Goal: Information Seeking & Learning: Learn about a topic

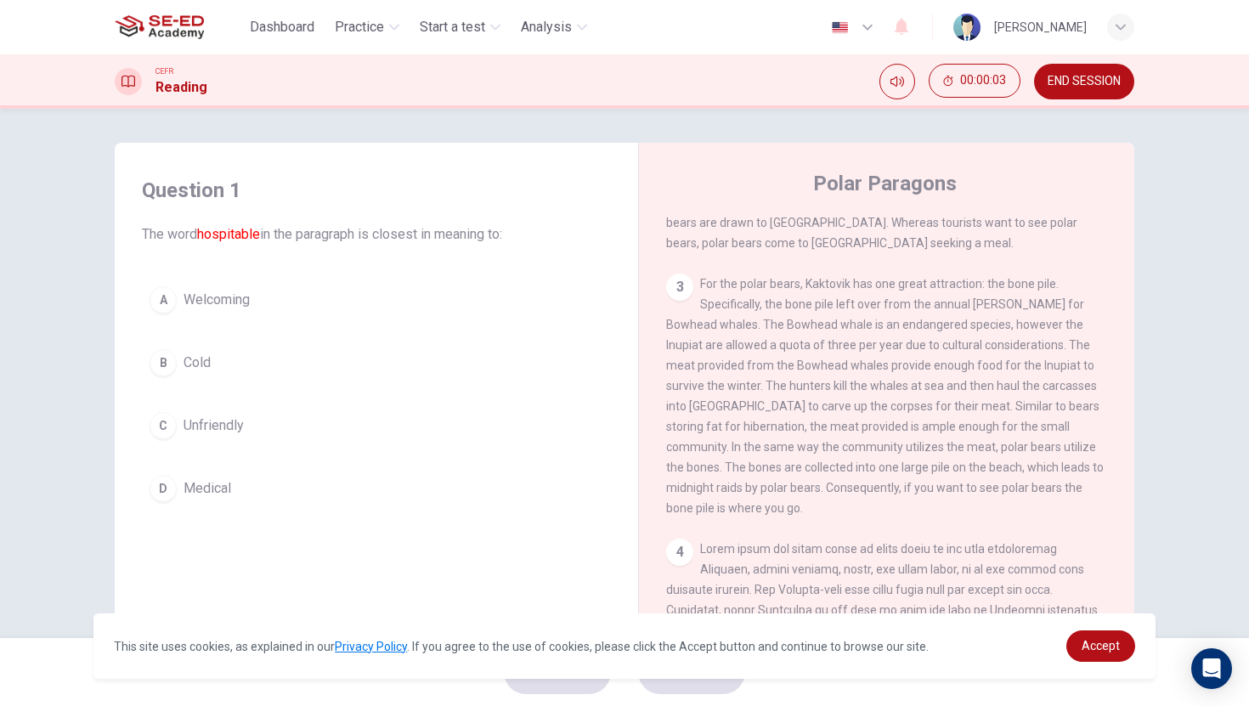
scroll to position [840, 0]
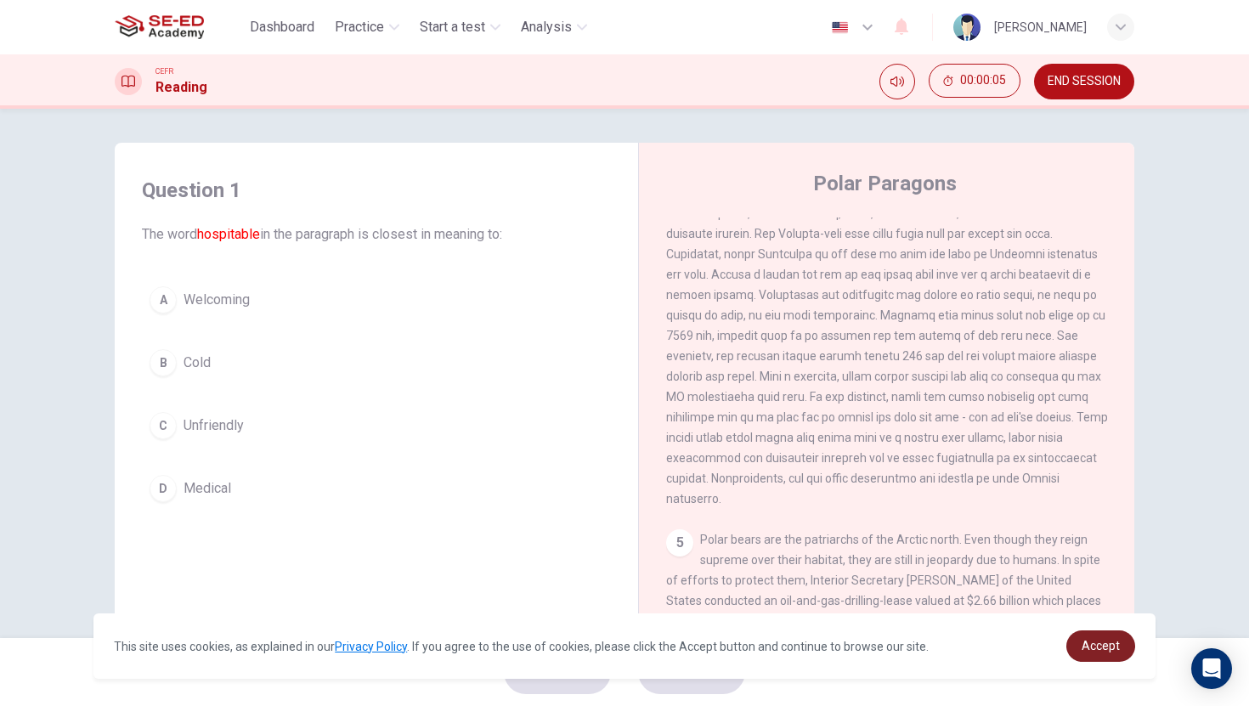
click at [1099, 637] on link "Accept" at bounding box center [1101, 646] width 69 height 31
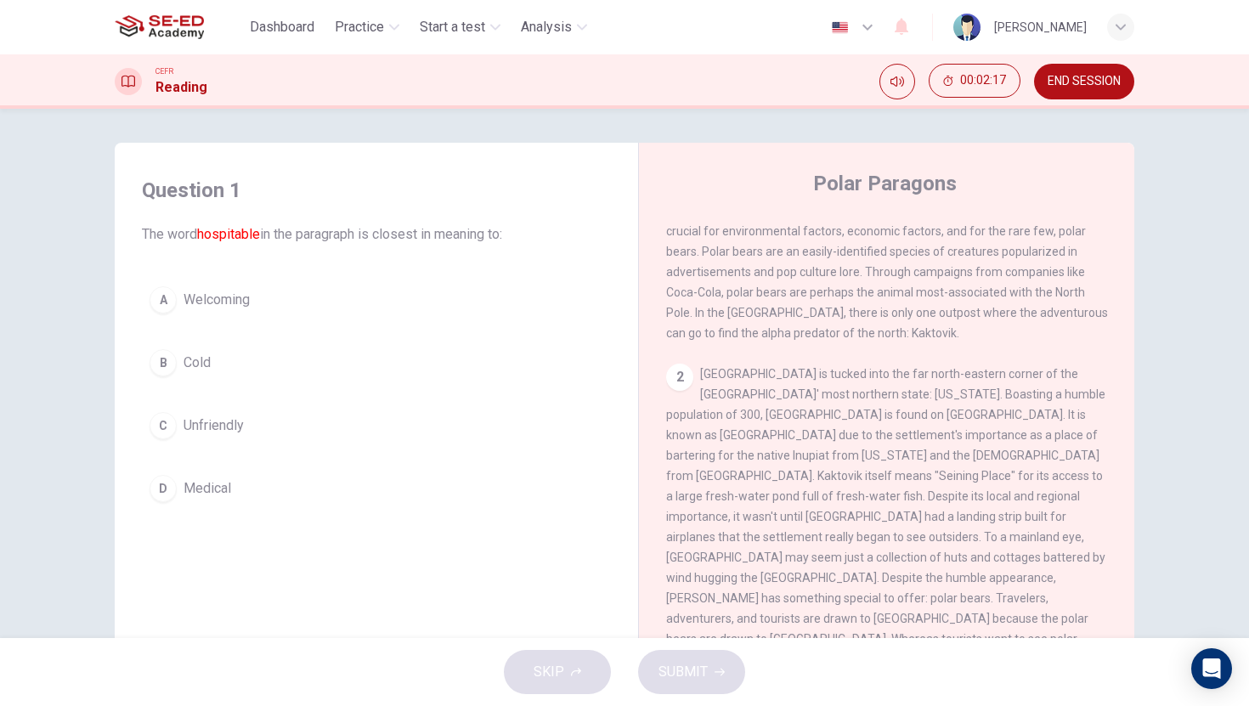
scroll to position [0, 0]
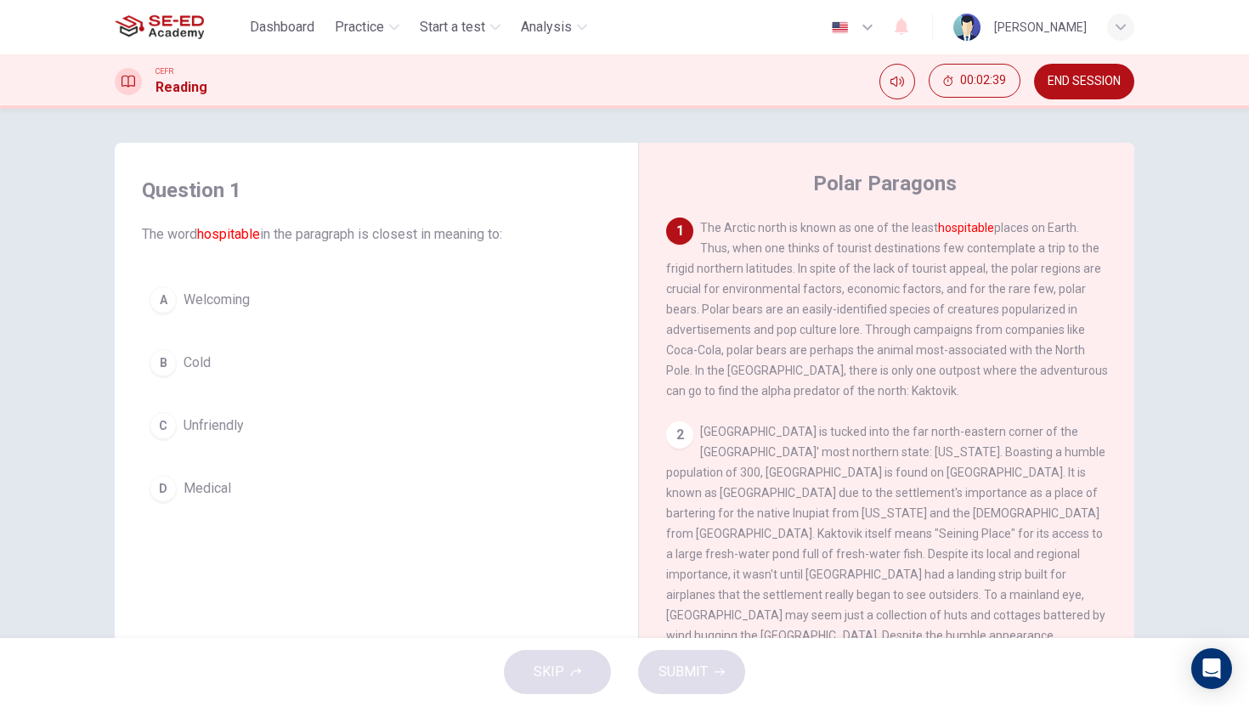
click at [167, 487] on div "D" at bounding box center [163, 488] width 27 height 27
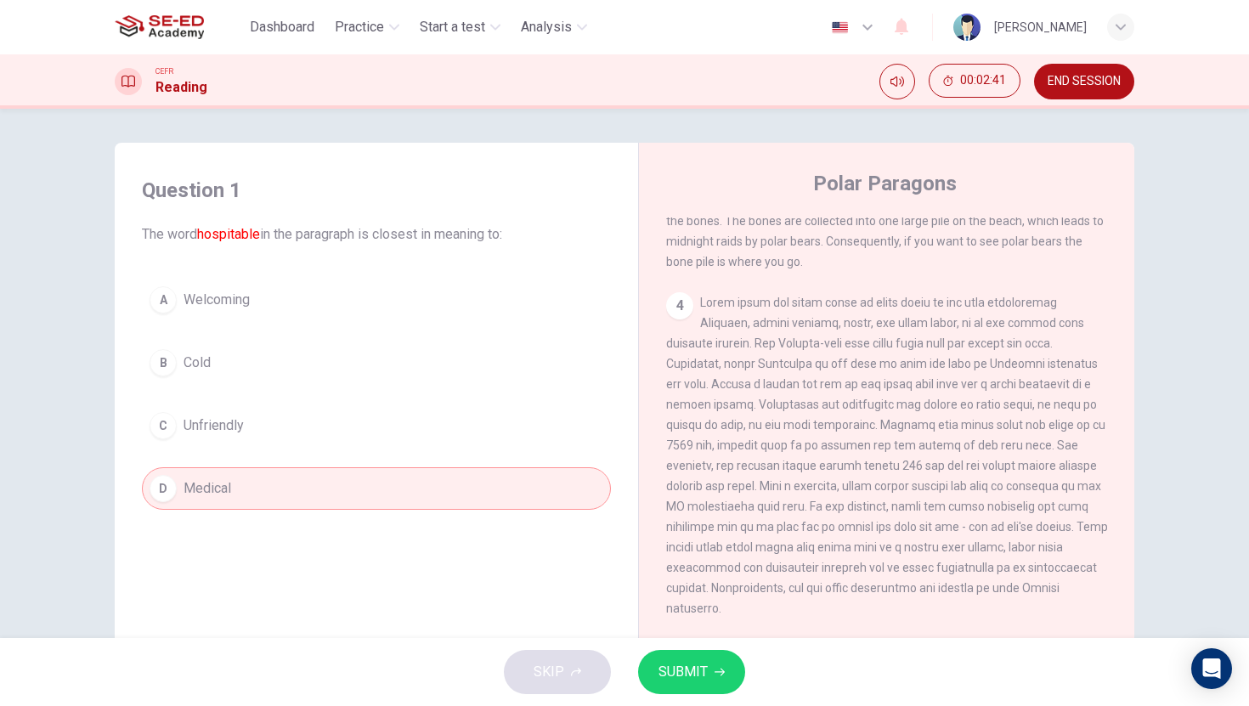
scroll to position [840, 0]
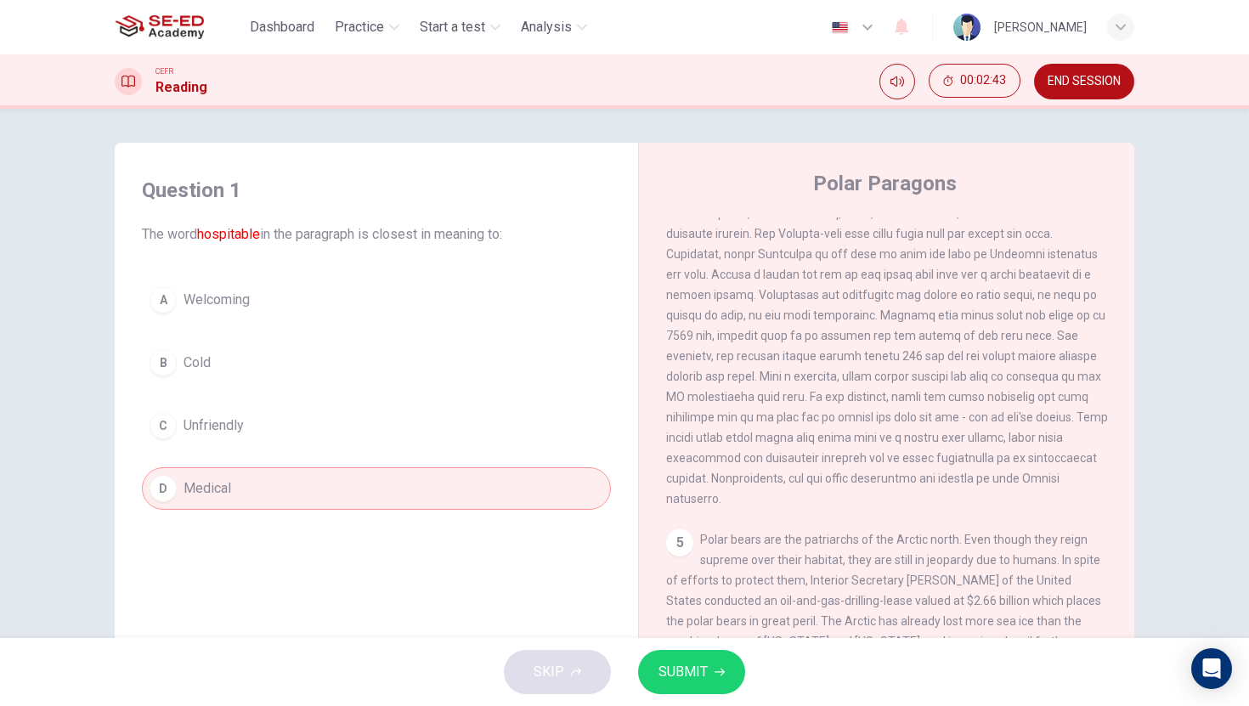
click at [694, 664] on span "SUBMIT" at bounding box center [683, 672] width 49 height 24
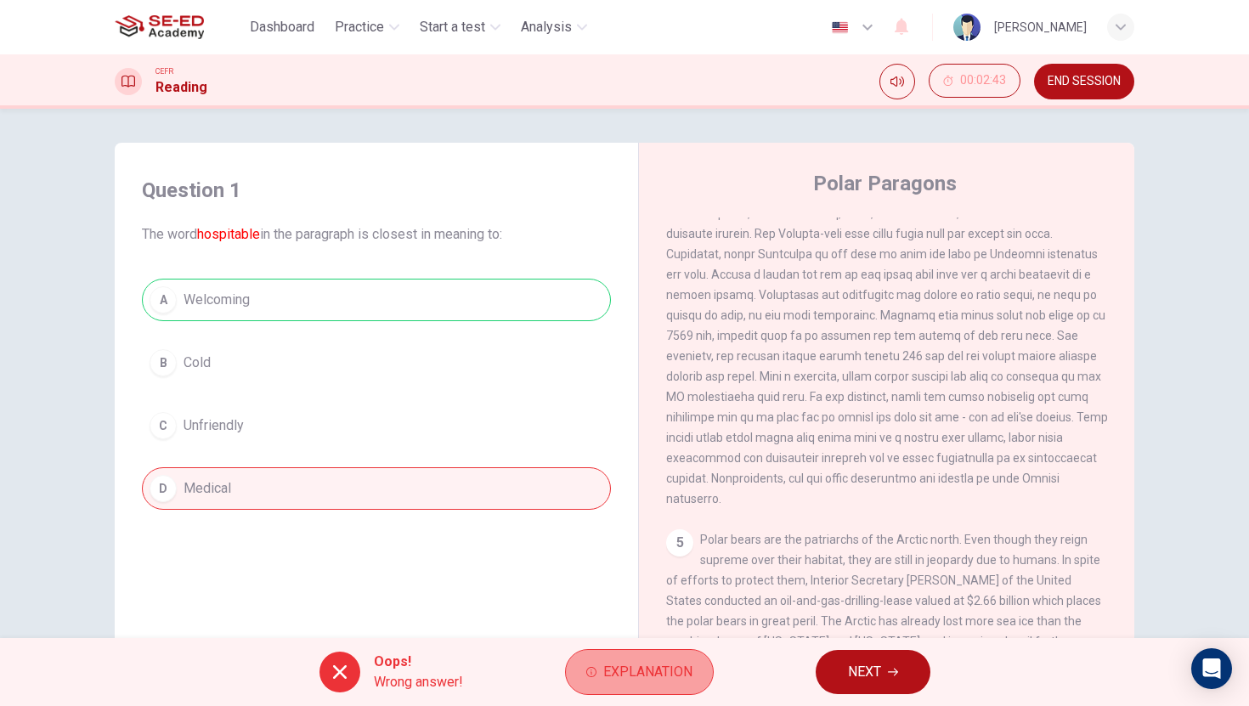
click at [626, 671] on span "Explanation" at bounding box center [647, 672] width 89 height 24
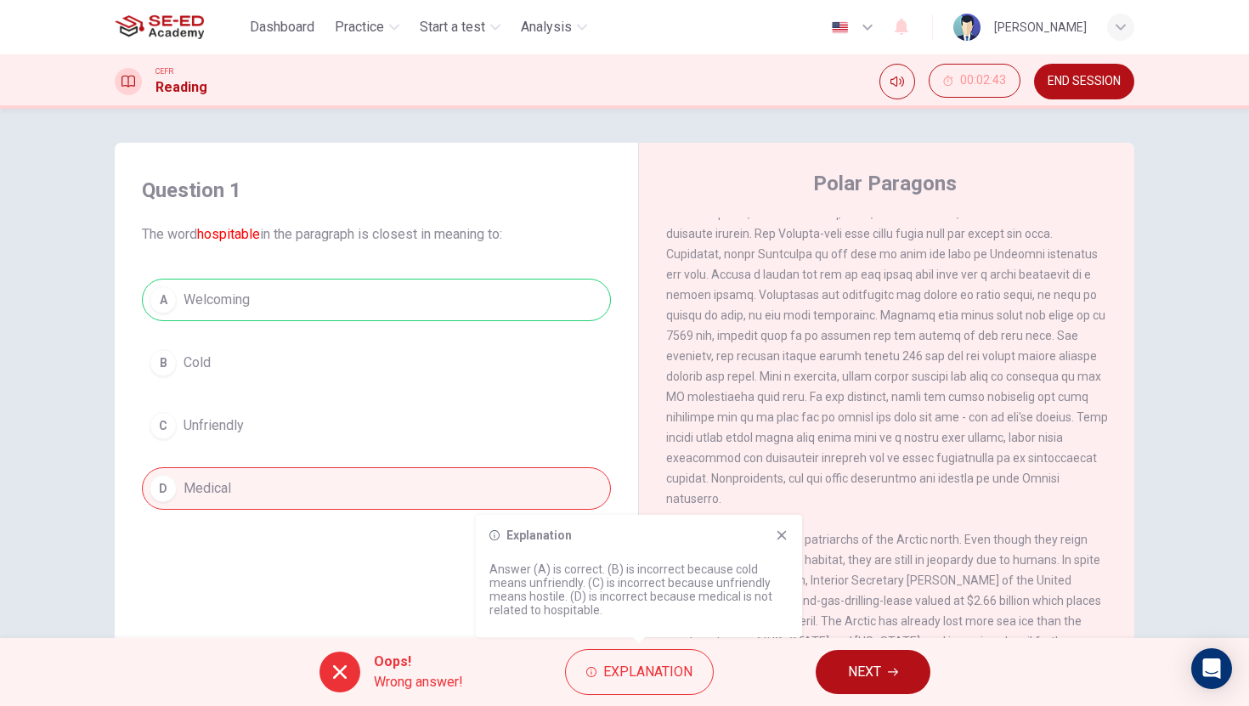
click at [785, 533] on icon at bounding box center [782, 535] width 9 height 9
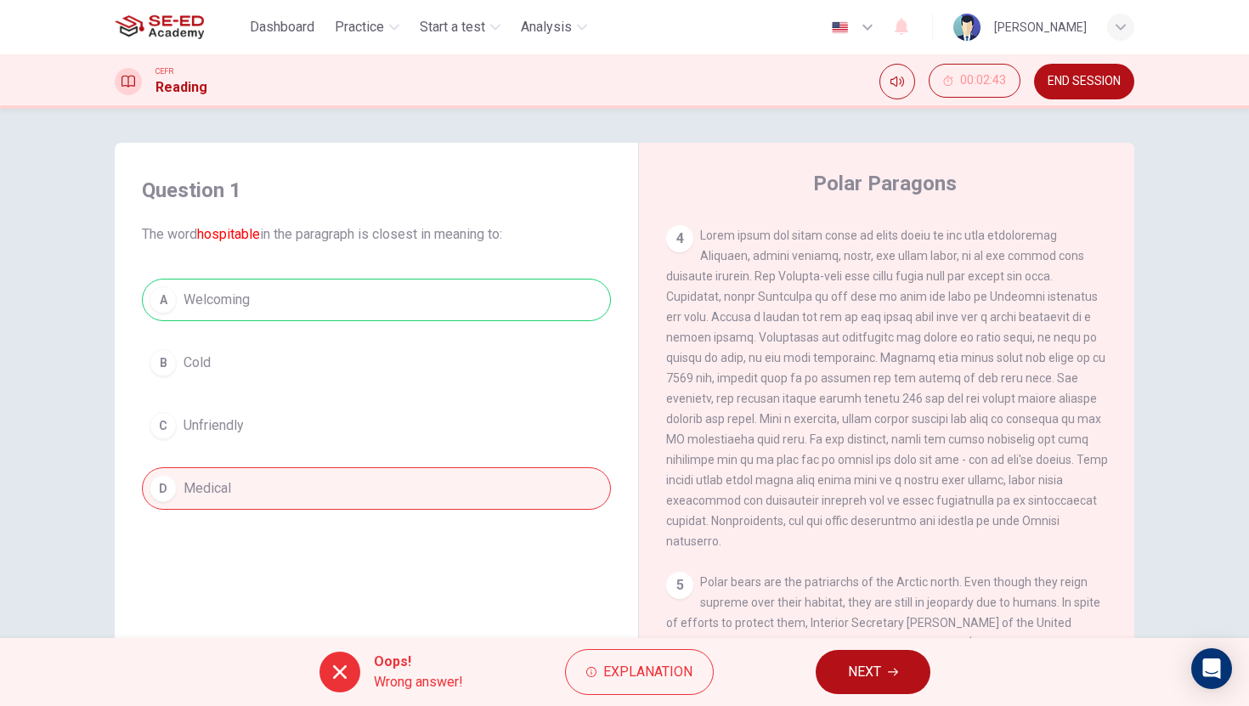
scroll to position [785, 0]
click at [220, 492] on div "A Welcoming B Cold C Unfriendly D Medical" at bounding box center [376, 394] width 469 height 231
click at [246, 293] on div "A Welcoming B Cold C Unfriendly D Medical" at bounding box center [376, 394] width 469 height 231
click at [882, 674] on button "NEXT" at bounding box center [873, 672] width 115 height 44
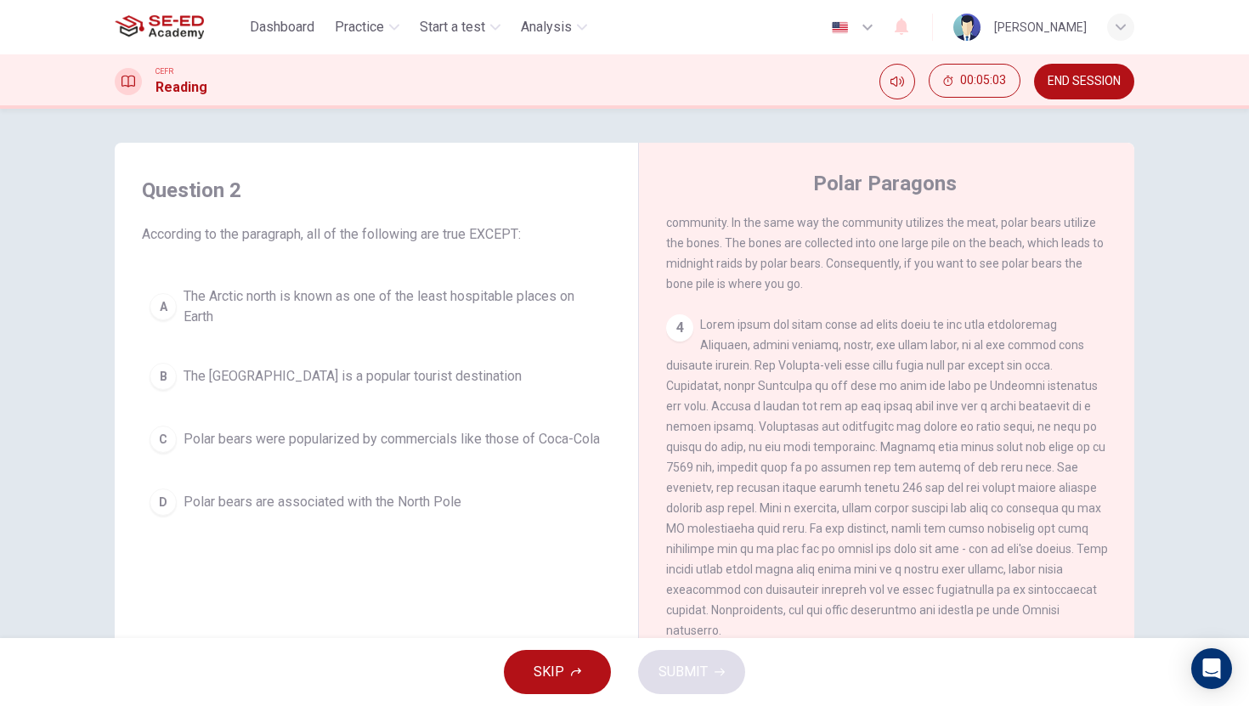
scroll to position [673, 0]
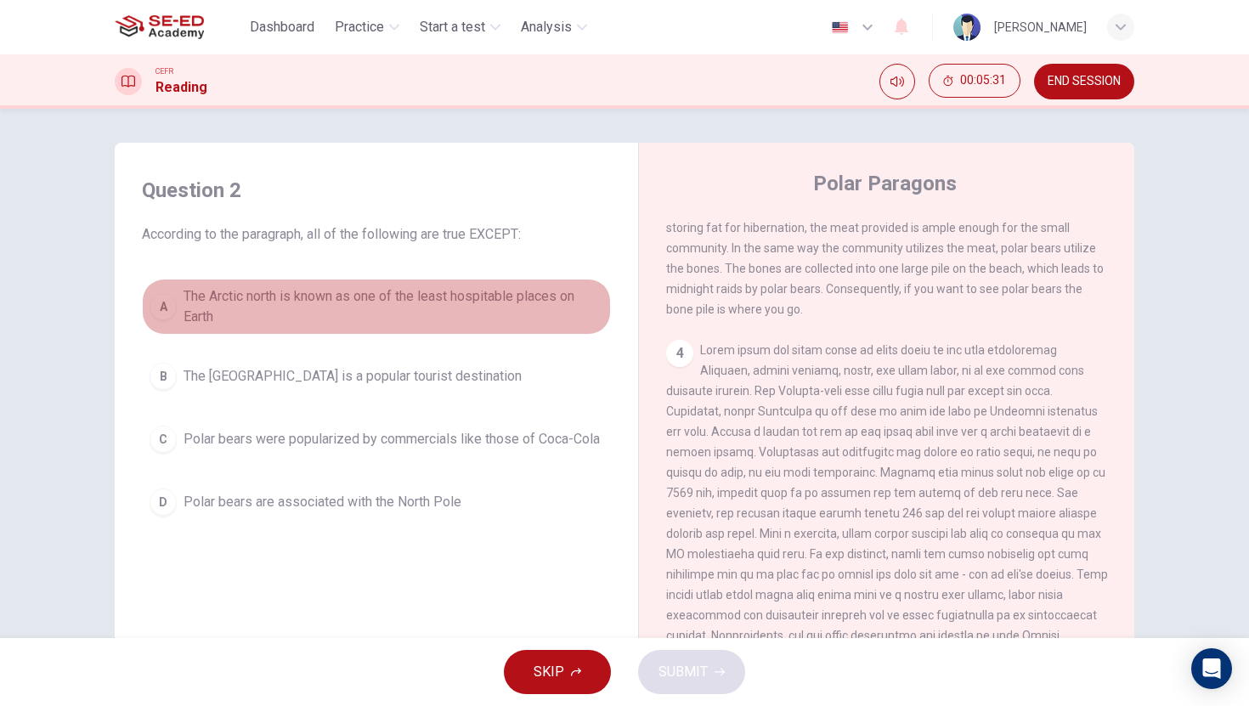
click at [158, 303] on div "A" at bounding box center [163, 306] width 27 height 27
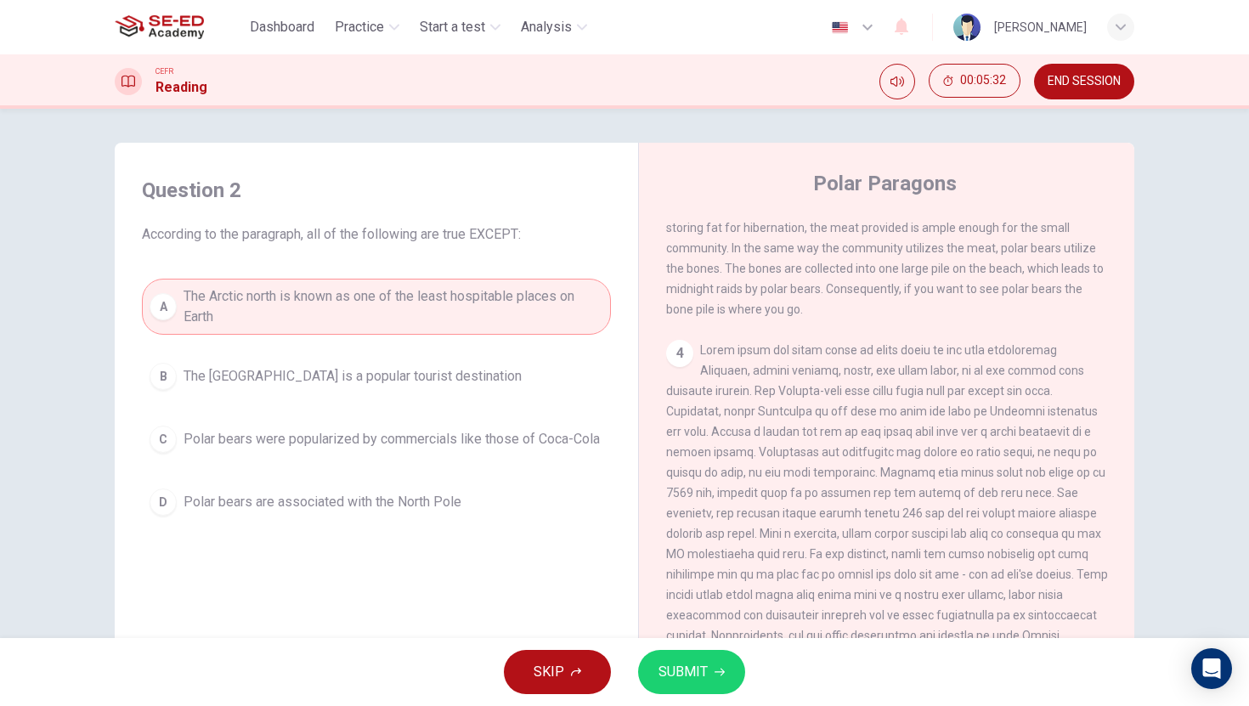
click at [699, 657] on button "SUBMIT" at bounding box center [691, 672] width 107 height 44
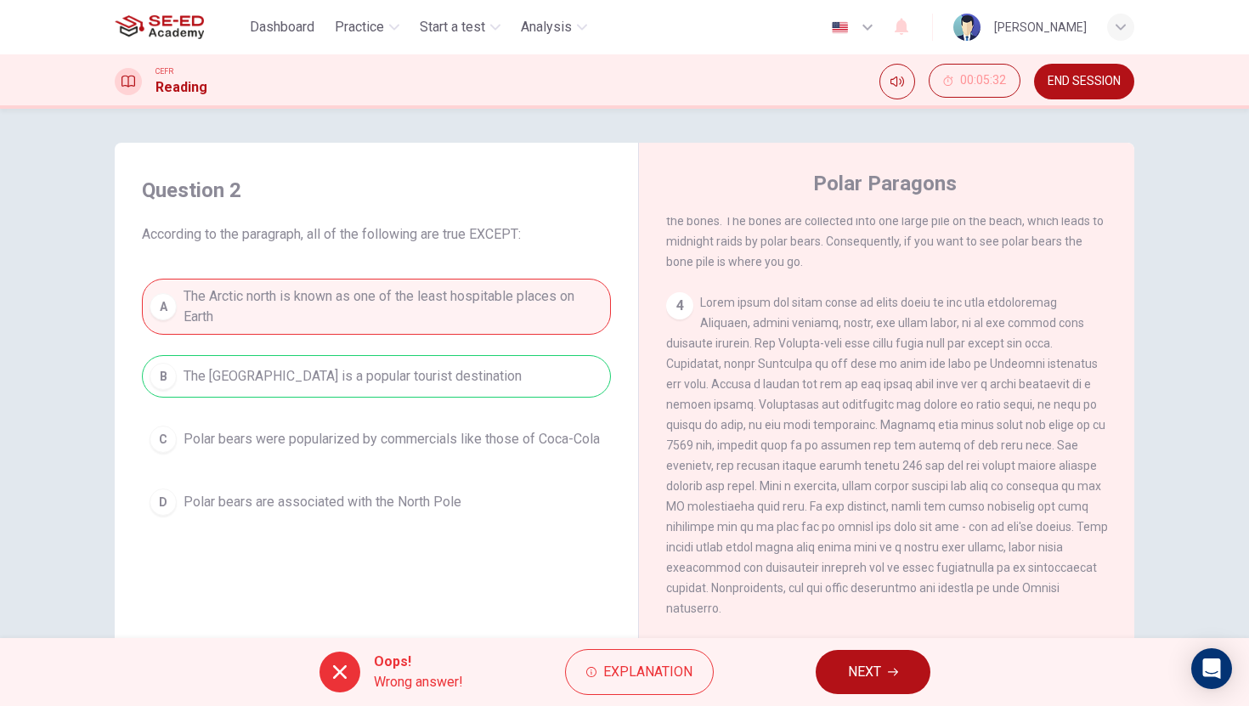
scroll to position [840, 0]
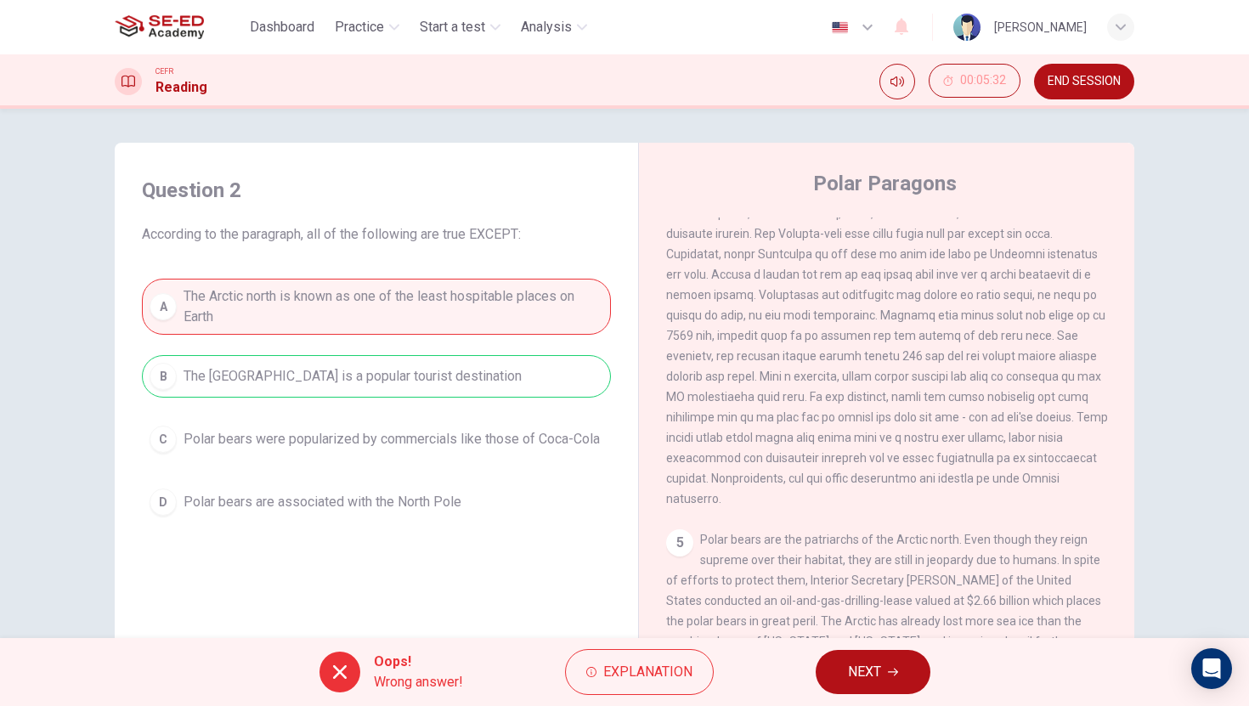
click at [843, 675] on button "NEXT" at bounding box center [873, 672] width 115 height 44
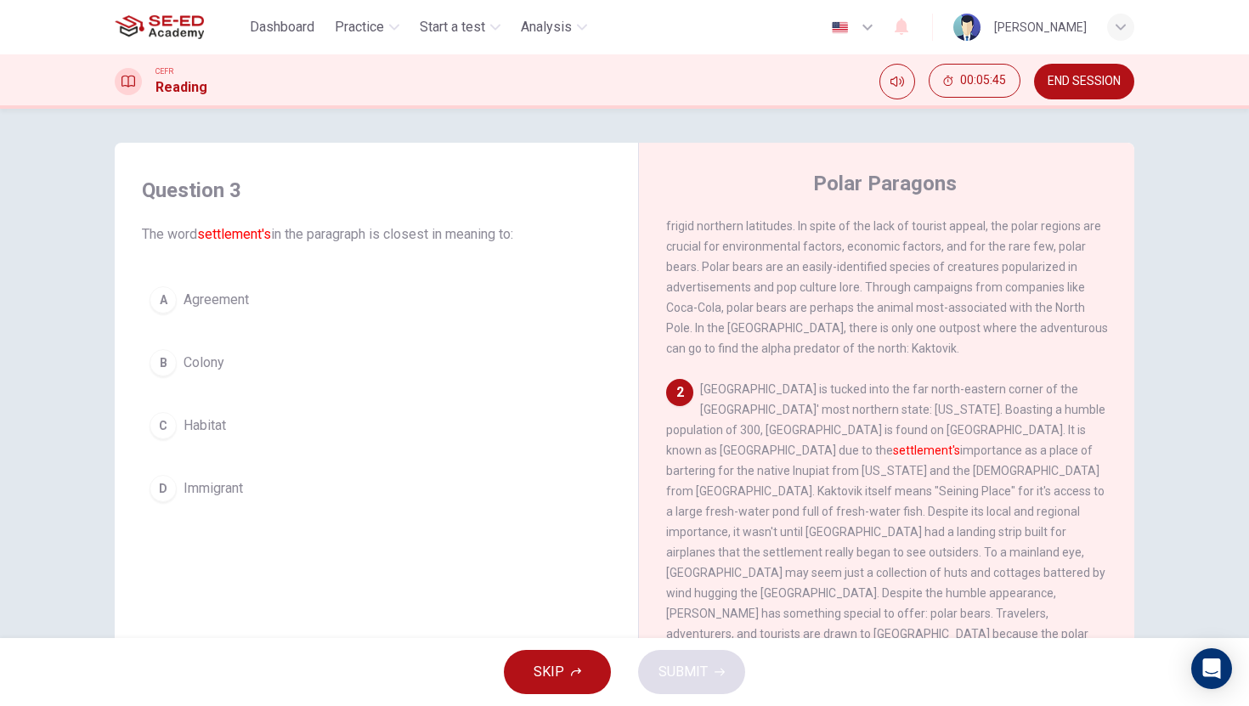
scroll to position [130, 0]
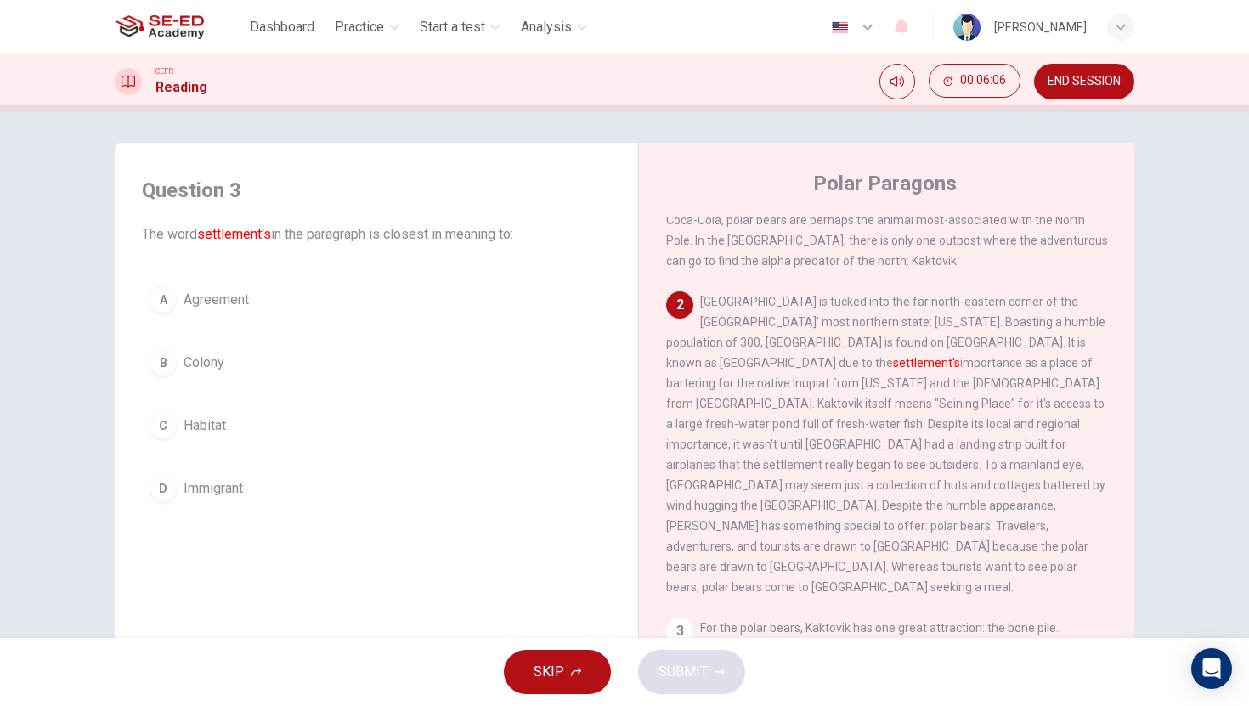
click at [168, 433] on div "C" at bounding box center [163, 425] width 27 height 27
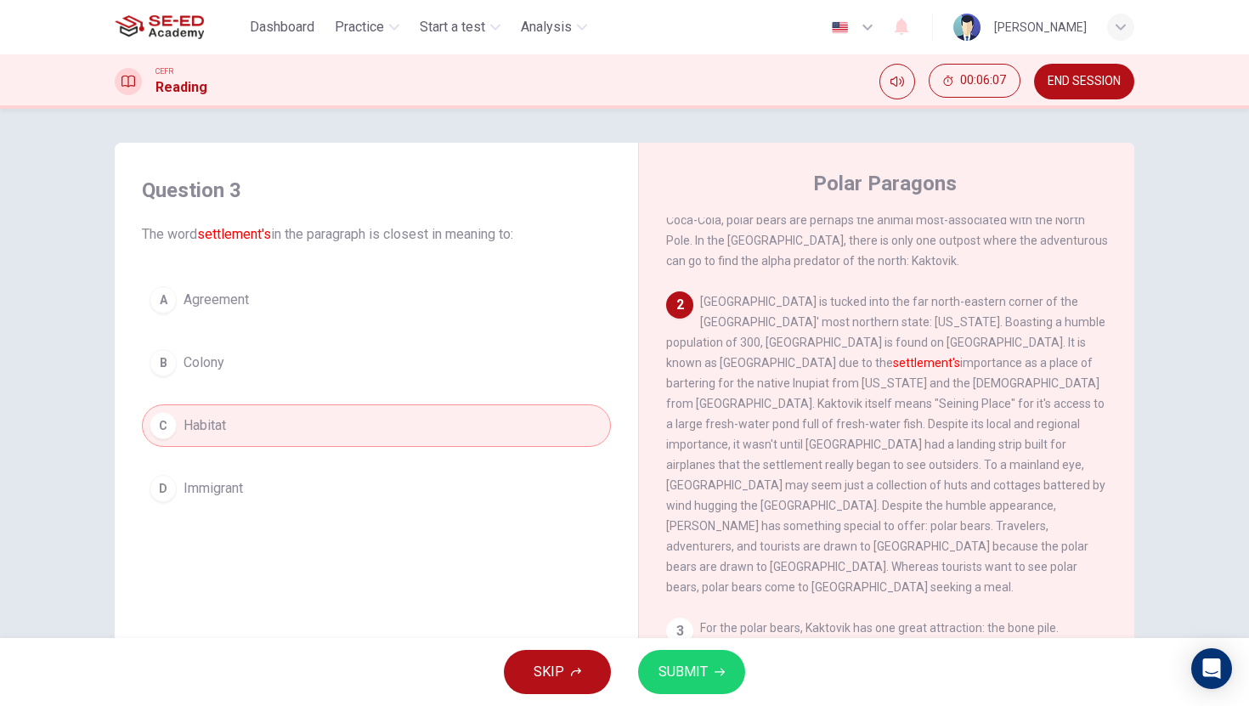
click at [682, 670] on span "SUBMIT" at bounding box center [683, 672] width 49 height 24
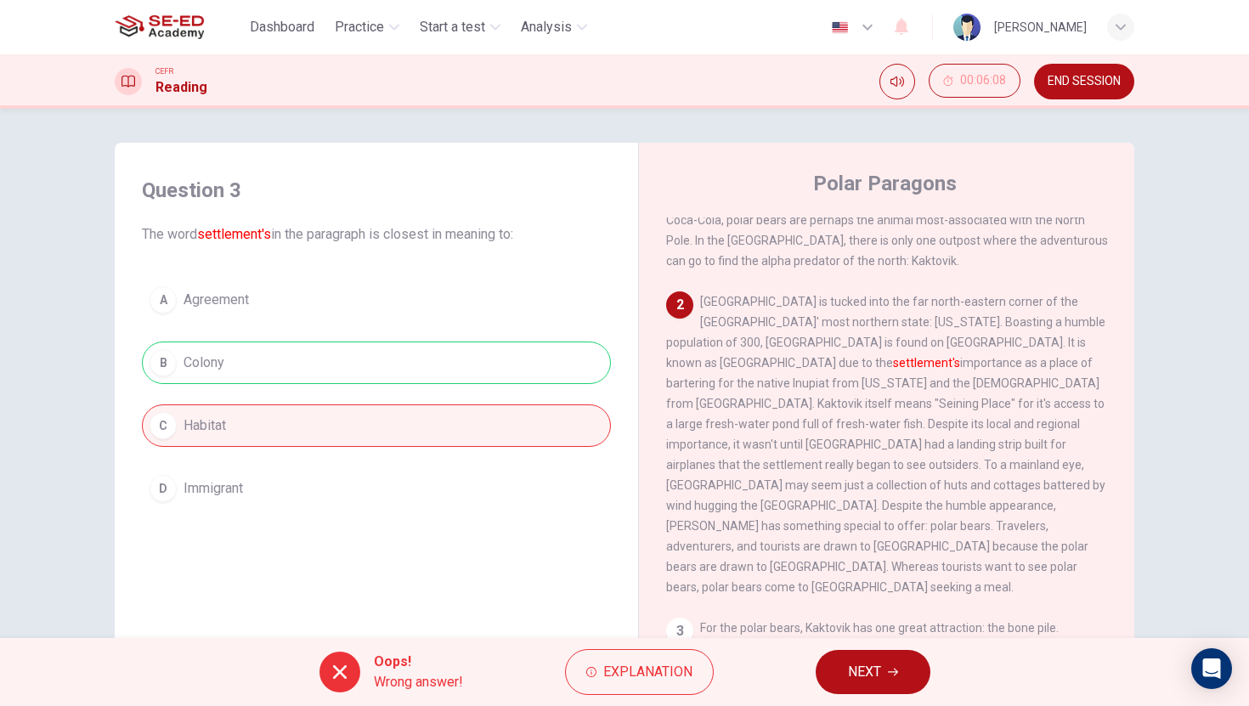
click at [845, 670] on button "NEXT" at bounding box center [873, 672] width 115 height 44
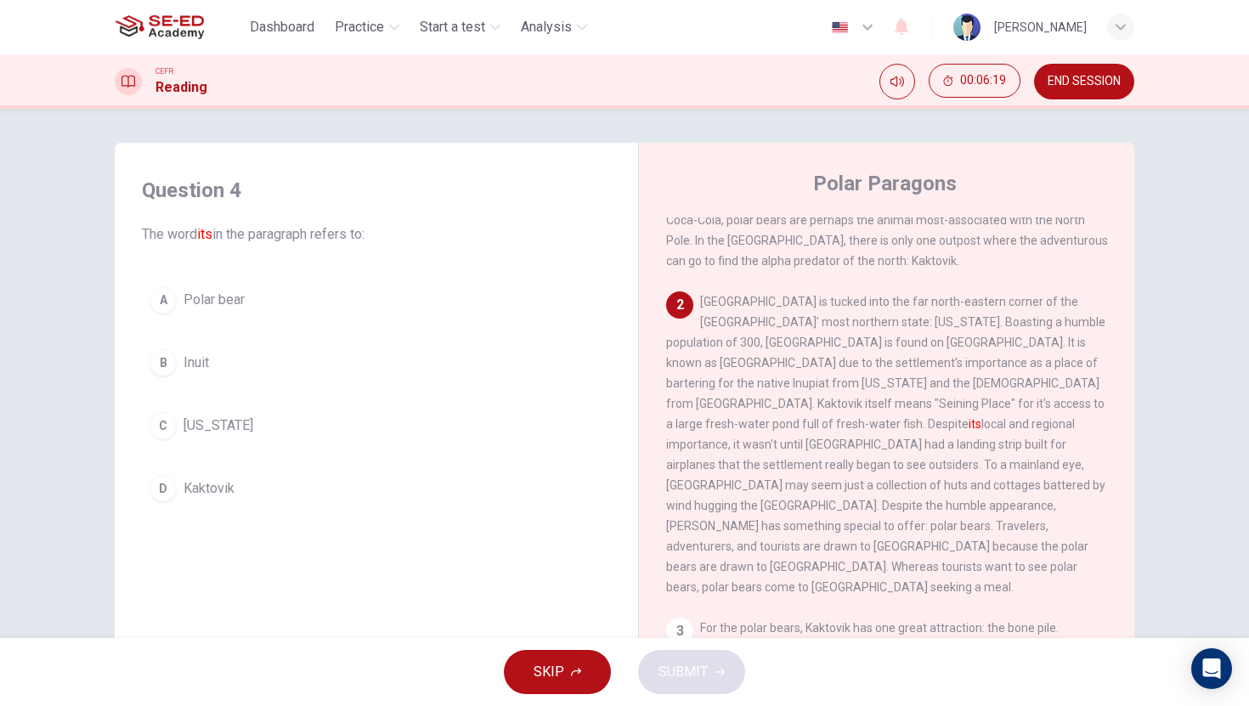
click at [166, 305] on div "A" at bounding box center [163, 299] width 27 height 27
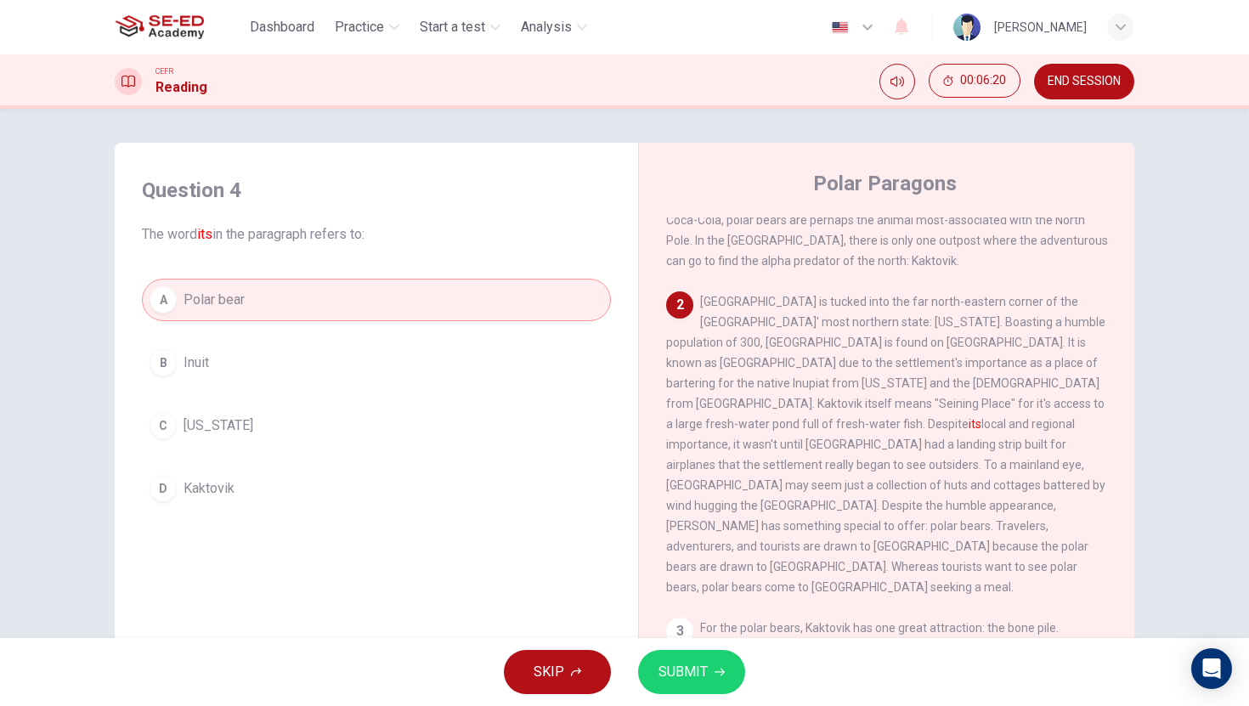
click at [666, 681] on span "SUBMIT" at bounding box center [683, 672] width 49 height 24
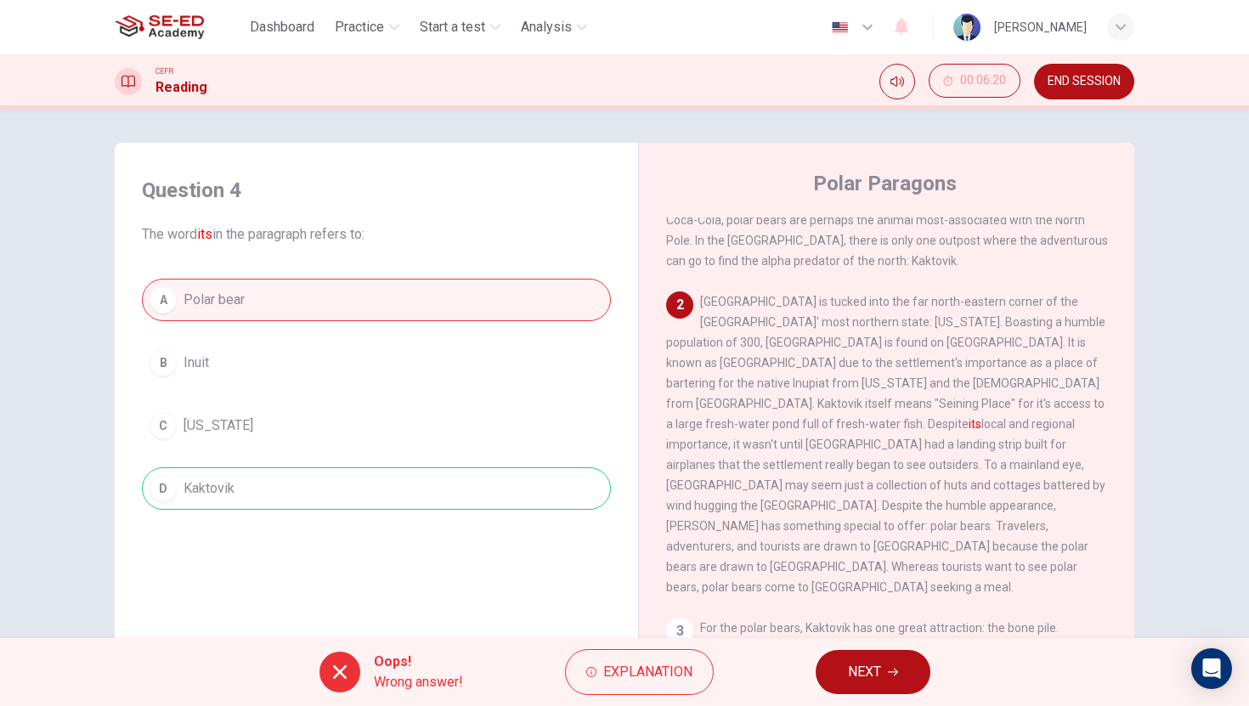
click at [872, 687] on button "NEXT" at bounding box center [873, 672] width 115 height 44
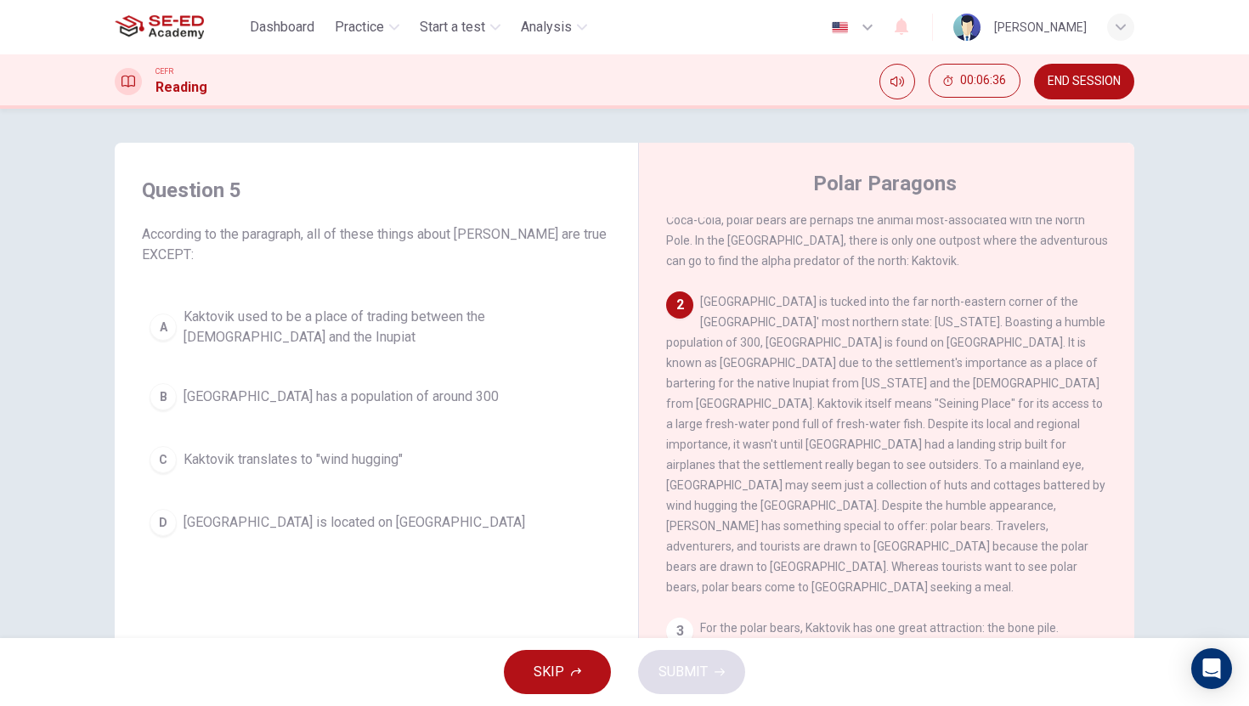
click at [159, 398] on div "B" at bounding box center [163, 396] width 27 height 27
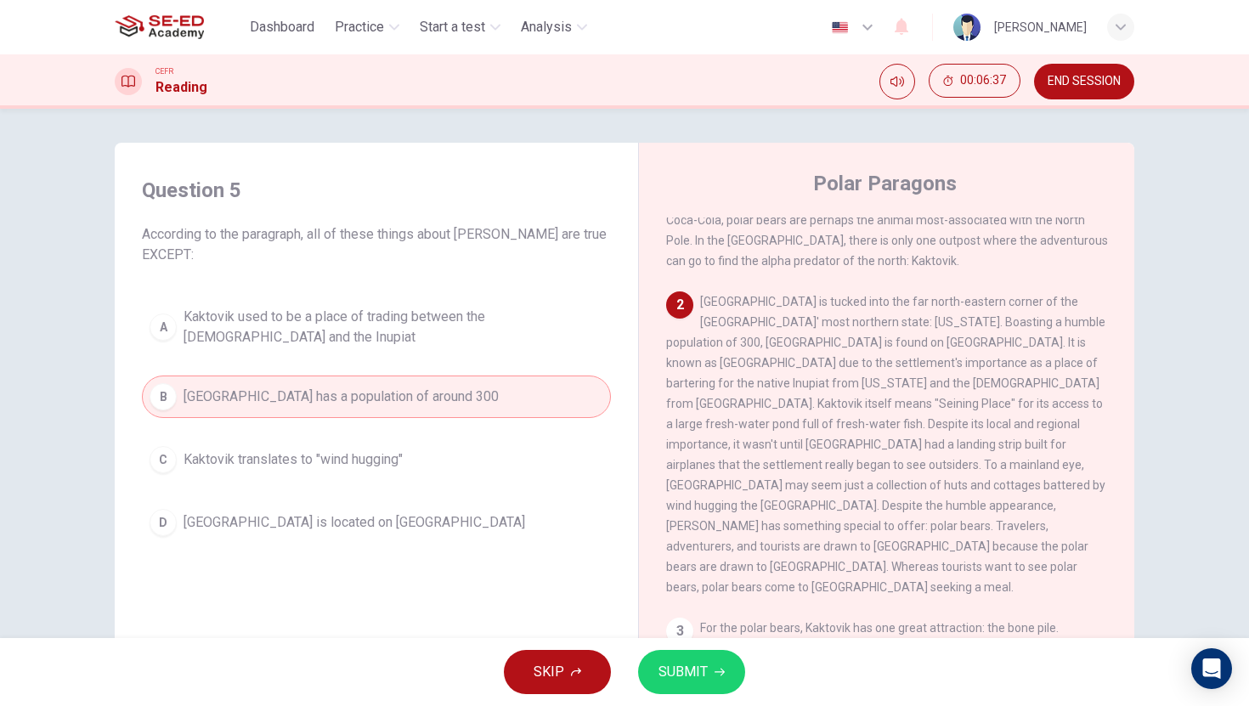
click at [694, 660] on span "SUBMIT" at bounding box center [683, 672] width 49 height 24
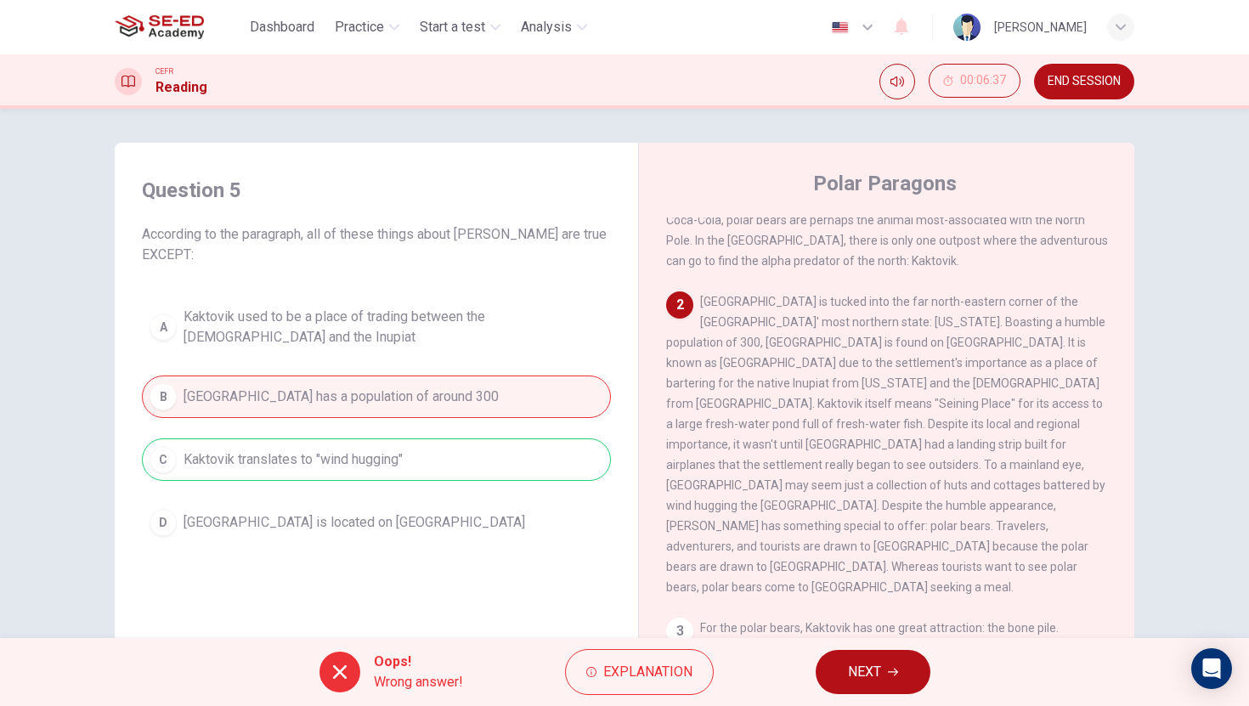
click at [876, 666] on span "NEXT" at bounding box center [864, 672] width 33 height 24
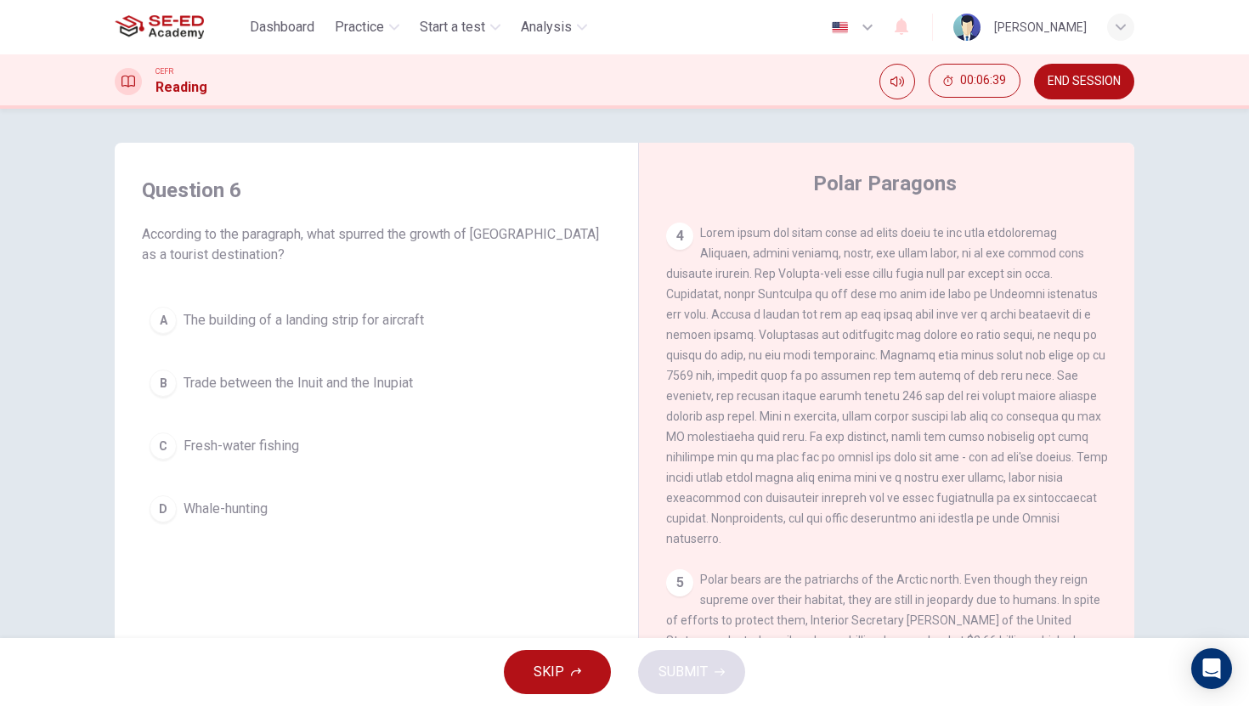
scroll to position [840, 0]
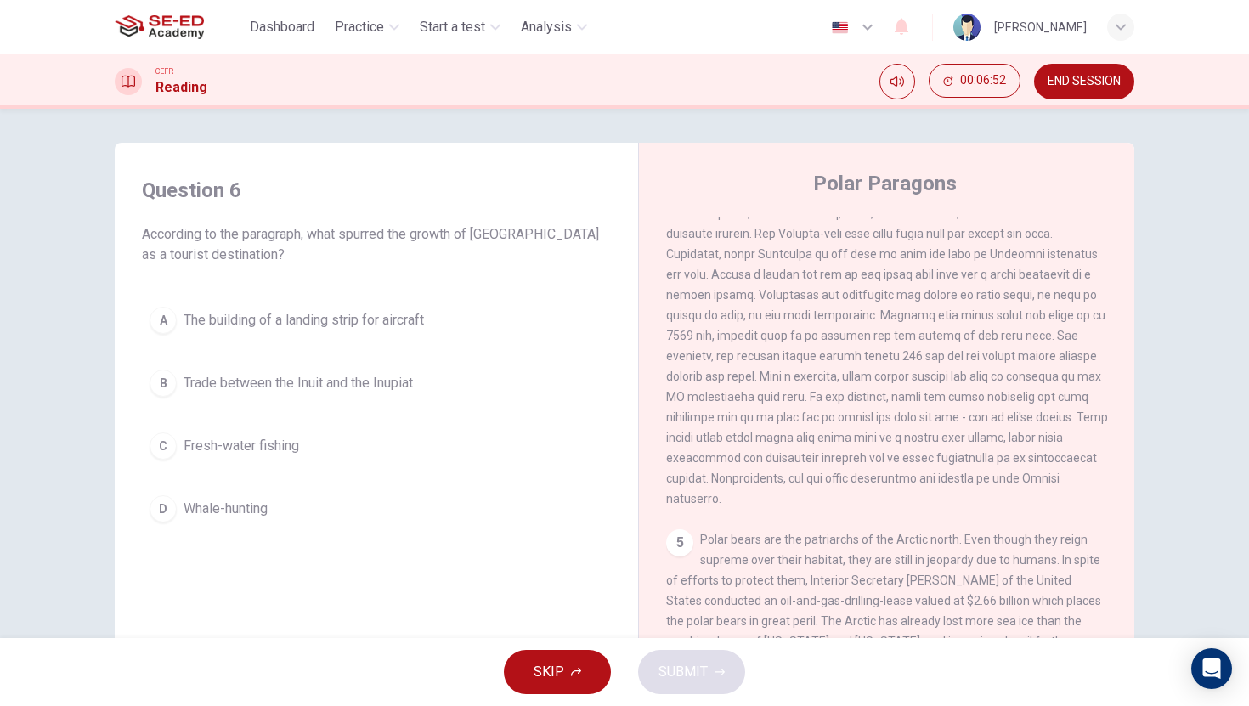
click at [166, 439] on div "C" at bounding box center [163, 446] width 27 height 27
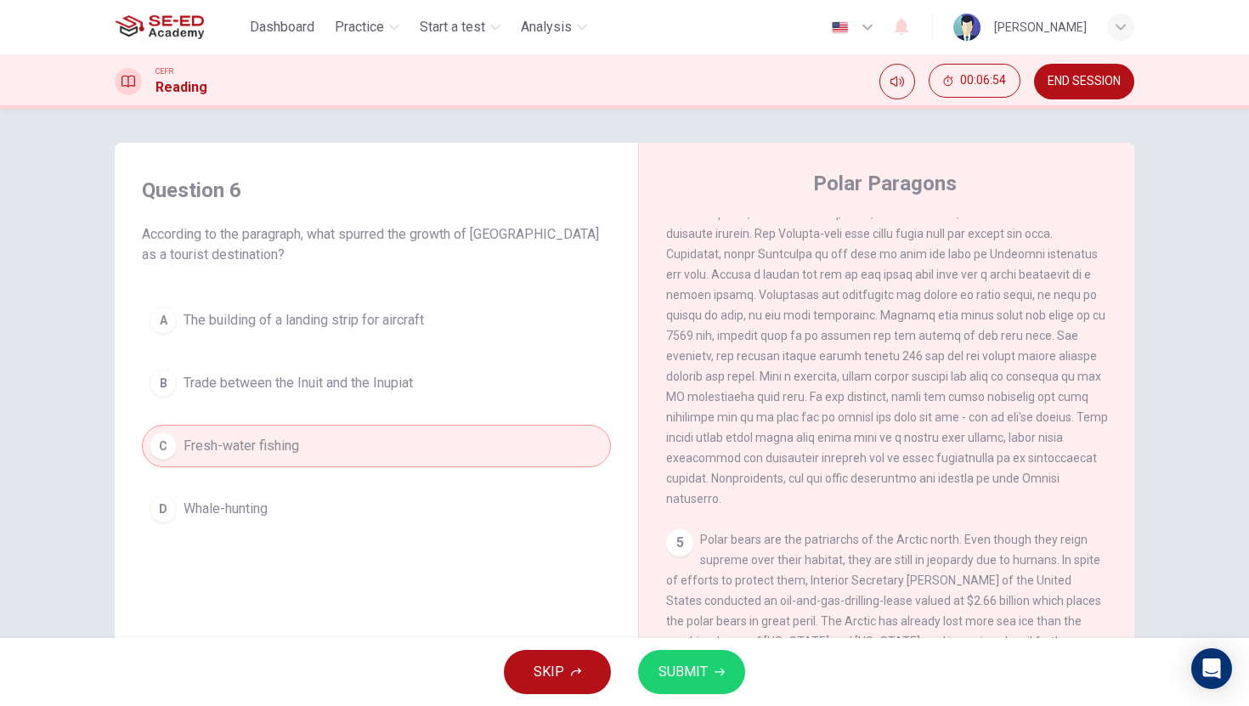
click at [688, 658] on button "SUBMIT" at bounding box center [691, 672] width 107 height 44
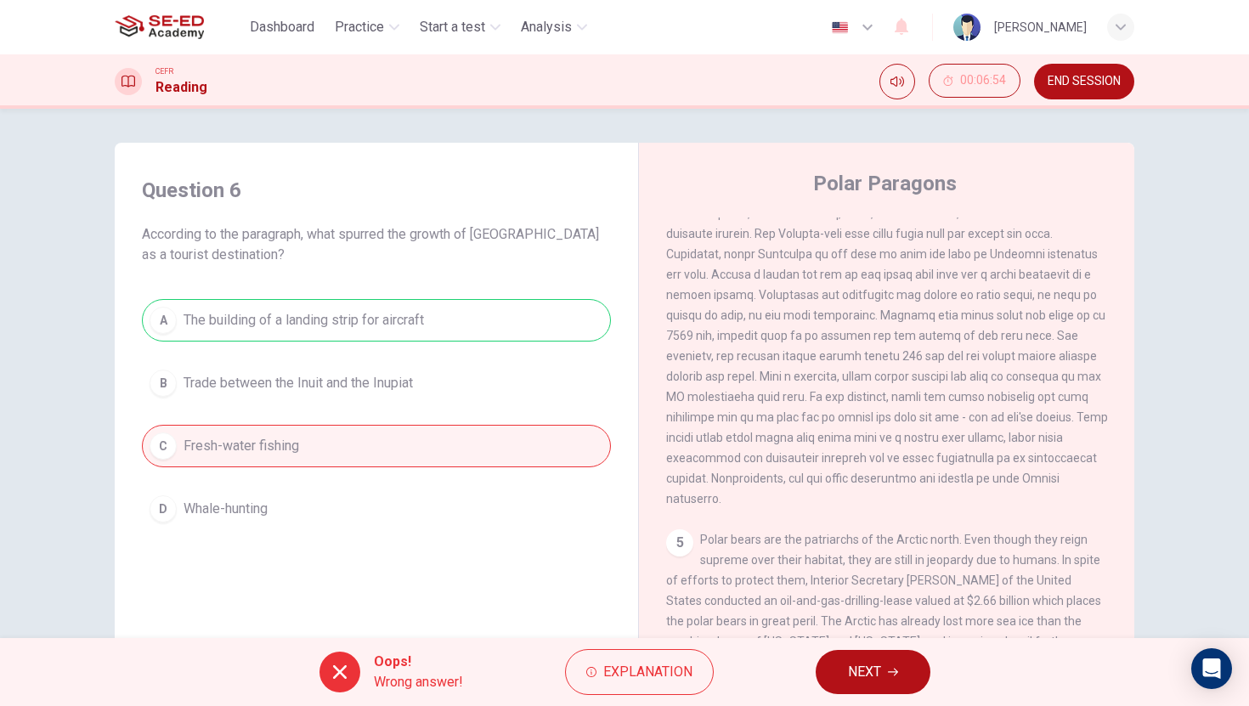
click at [807, 665] on div "Oops! Wrong answer! Explanation NEXT" at bounding box center [624, 672] width 1249 height 68
click at [844, 674] on button "NEXT" at bounding box center [873, 672] width 115 height 44
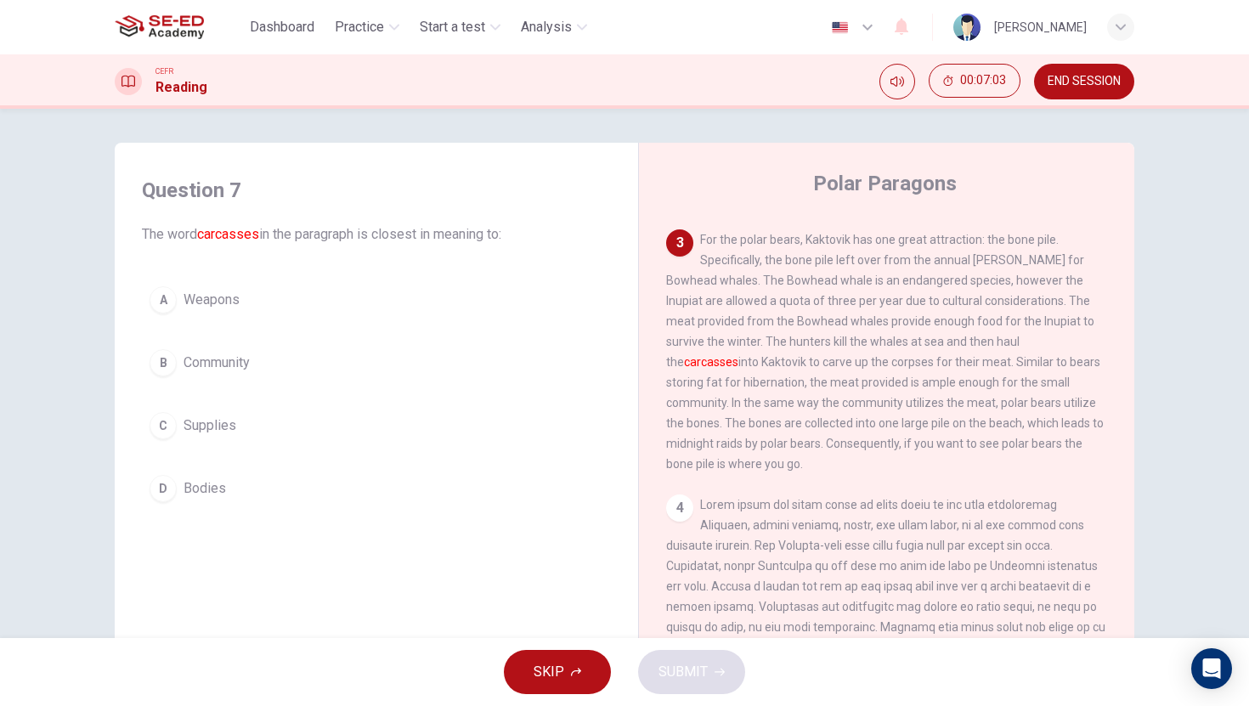
scroll to position [446, 0]
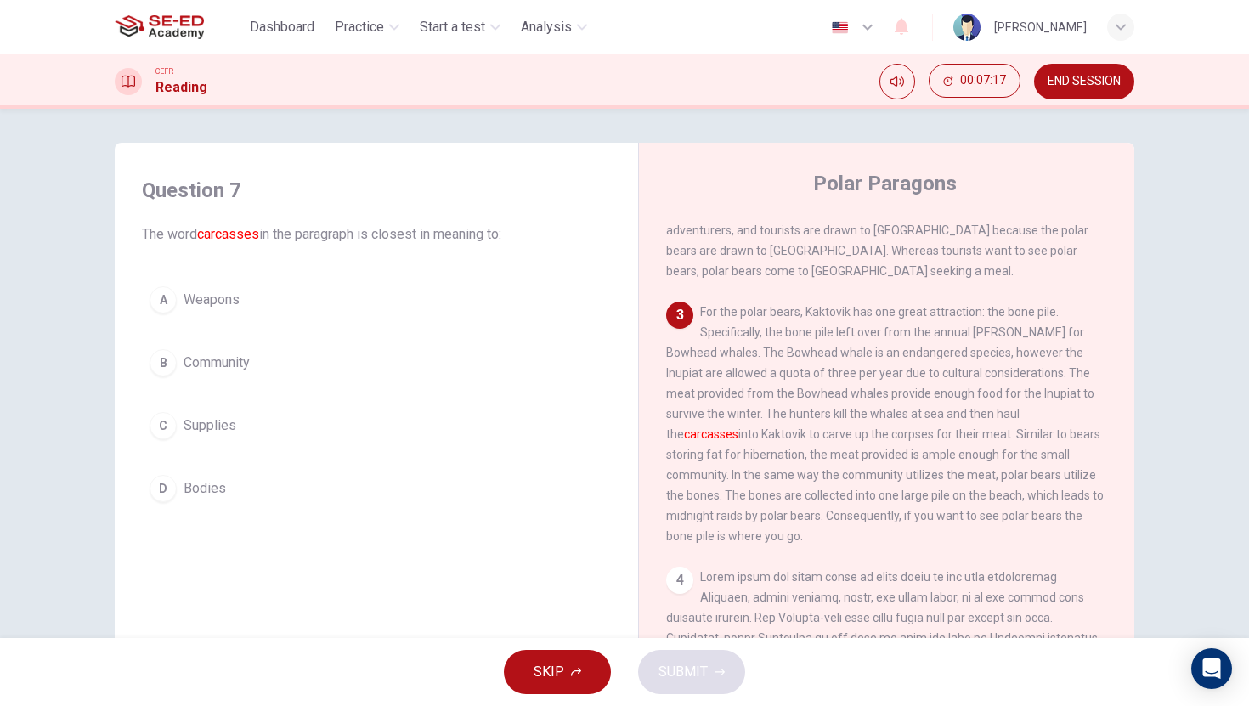
click at [166, 371] on div "B" at bounding box center [163, 362] width 27 height 27
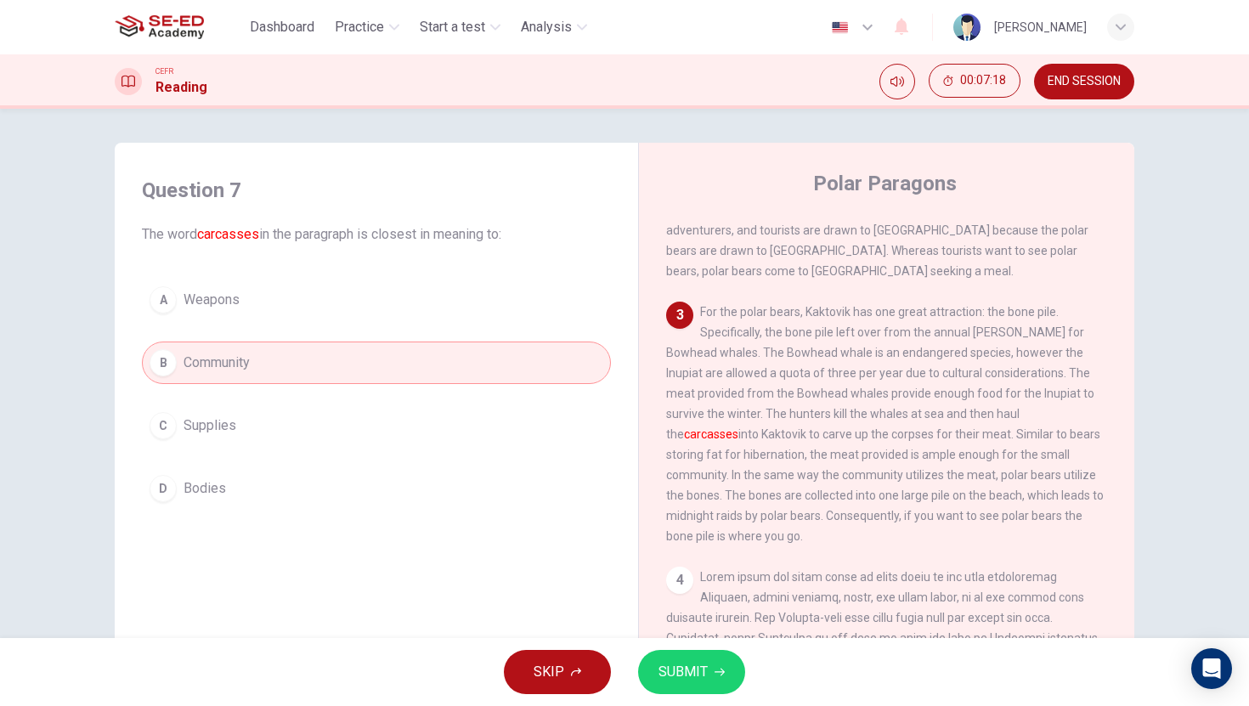
click at [665, 663] on span "SUBMIT" at bounding box center [683, 672] width 49 height 24
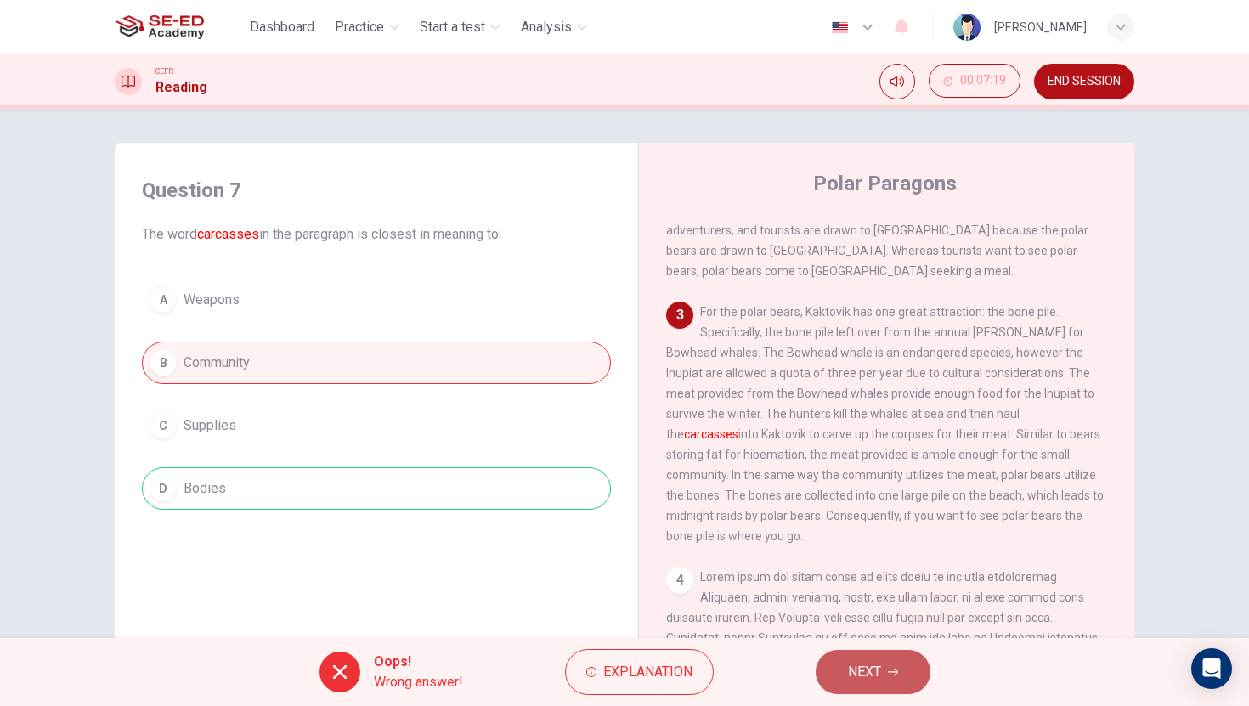
click at [855, 675] on span "NEXT" at bounding box center [864, 672] width 33 height 24
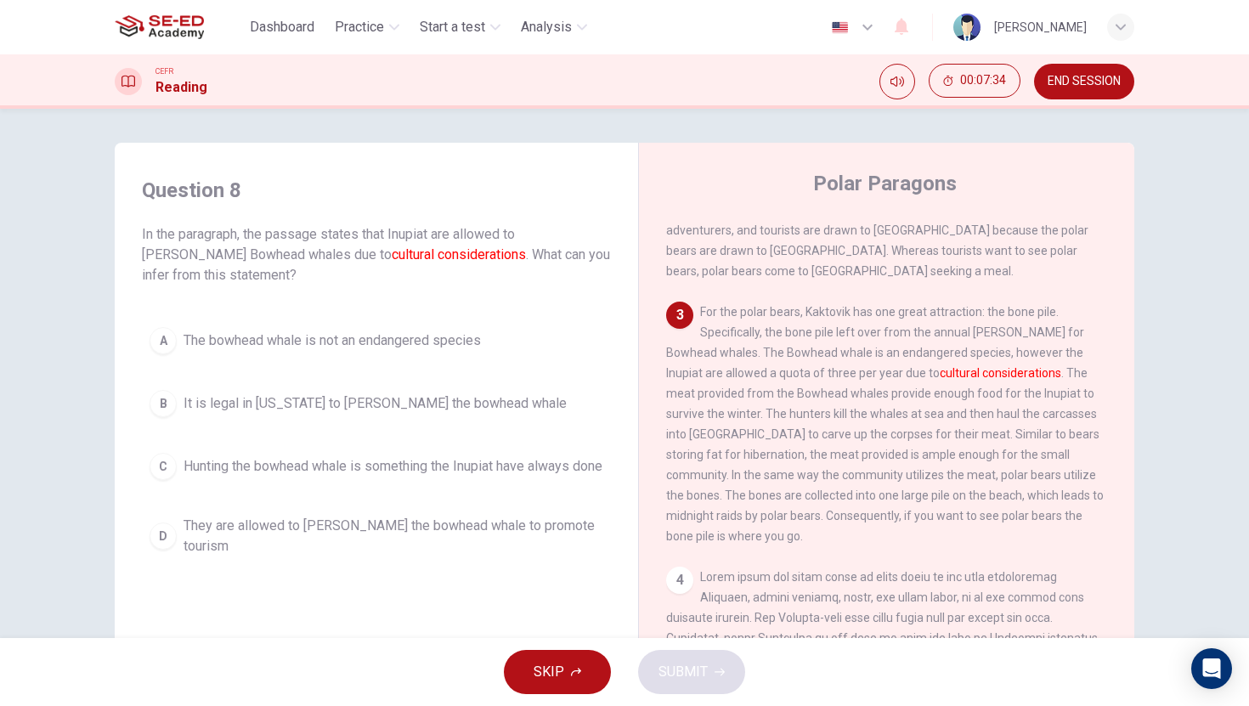
drag, startPoint x: 164, startPoint y: 406, endPoint x: 184, endPoint y: 425, distance: 27.7
click at [164, 405] on div "B" at bounding box center [163, 403] width 27 height 27
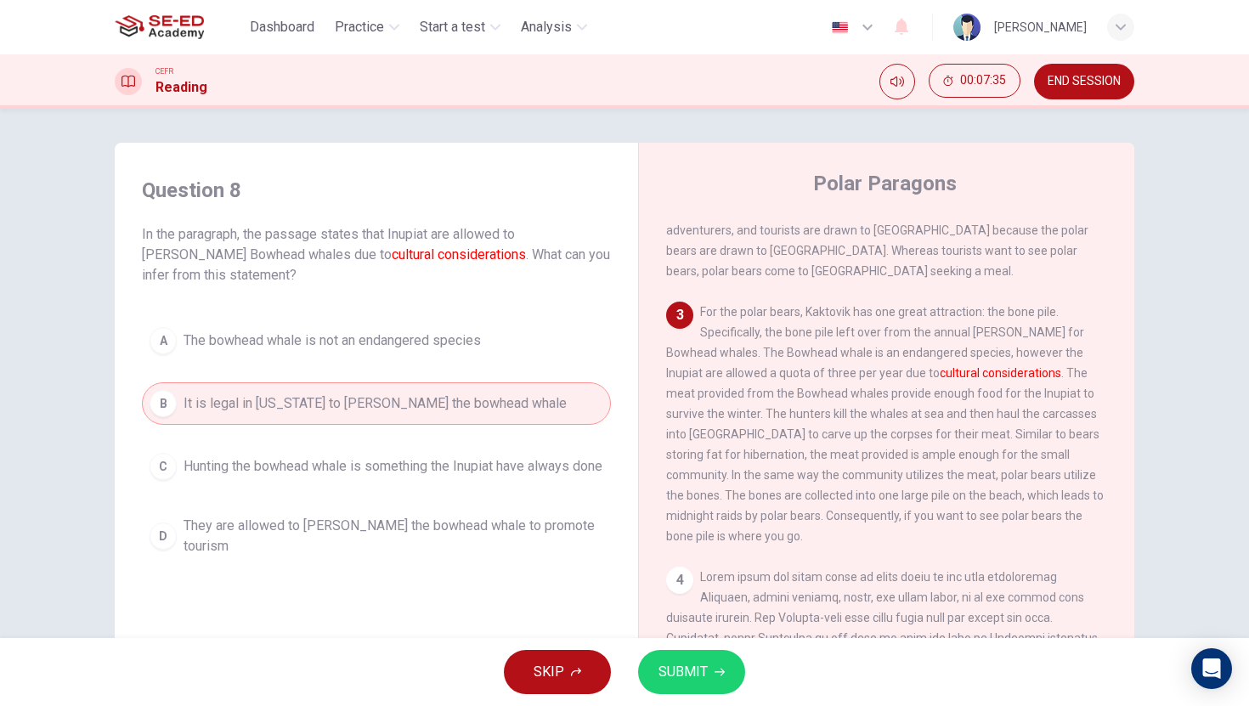
drag, startPoint x: 734, startPoint y: 683, endPoint x: 756, endPoint y: 679, distance: 22.5
click at [734, 683] on button "SUBMIT" at bounding box center [691, 672] width 107 height 44
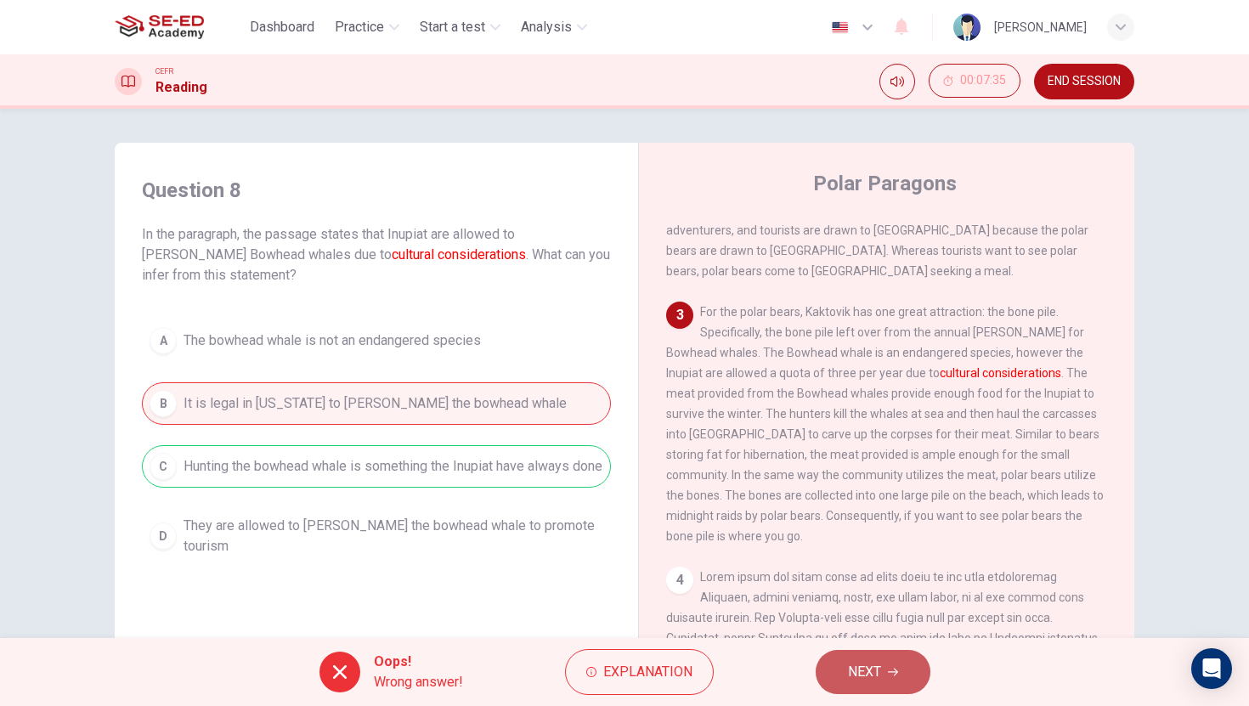
click at [848, 661] on span "NEXT" at bounding box center [864, 672] width 33 height 24
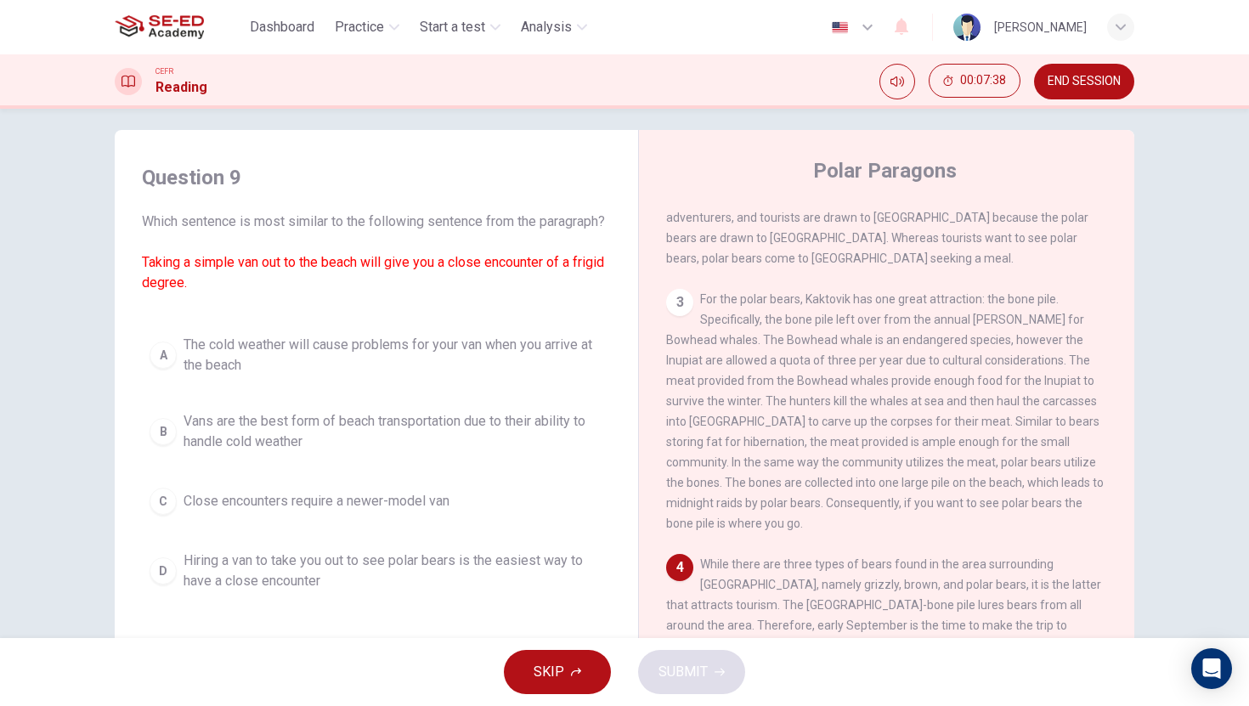
scroll to position [31, 0]
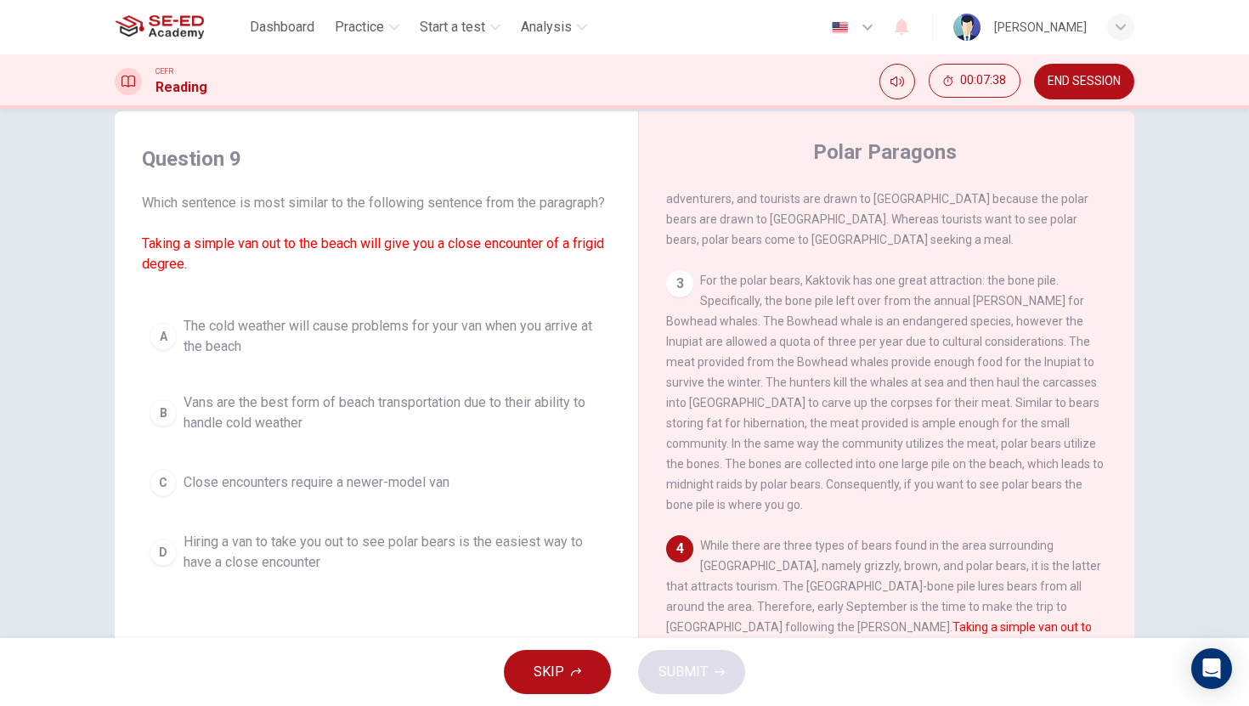
click at [230, 433] on span "Vans are the best form of beach transportation due to their ability to handle c…" at bounding box center [394, 413] width 420 height 41
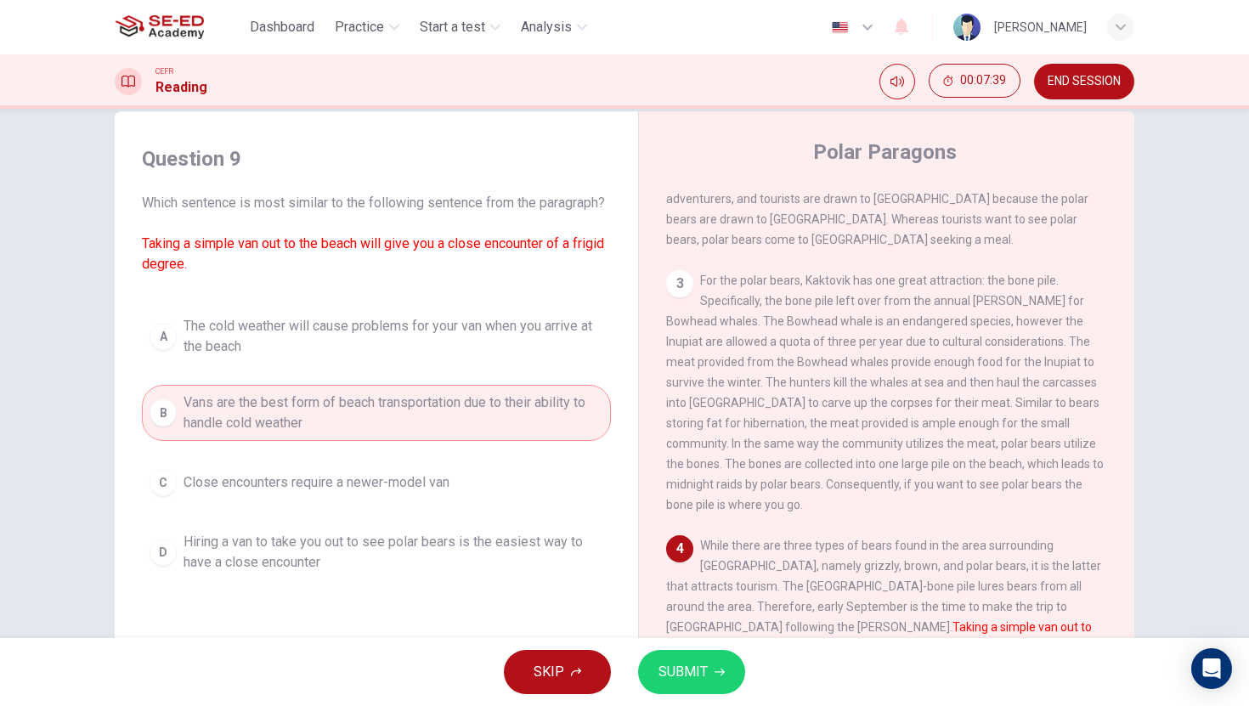
click at [680, 647] on div "SKIP SUBMIT" at bounding box center [624, 672] width 1249 height 68
click at [688, 663] on span "SUBMIT" at bounding box center [683, 672] width 49 height 24
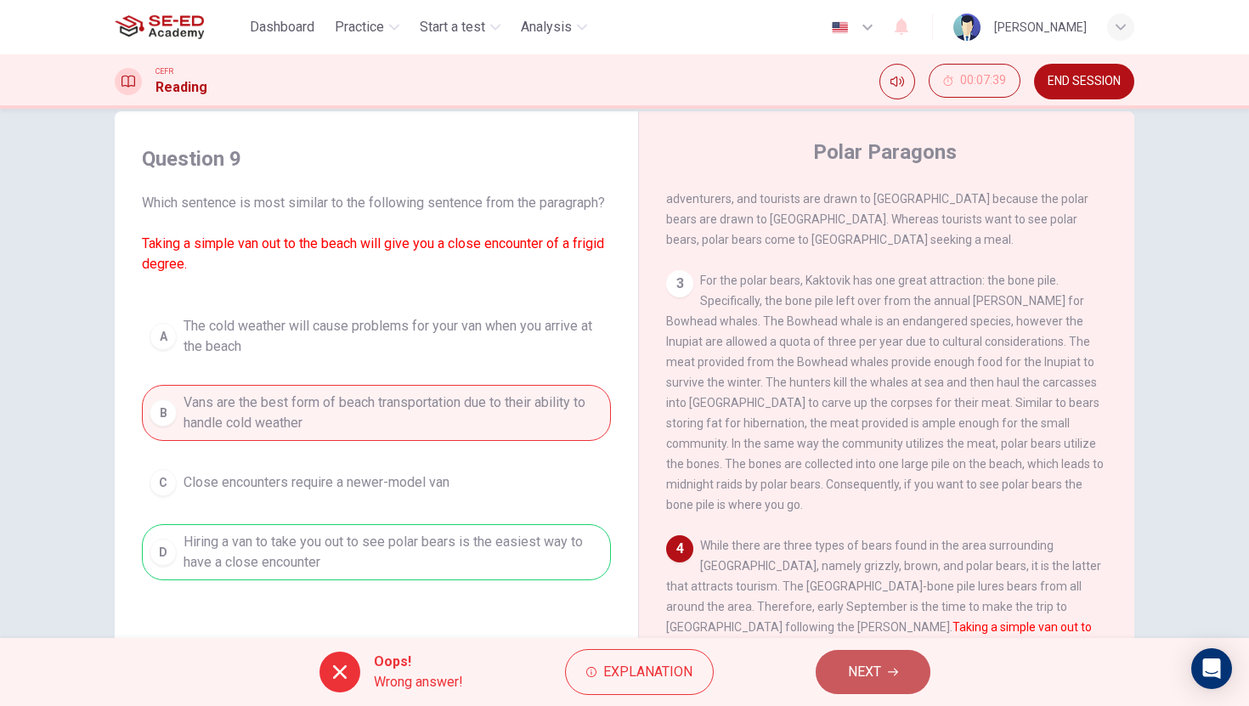
click at [843, 678] on button "NEXT" at bounding box center [873, 672] width 115 height 44
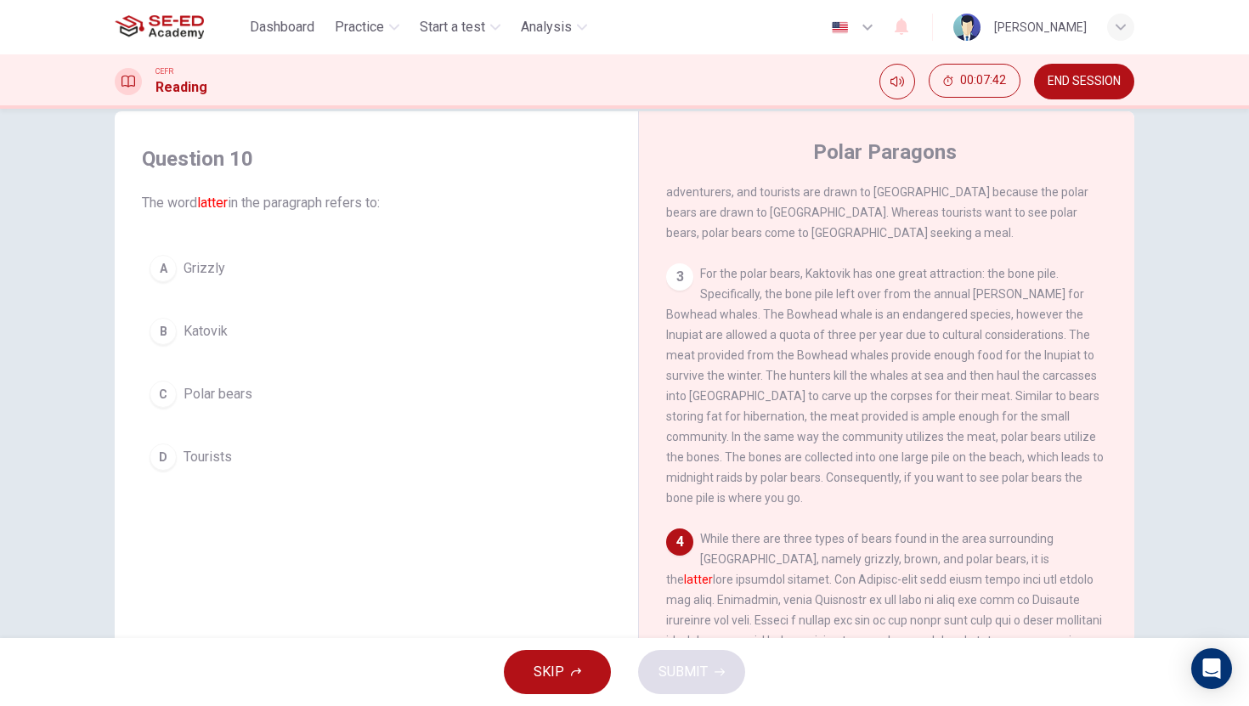
scroll to position [466, 0]
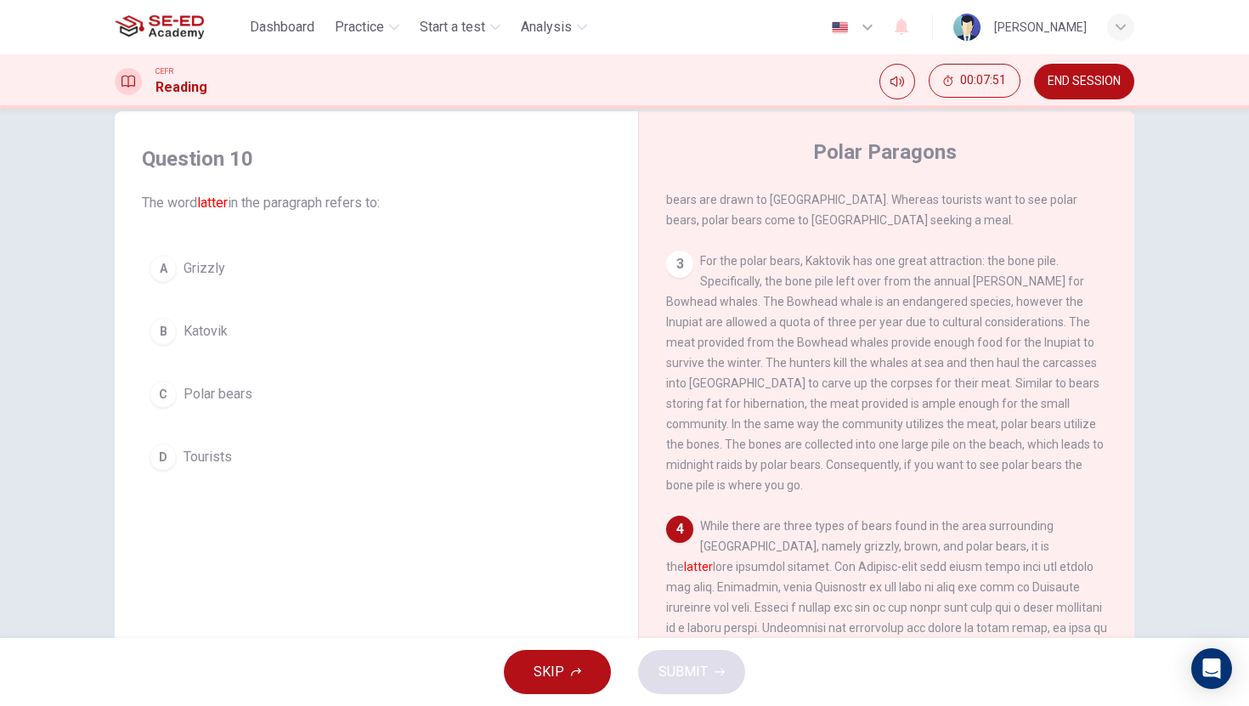
click at [186, 387] on span "Polar bears" at bounding box center [218, 394] width 69 height 20
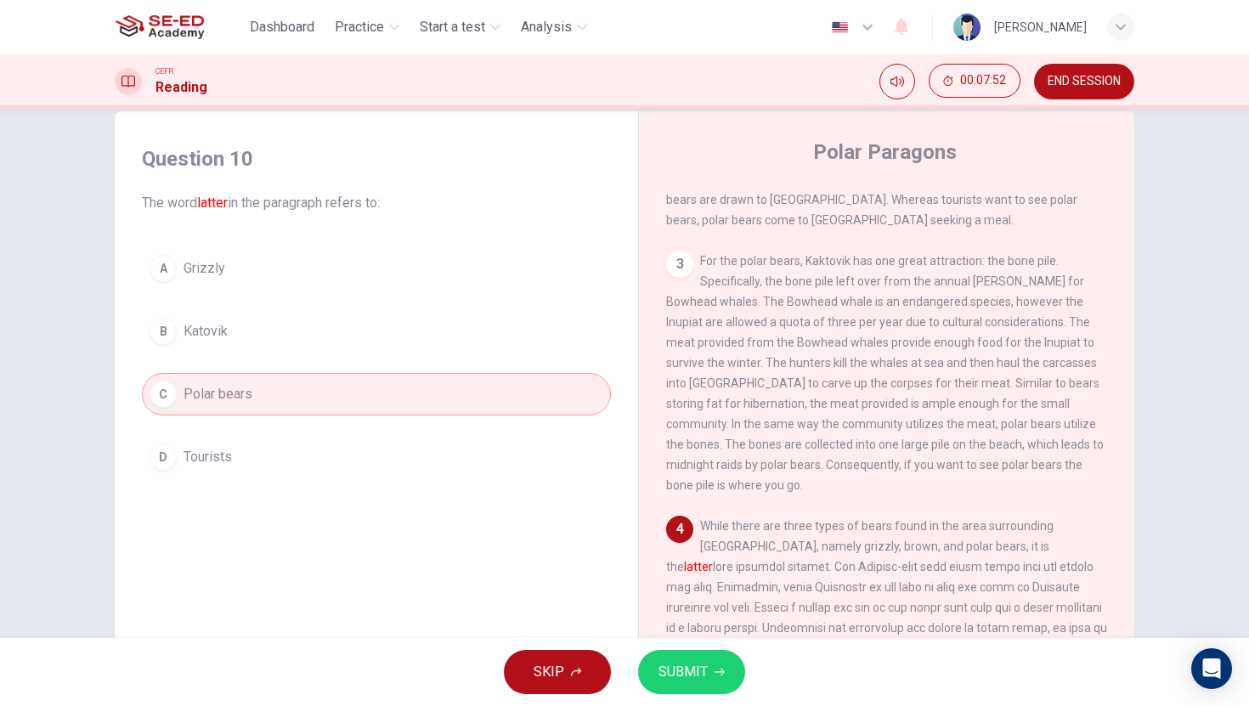
click at [722, 663] on button "SUBMIT" at bounding box center [691, 672] width 107 height 44
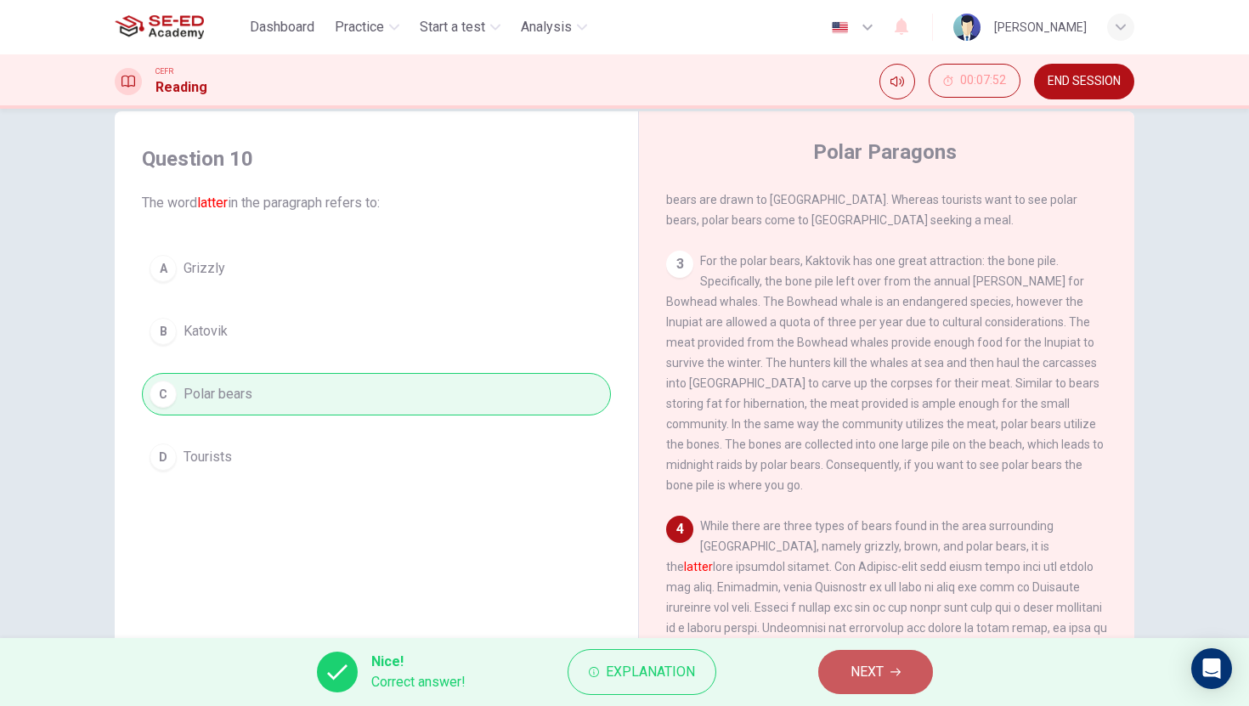
click at [876, 679] on span "NEXT" at bounding box center [867, 672] width 33 height 24
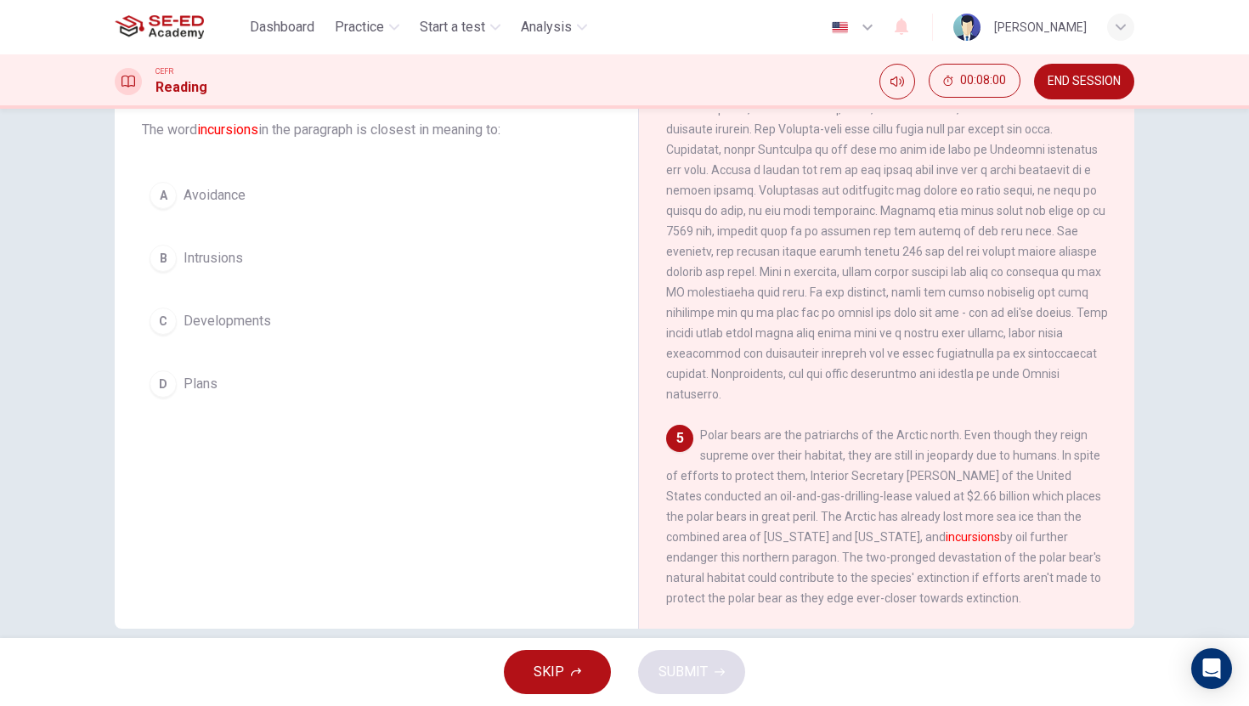
scroll to position [84, 0]
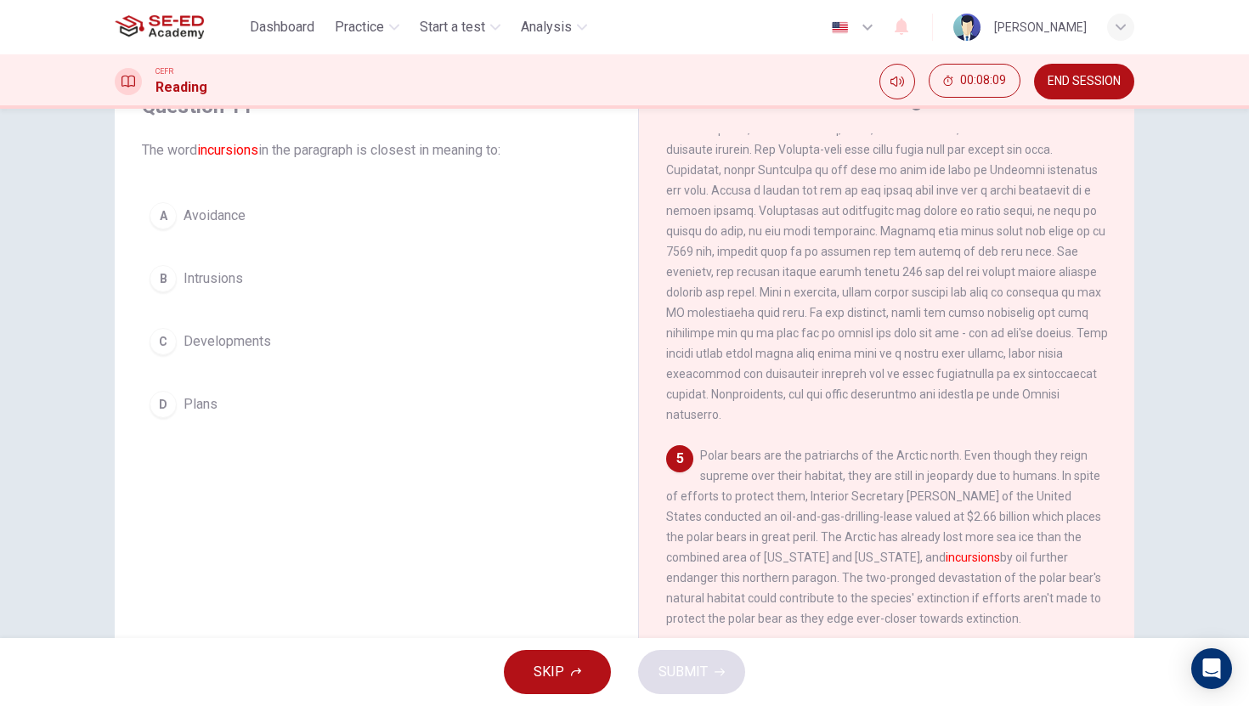
click at [241, 347] on span "Developments" at bounding box center [228, 341] width 88 height 20
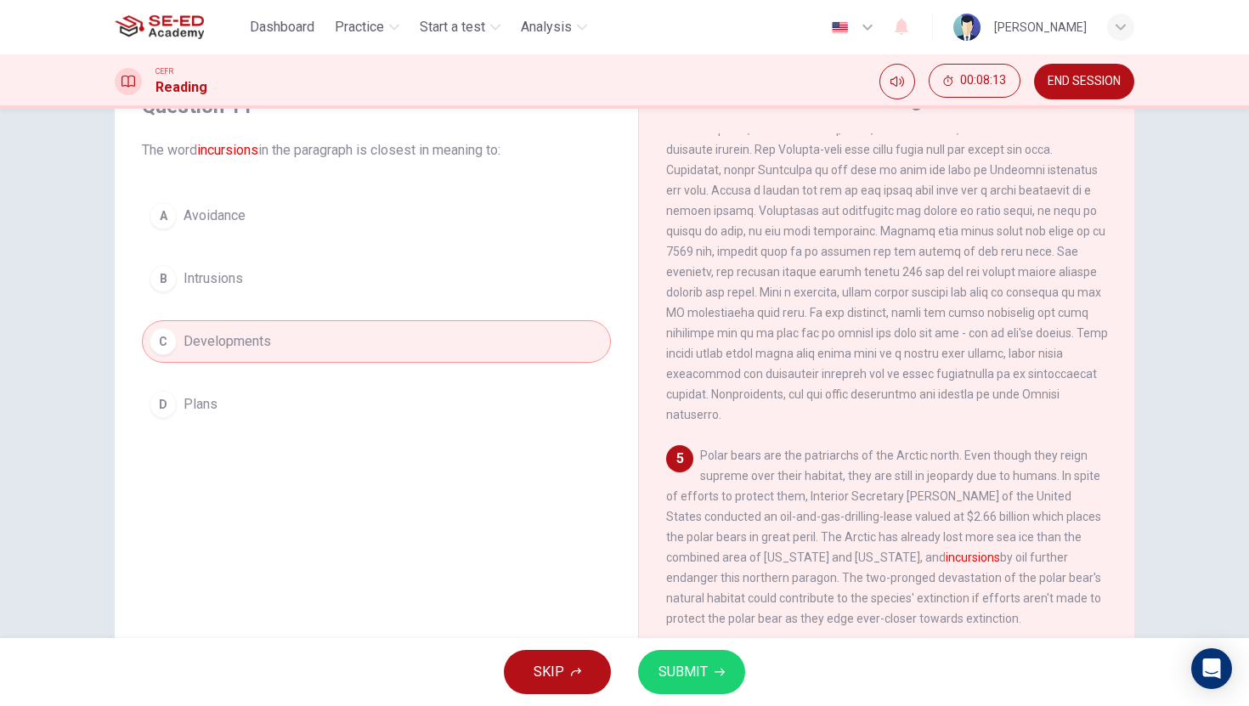
click at [681, 673] on span "SUBMIT" at bounding box center [683, 672] width 49 height 24
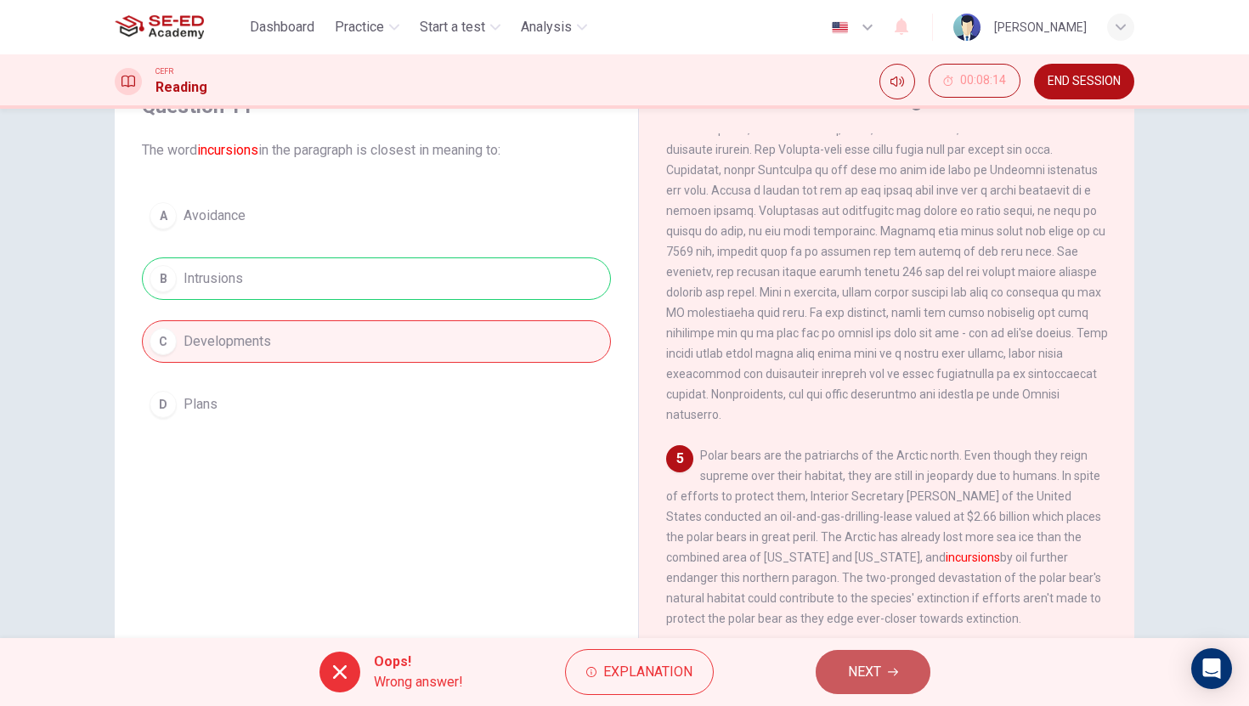
click at [856, 675] on span "NEXT" at bounding box center [864, 672] width 33 height 24
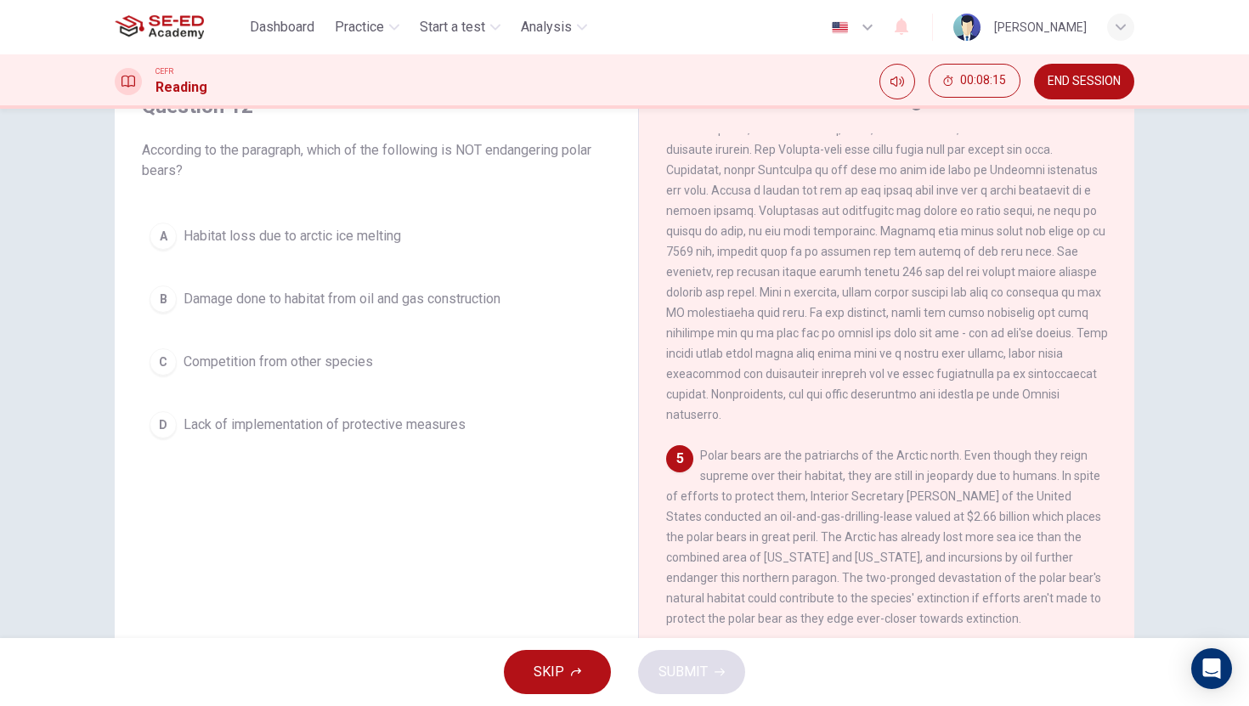
scroll to position [59, 0]
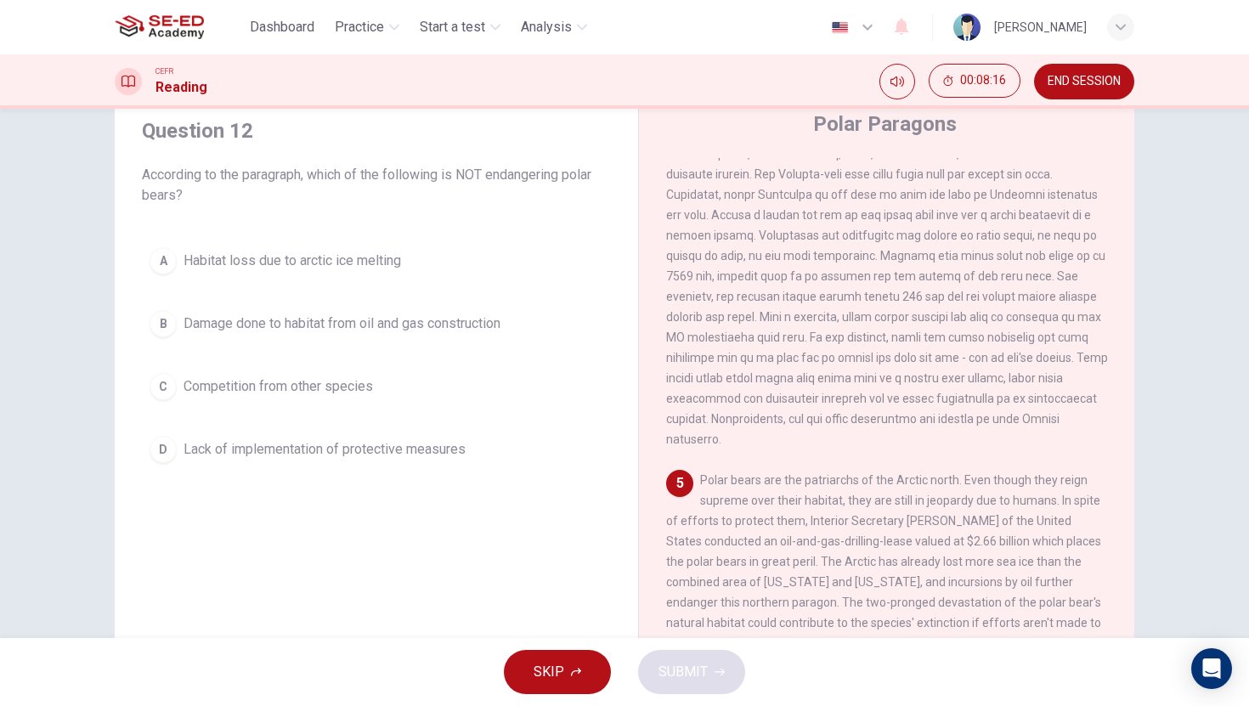
click at [152, 330] on div "B" at bounding box center [163, 323] width 27 height 27
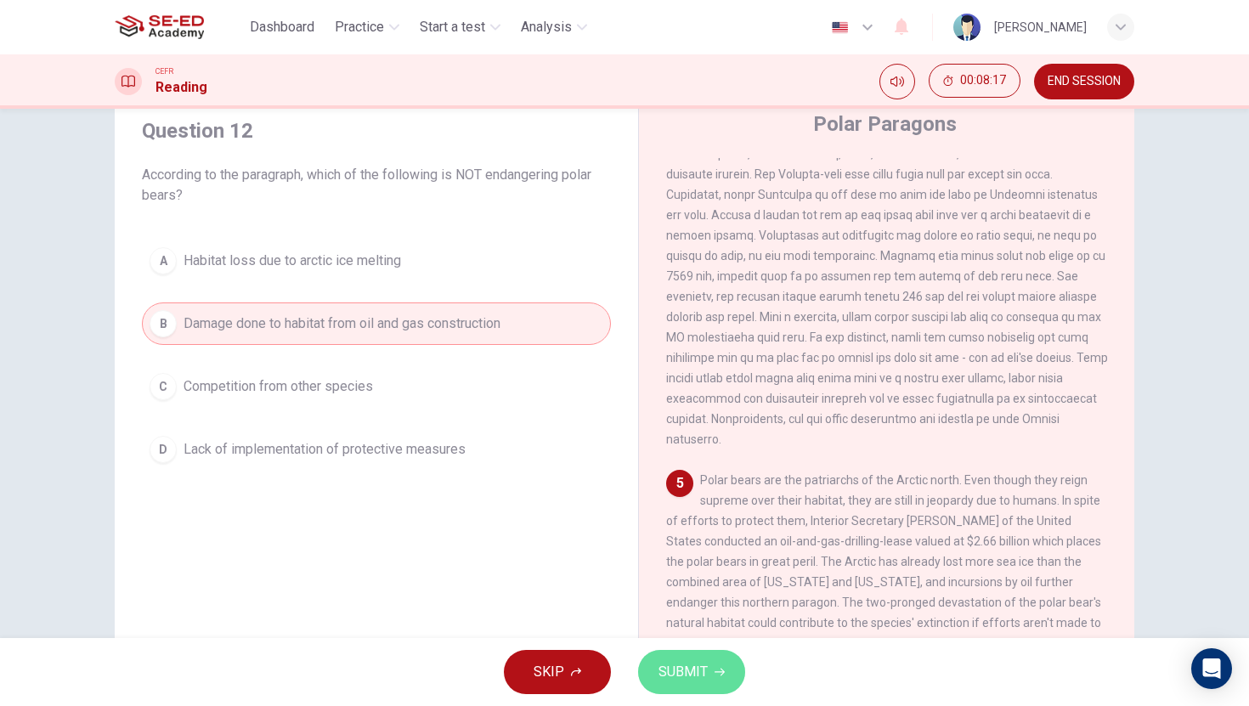
click at [704, 686] on button "SUBMIT" at bounding box center [691, 672] width 107 height 44
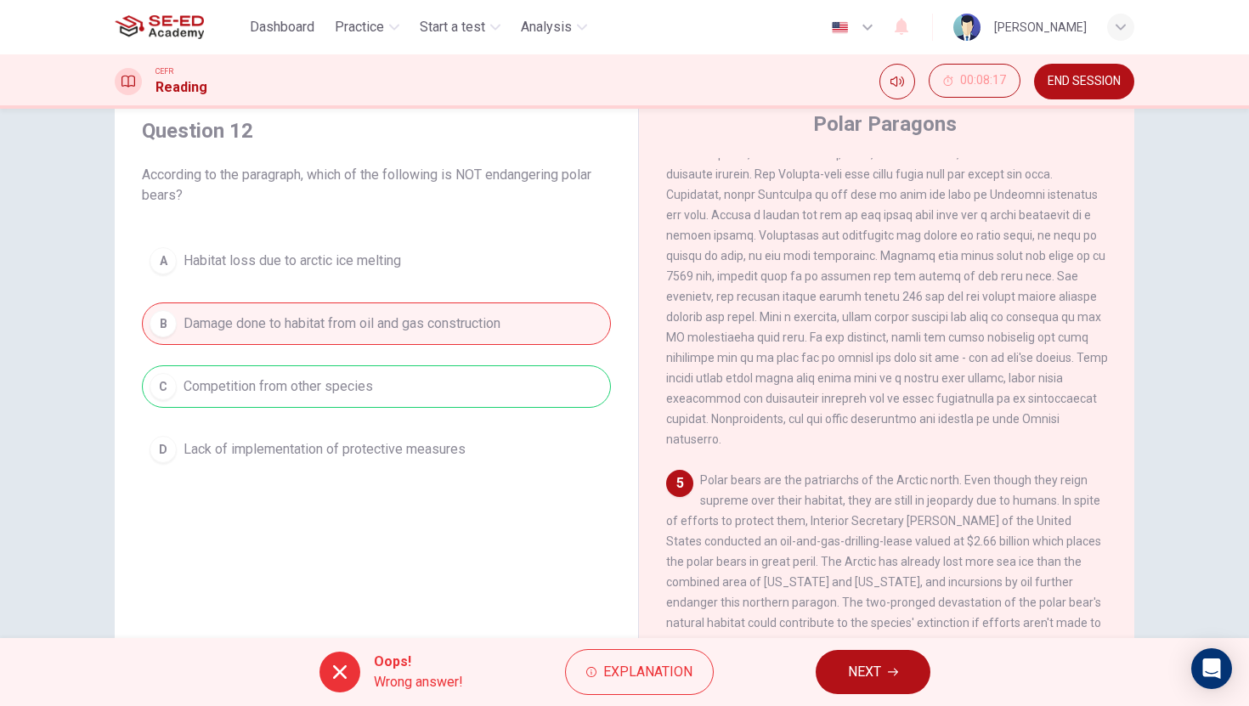
click at [859, 666] on span "NEXT" at bounding box center [864, 672] width 33 height 24
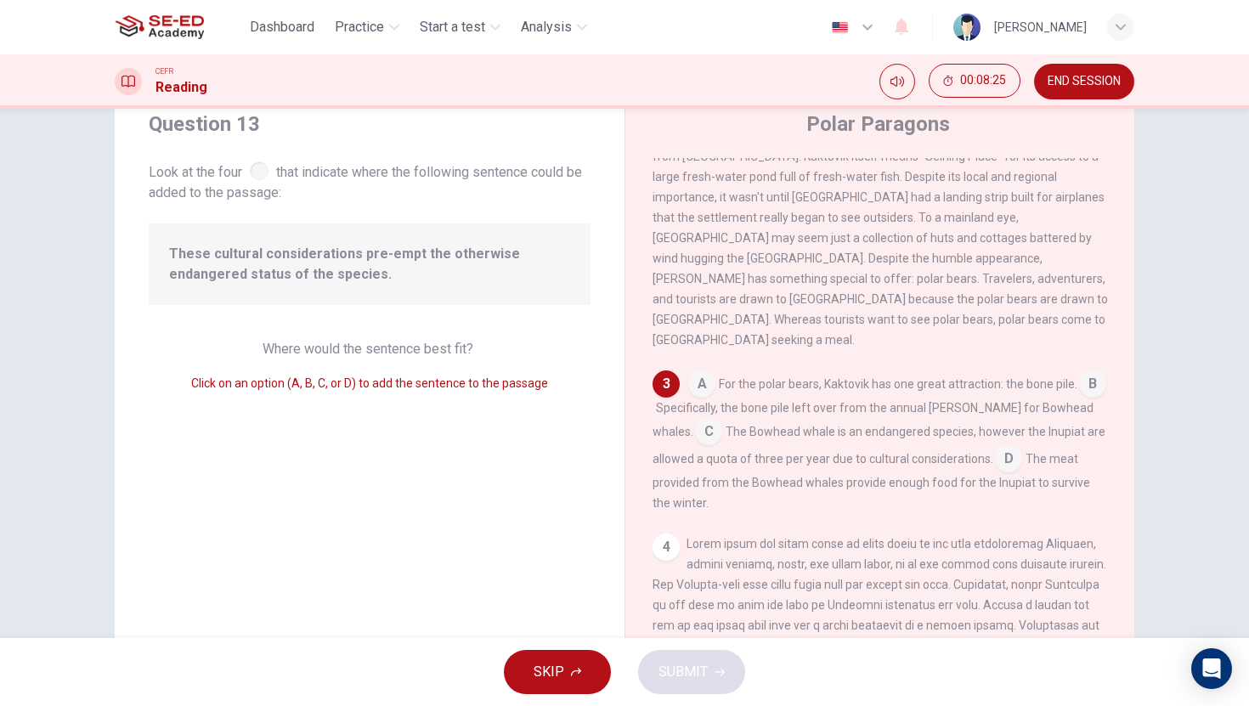
scroll to position [317, 0]
click at [1079, 394] on input at bounding box center [1092, 386] width 27 height 27
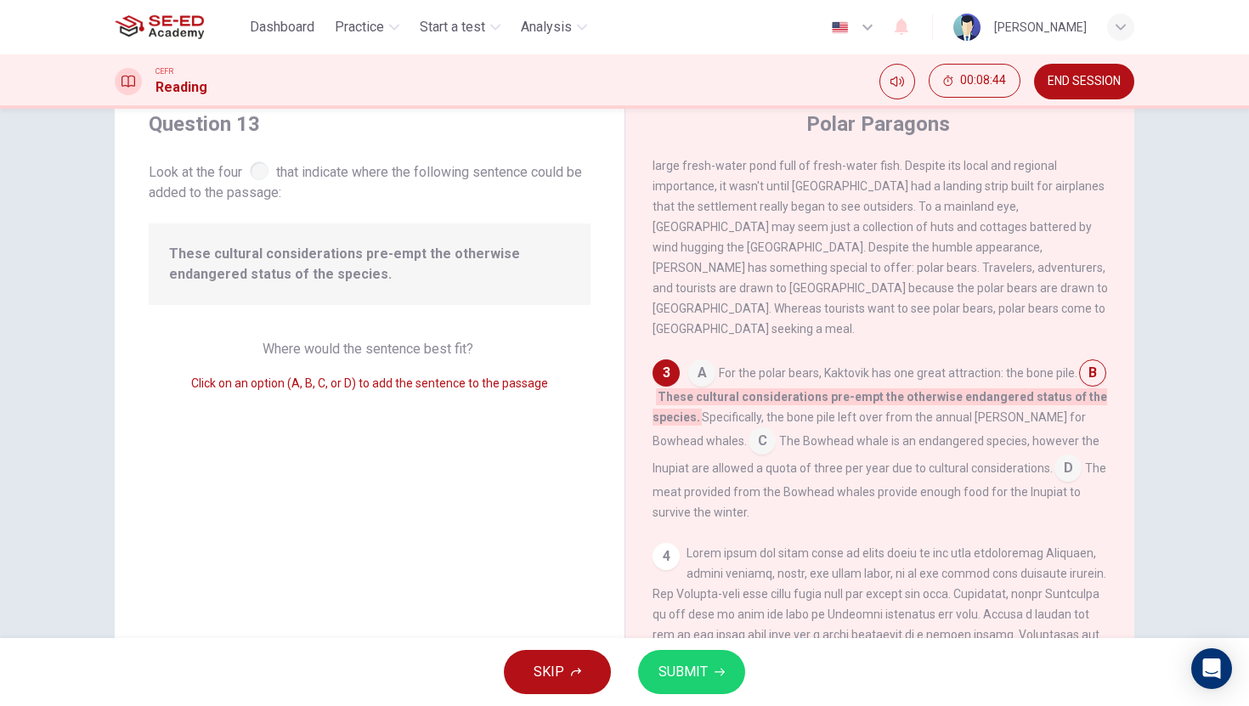
scroll to position [288, 0]
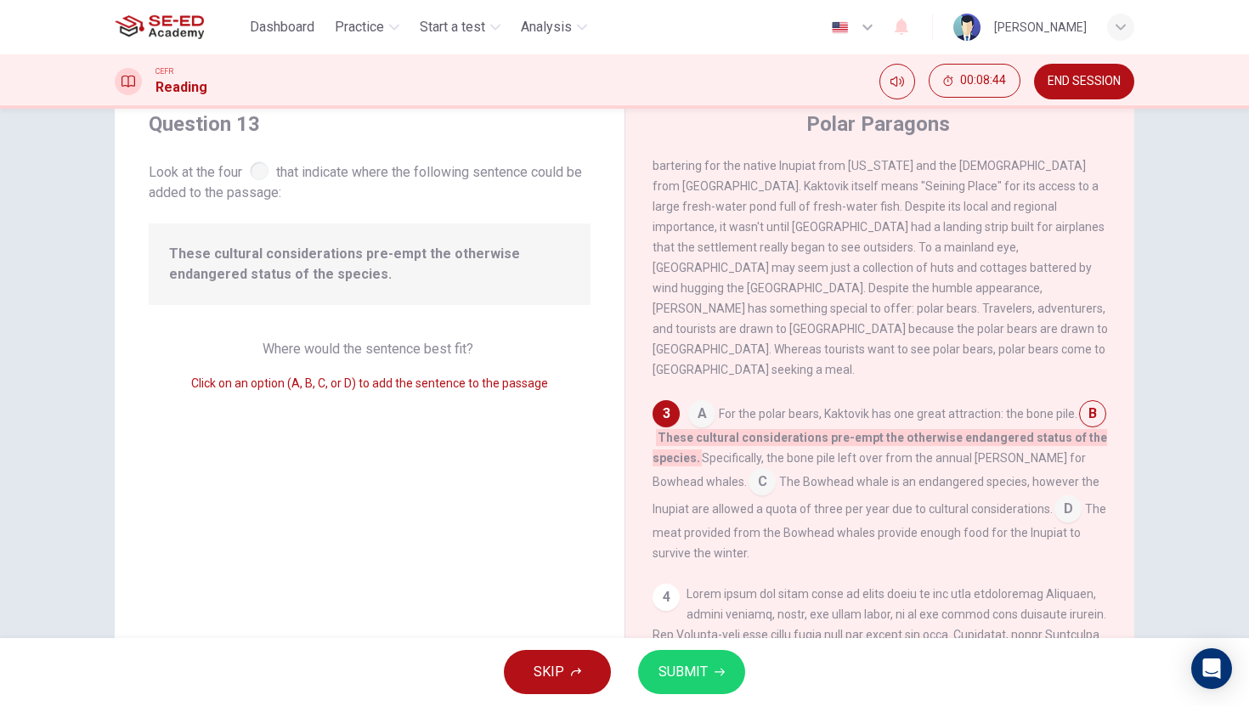
click at [1055, 497] on input at bounding box center [1068, 510] width 27 height 27
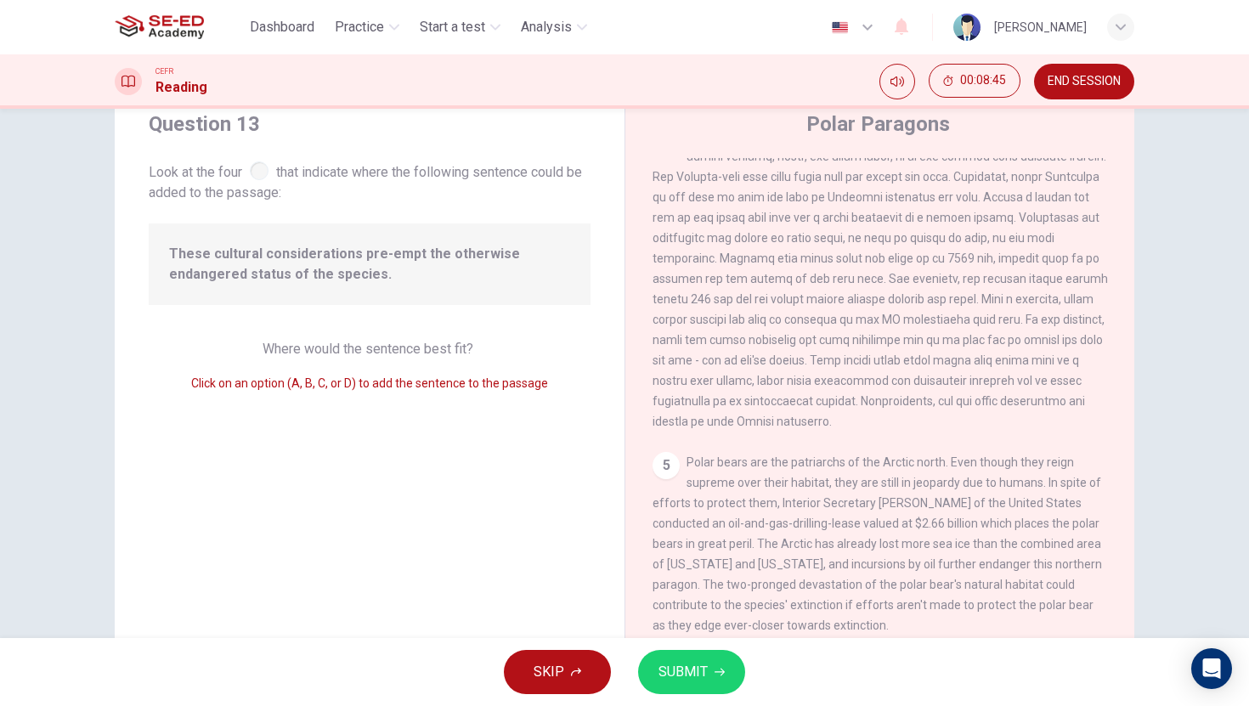
scroll to position [761, 0]
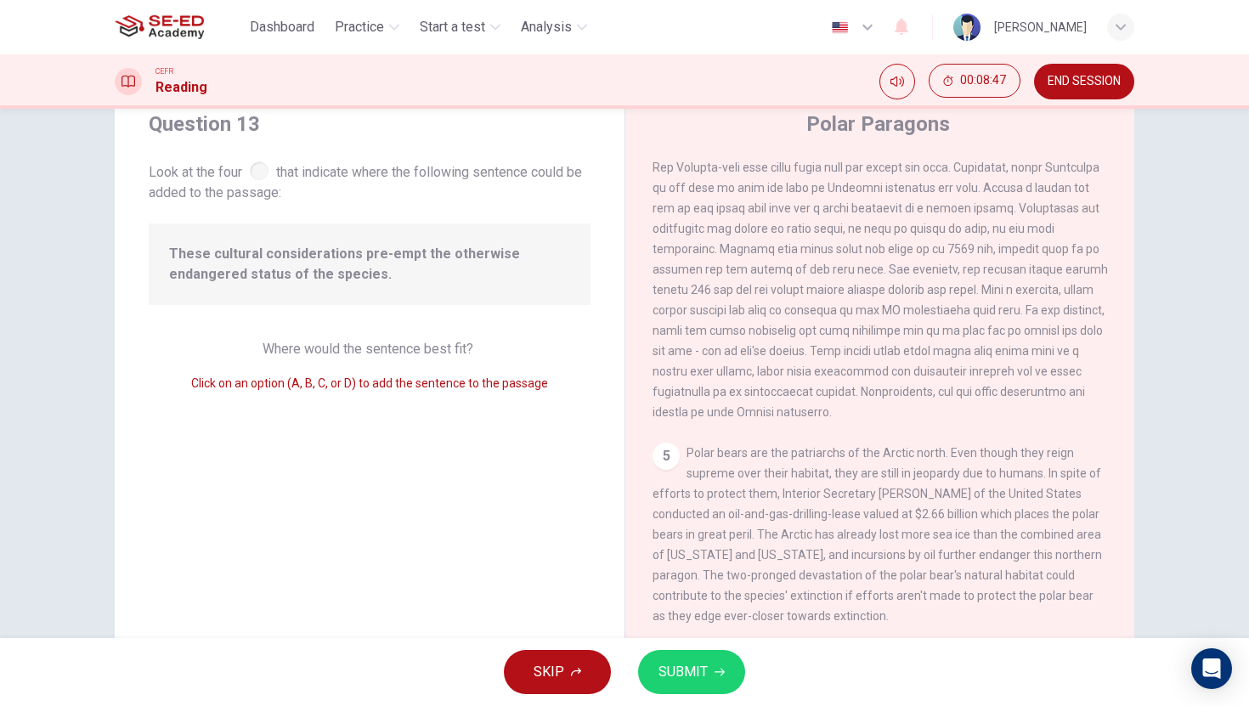
click at [658, 452] on div "5" at bounding box center [666, 456] width 27 height 27
click at [662, 453] on div "5" at bounding box center [666, 456] width 27 height 27
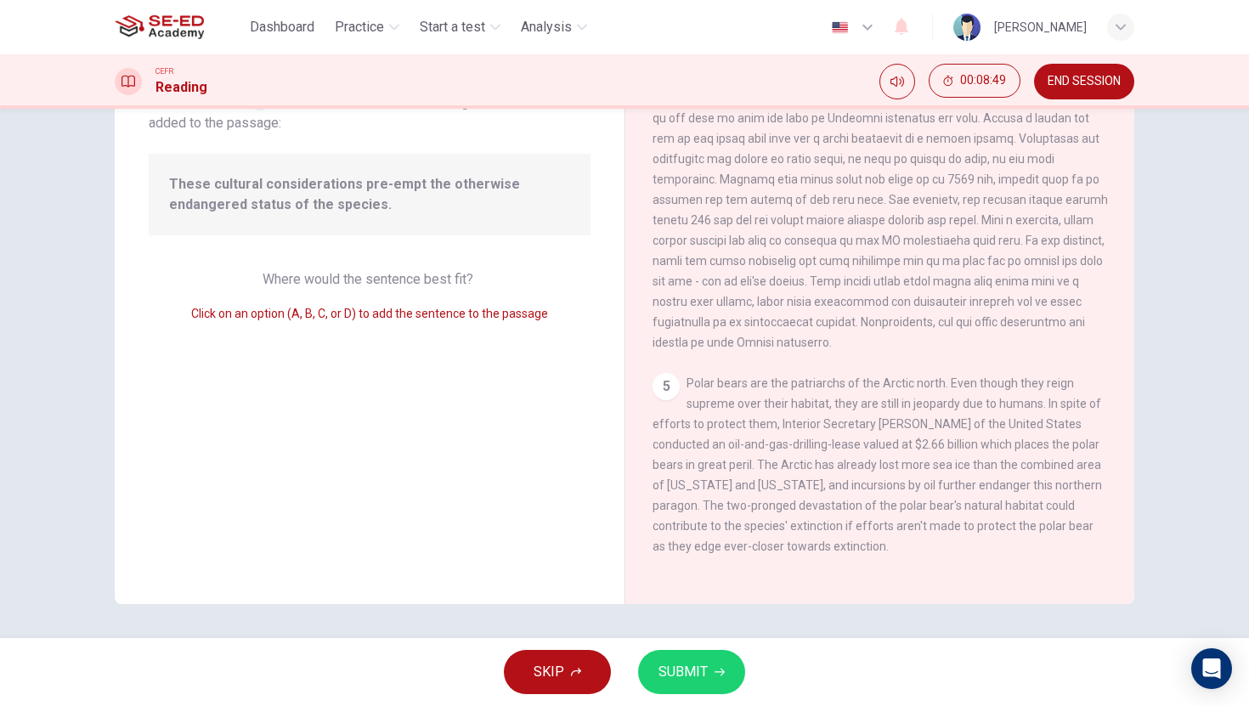
click at [656, 377] on div "5" at bounding box center [666, 386] width 27 height 27
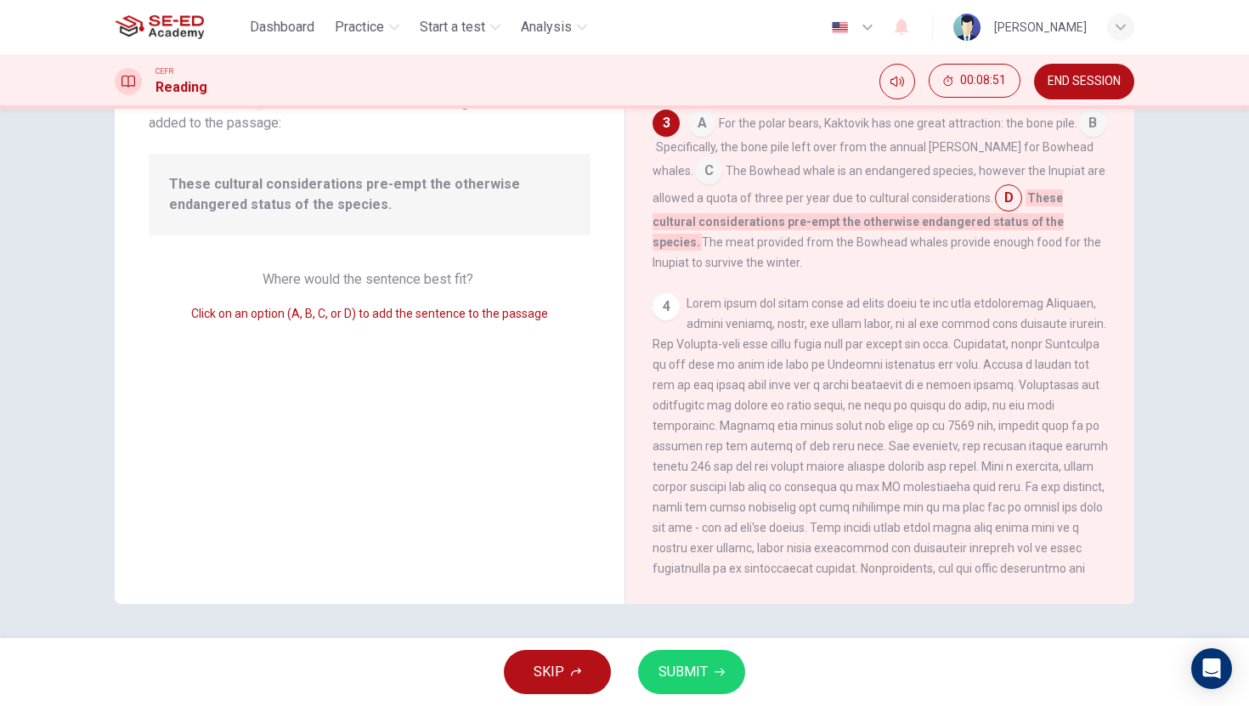
scroll to position [479, 0]
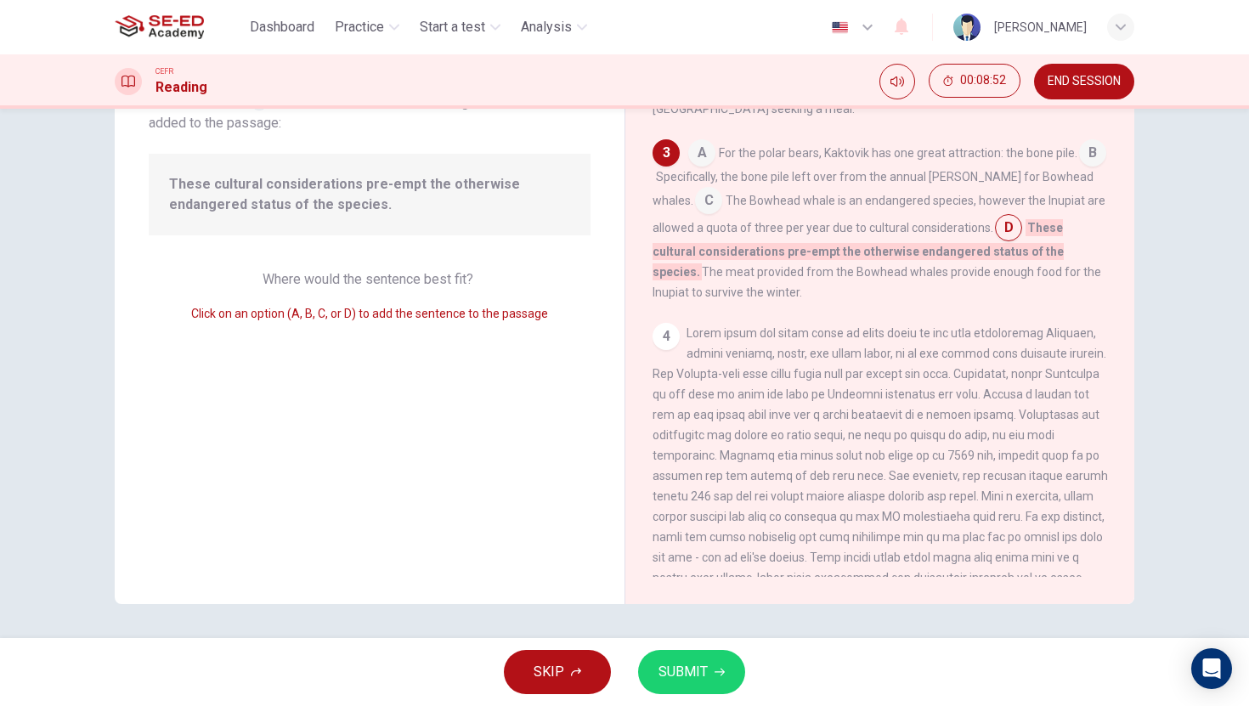
click at [1002, 216] on input at bounding box center [1008, 229] width 27 height 27
click at [662, 323] on div "4" at bounding box center [666, 336] width 27 height 27
click at [995, 216] on input at bounding box center [1008, 229] width 27 height 27
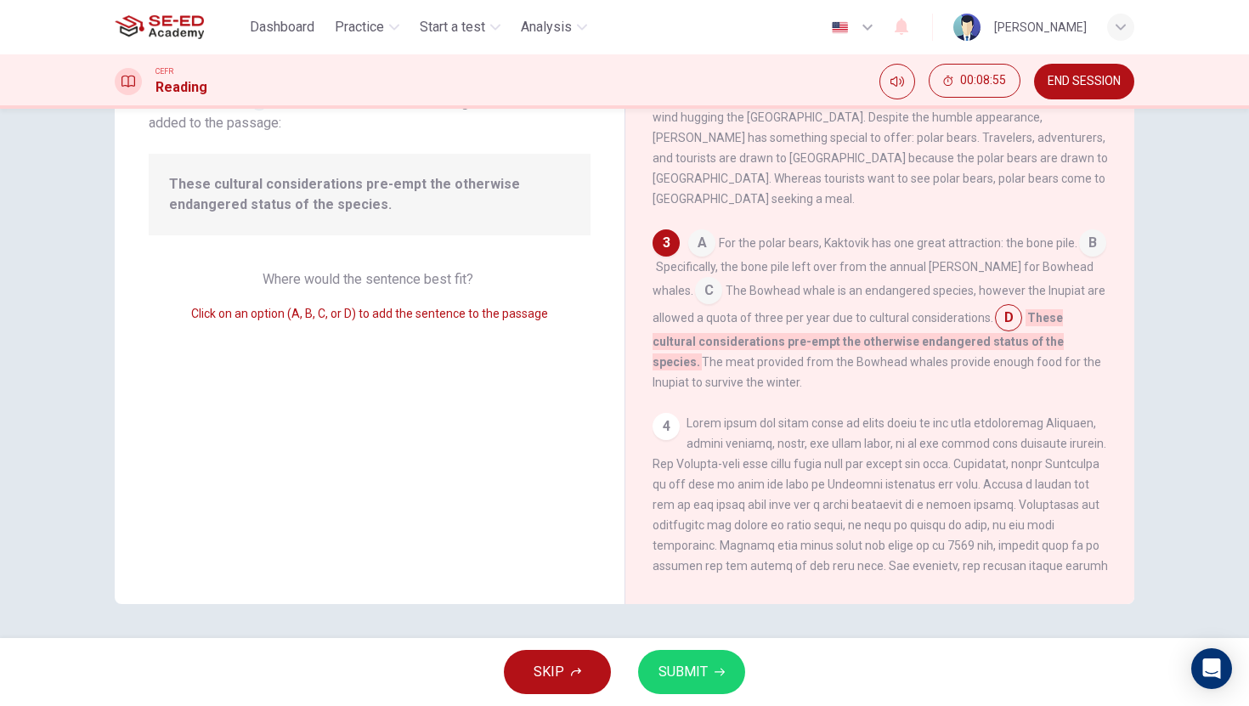
scroll to position [326, 0]
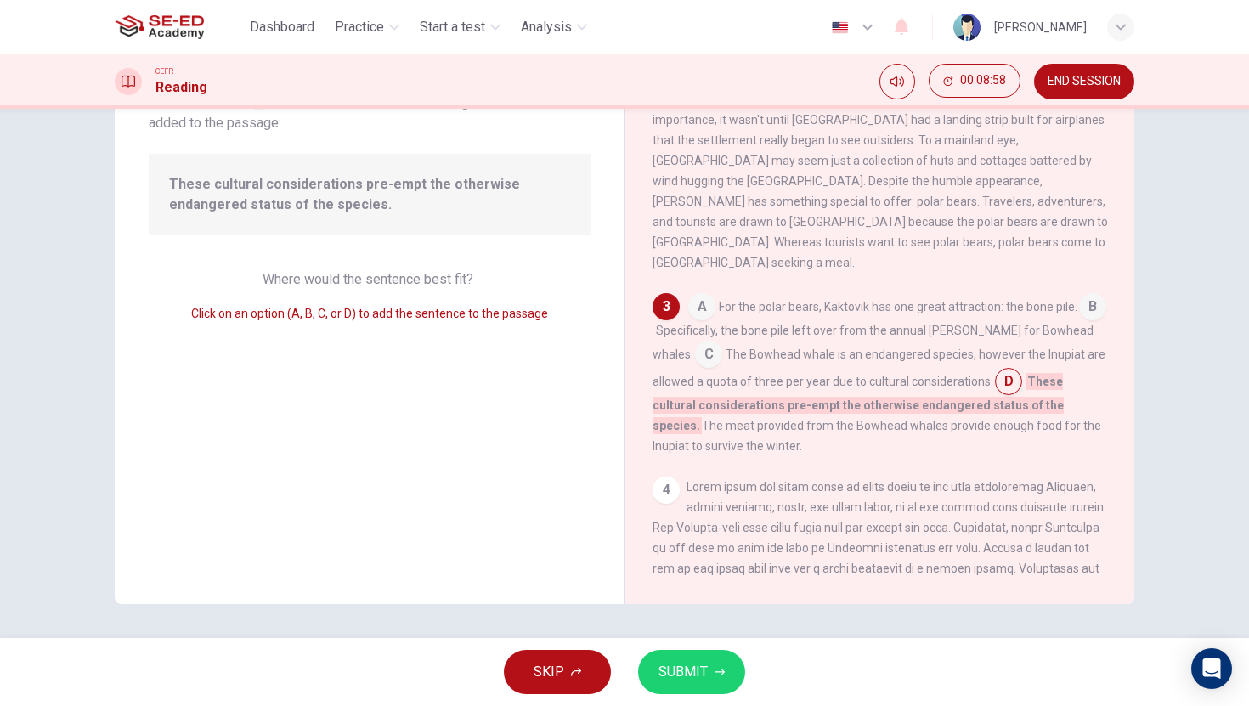
click at [712, 348] on span "The Bowhead whale is an endangered species, however the Inupiat are allowed a q…" at bounding box center [879, 368] width 453 height 41
click at [695, 343] on input at bounding box center [708, 356] width 27 height 27
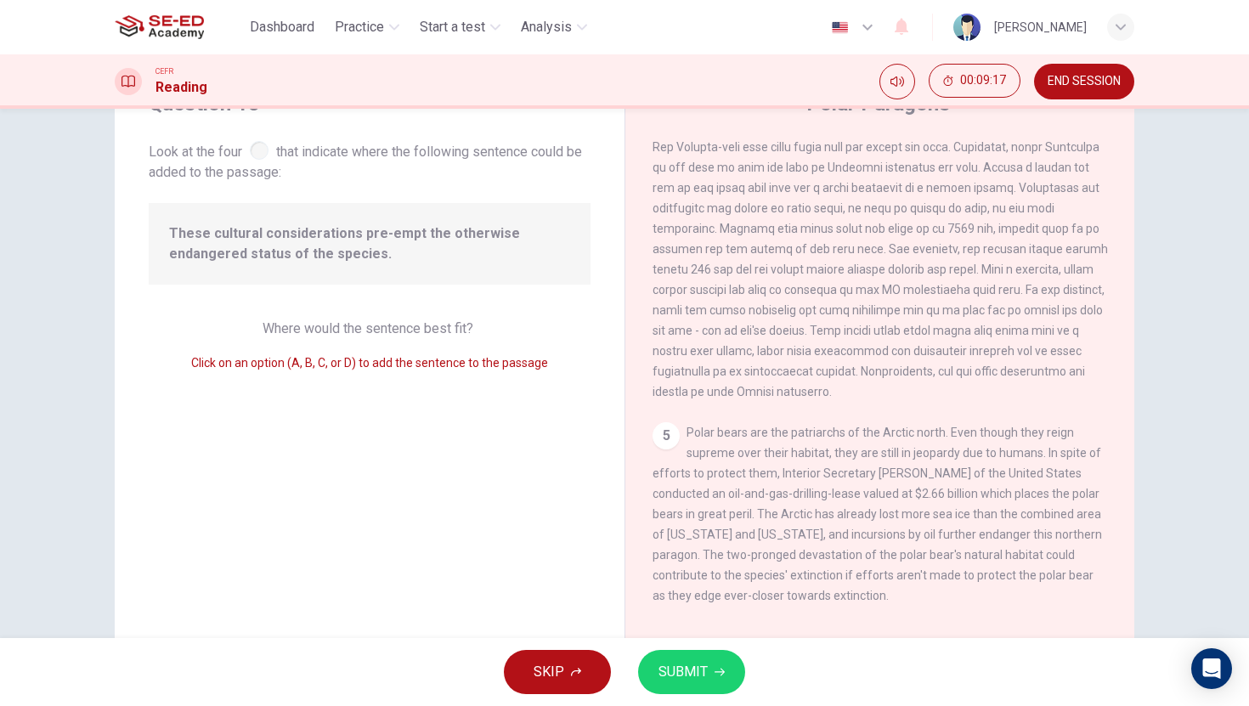
scroll to position [761, 0]
click at [653, 428] on div "5" at bounding box center [666, 435] width 27 height 27
click at [663, 434] on div "5" at bounding box center [666, 435] width 27 height 27
click at [668, 434] on div "5" at bounding box center [666, 435] width 27 height 27
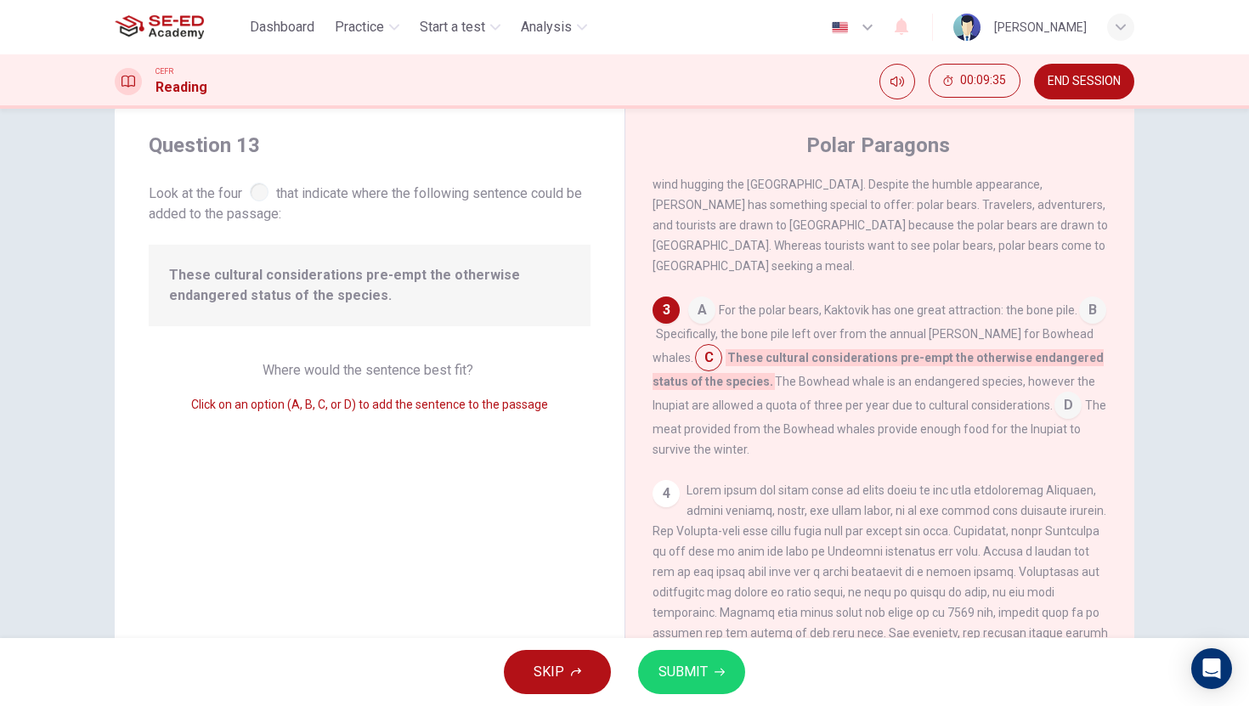
scroll to position [0, 0]
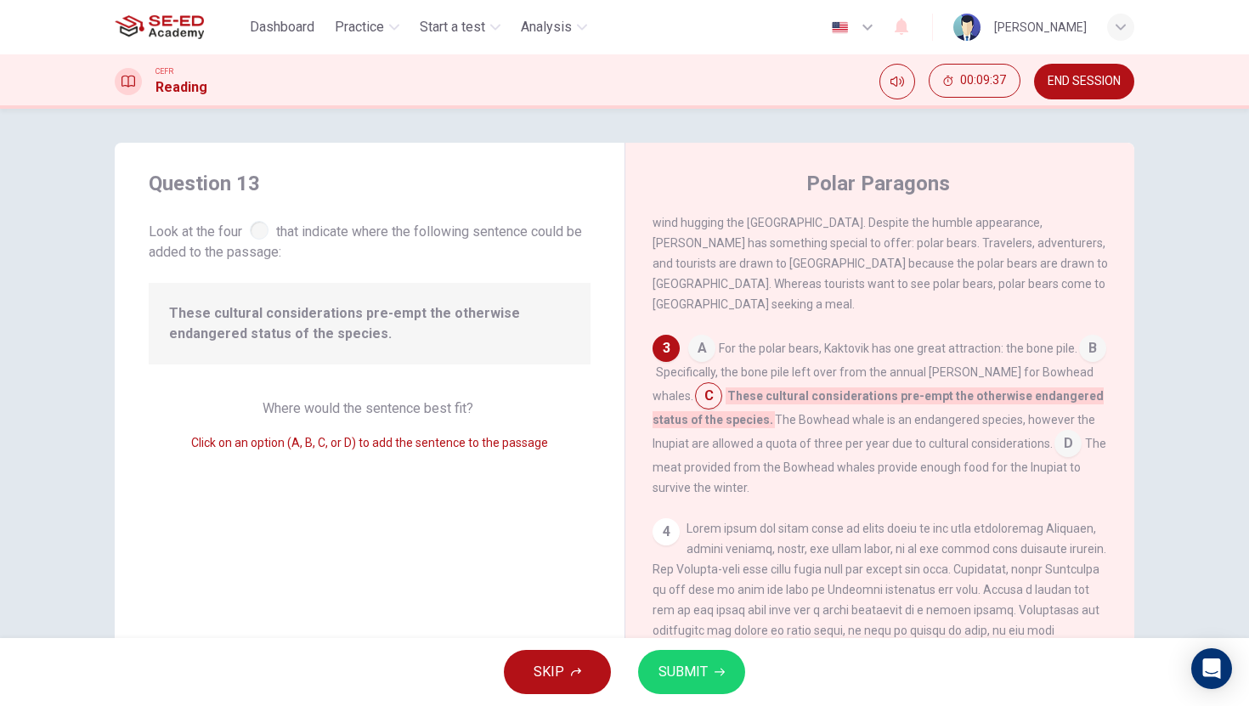
click at [1055, 433] on input at bounding box center [1068, 445] width 27 height 27
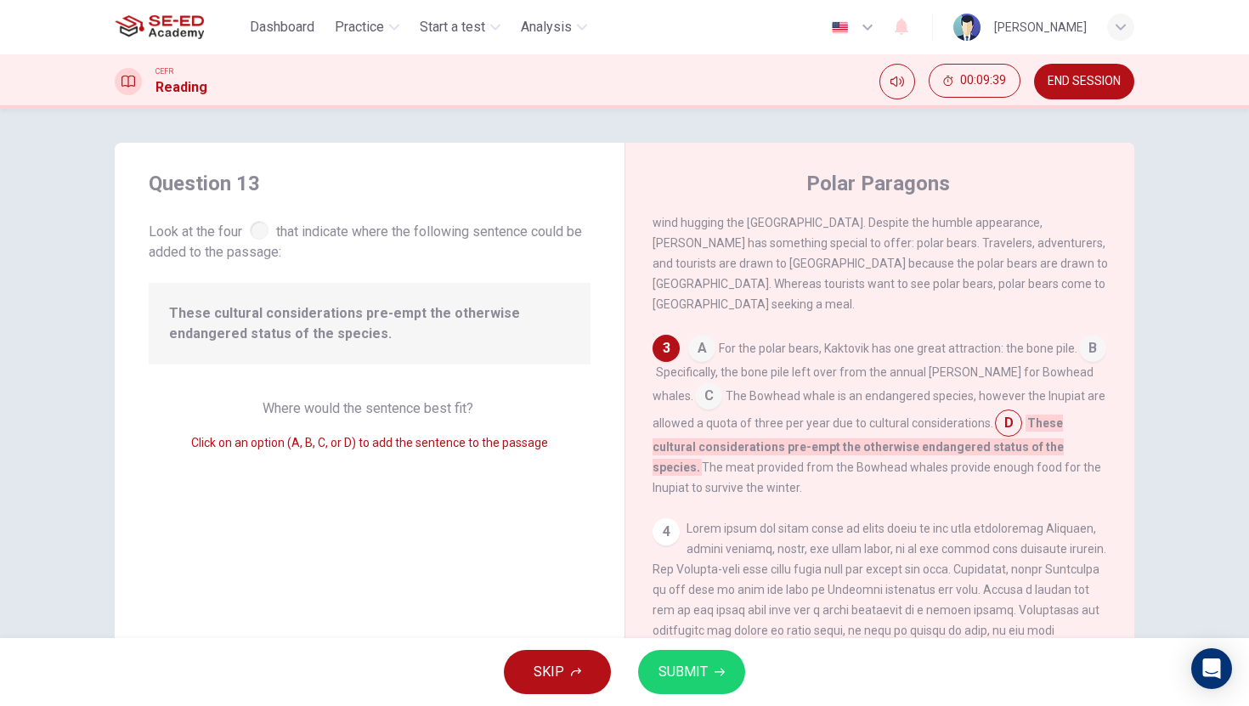
click at [1079, 354] on input at bounding box center [1092, 350] width 27 height 27
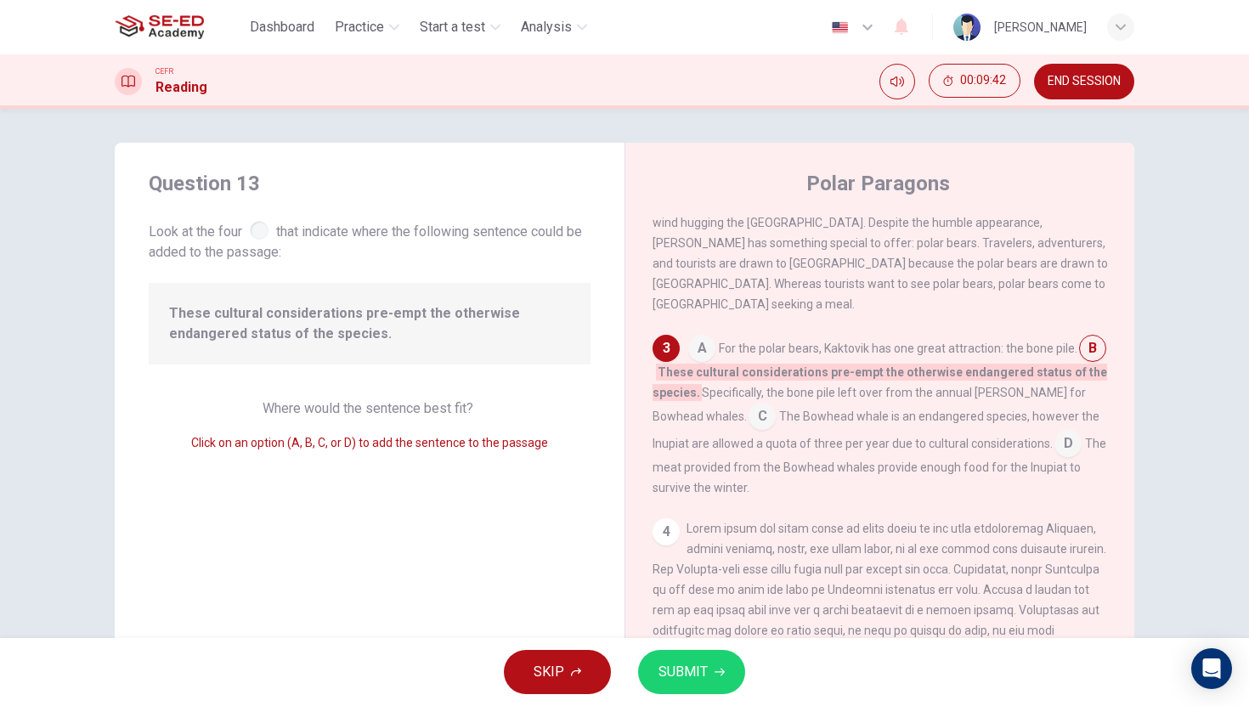
click at [674, 649] on div "SKIP SUBMIT" at bounding box center [624, 672] width 1249 height 68
click at [684, 666] on span "SUBMIT" at bounding box center [683, 672] width 49 height 24
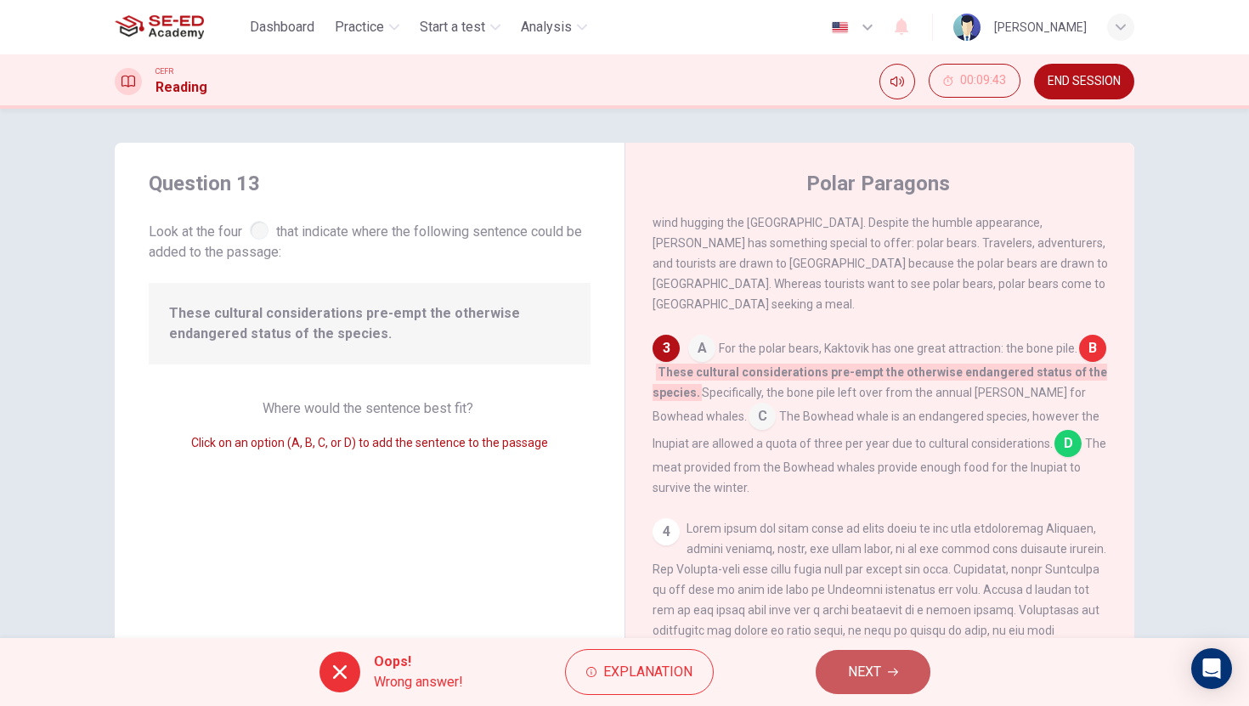
click at [875, 679] on span "NEXT" at bounding box center [864, 672] width 33 height 24
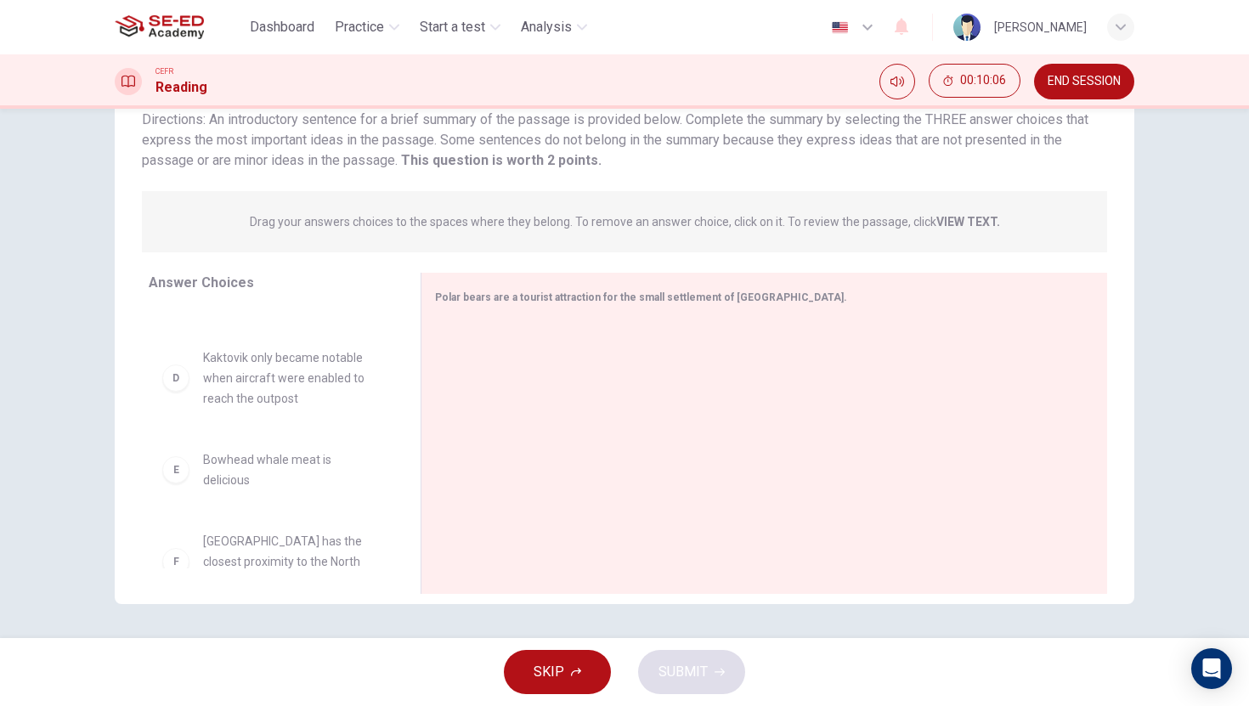
scroll to position [238, 0]
click at [179, 387] on div "D" at bounding box center [175, 378] width 27 height 27
click at [176, 380] on div "D" at bounding box center [175, 378] width 27 height 27
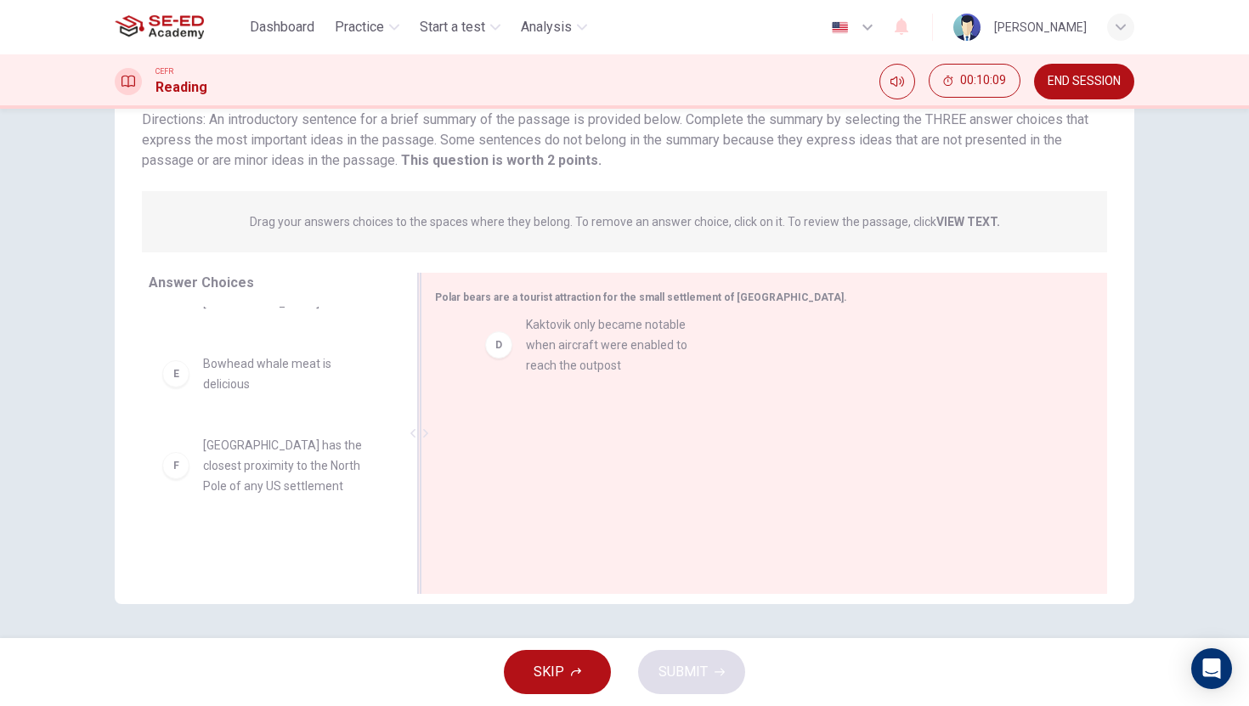
drag, startPoint x: 180, startPoint y: 377, endPoint x: 518, endPoint y: 343, distance: 339.1
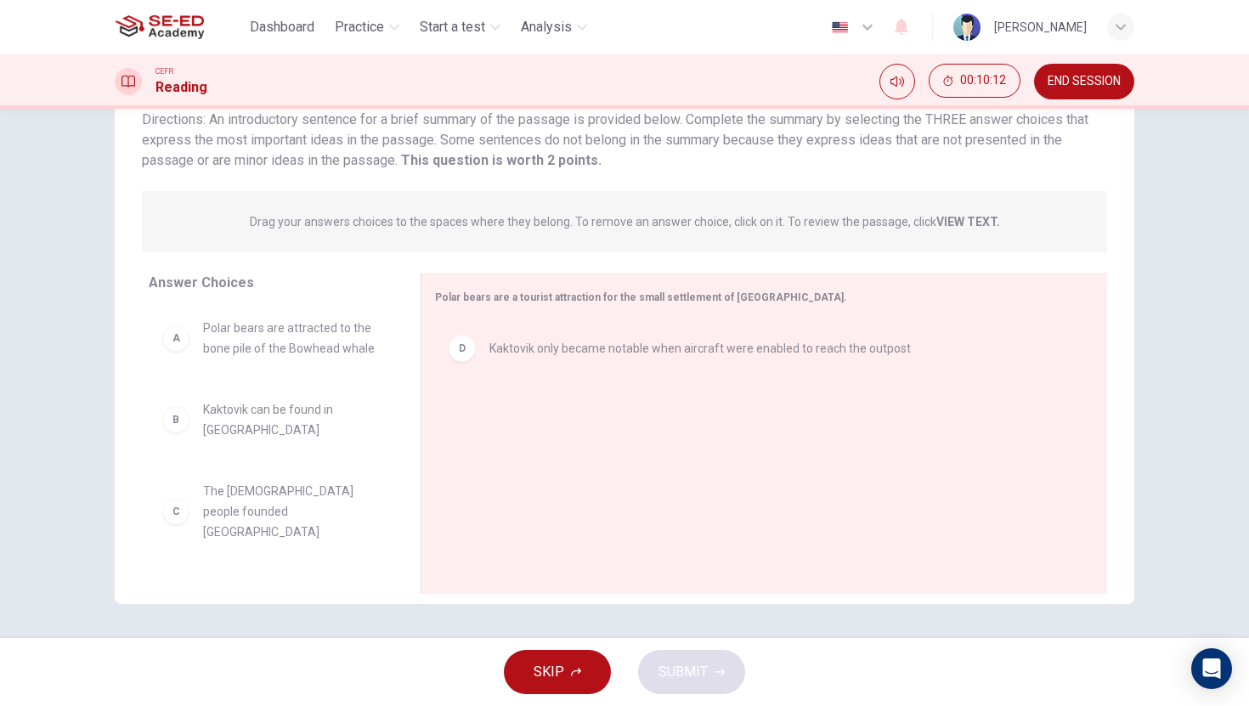
scroll to position [0, 0]
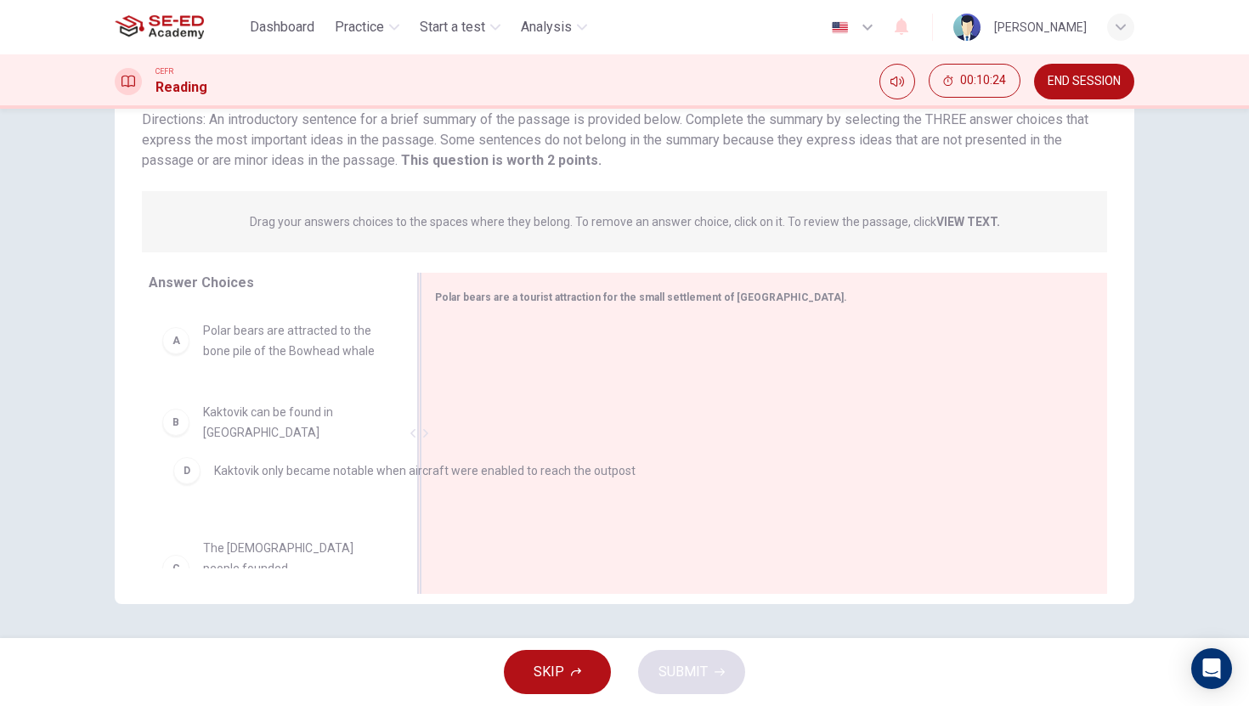
drag, startPoint x: 454, startPoint y: 356, endPoint x: 172, endPoint y: 486, distance: 310.7
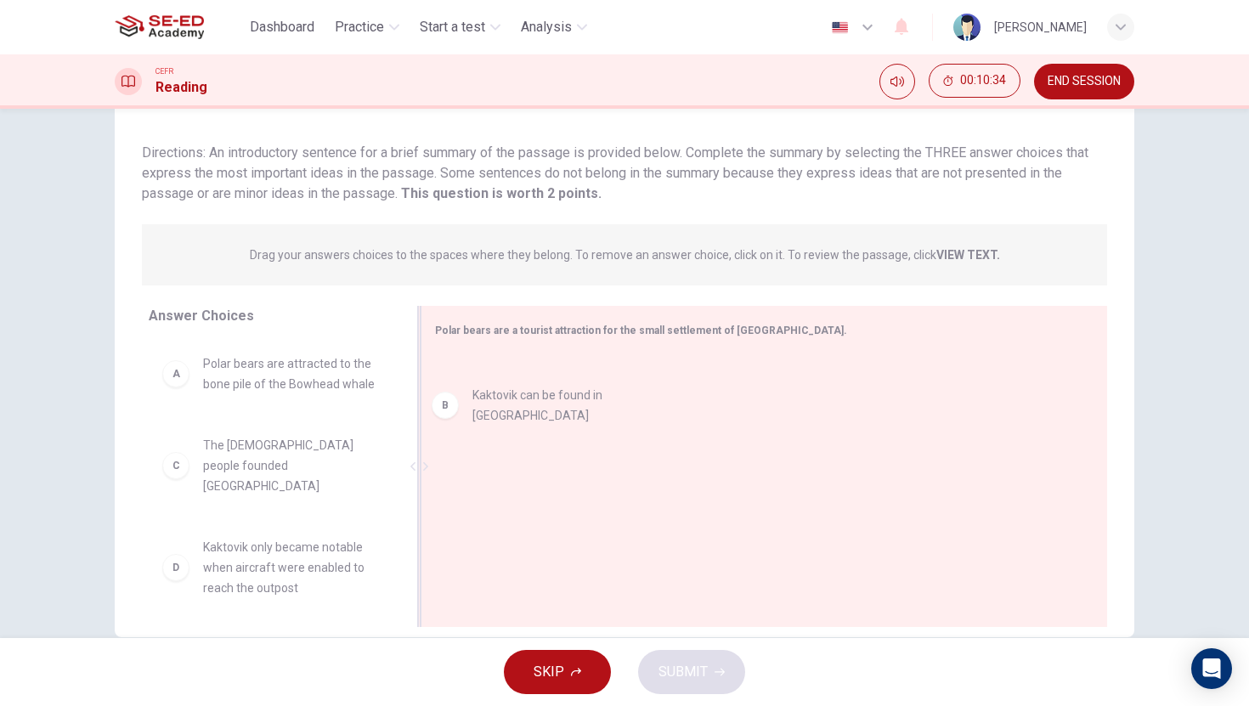
drag, startPoint x: 180, startPoint y: 478, endPoint x: 463, endPoint y: 405, distance: 292.1
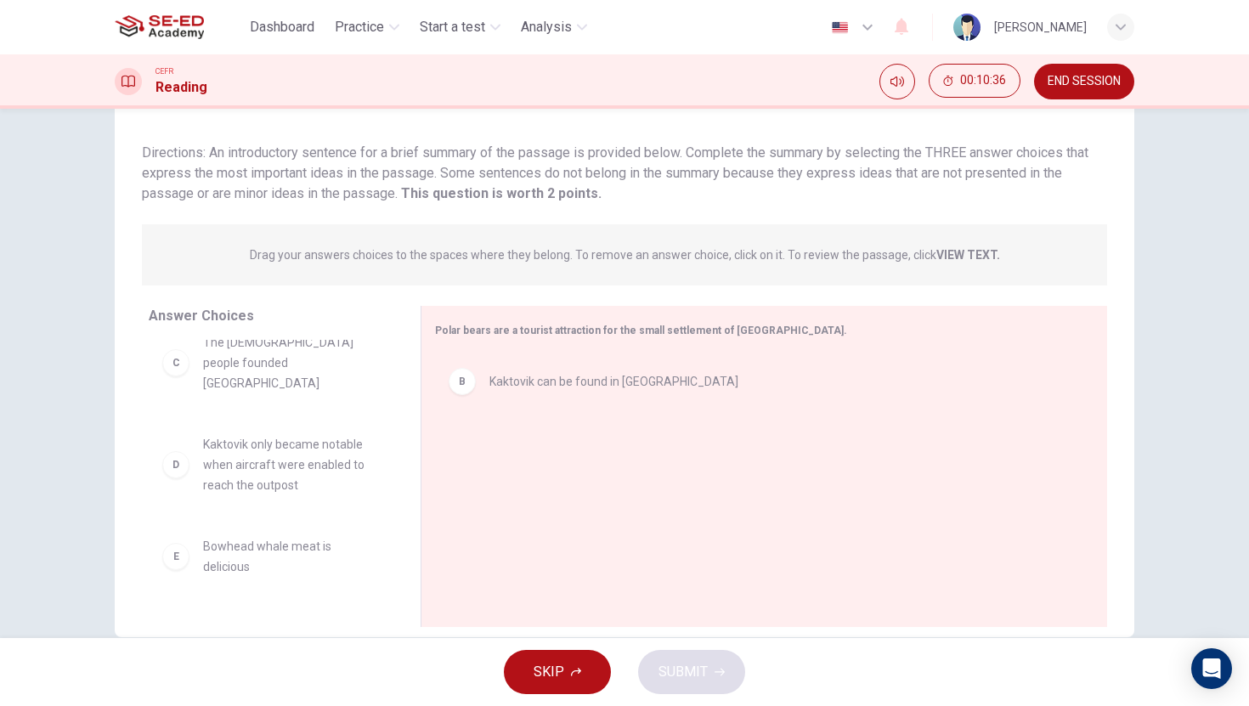
scroll to position [110, 0]
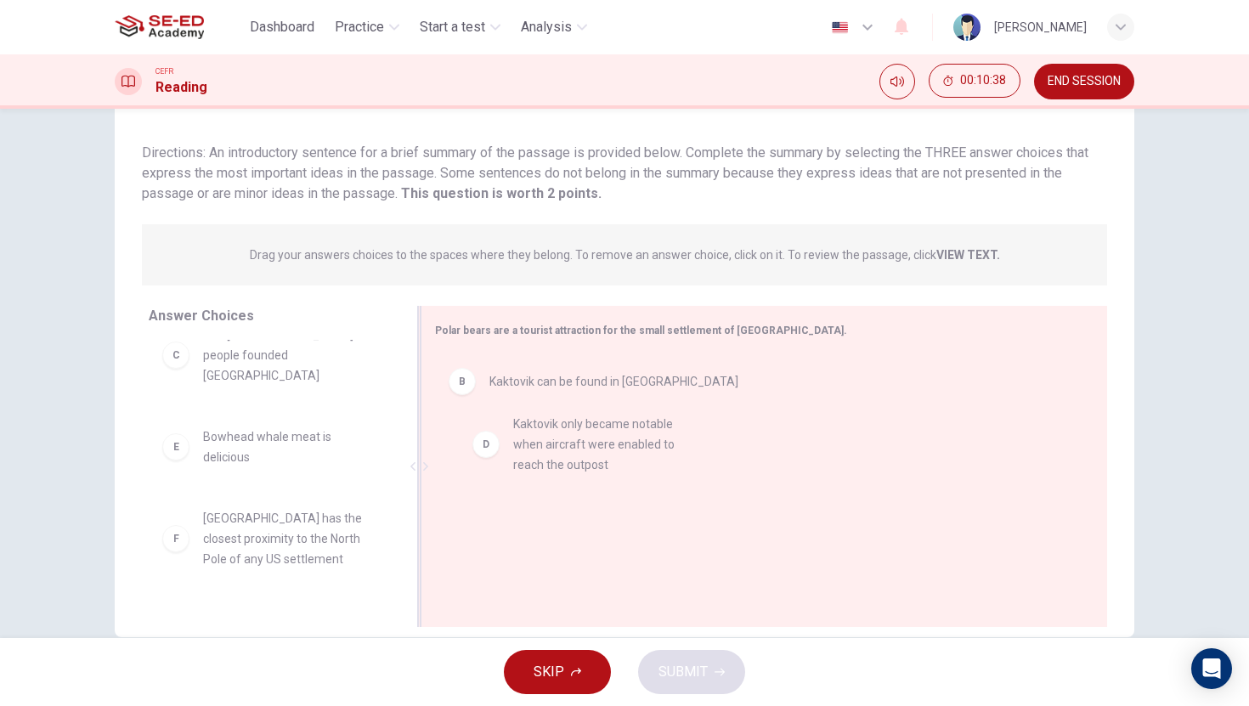
drag, startPoint x: 177, startPoint y: 472, endPoint x: 501, endPoint y: 459, distance: 324.1
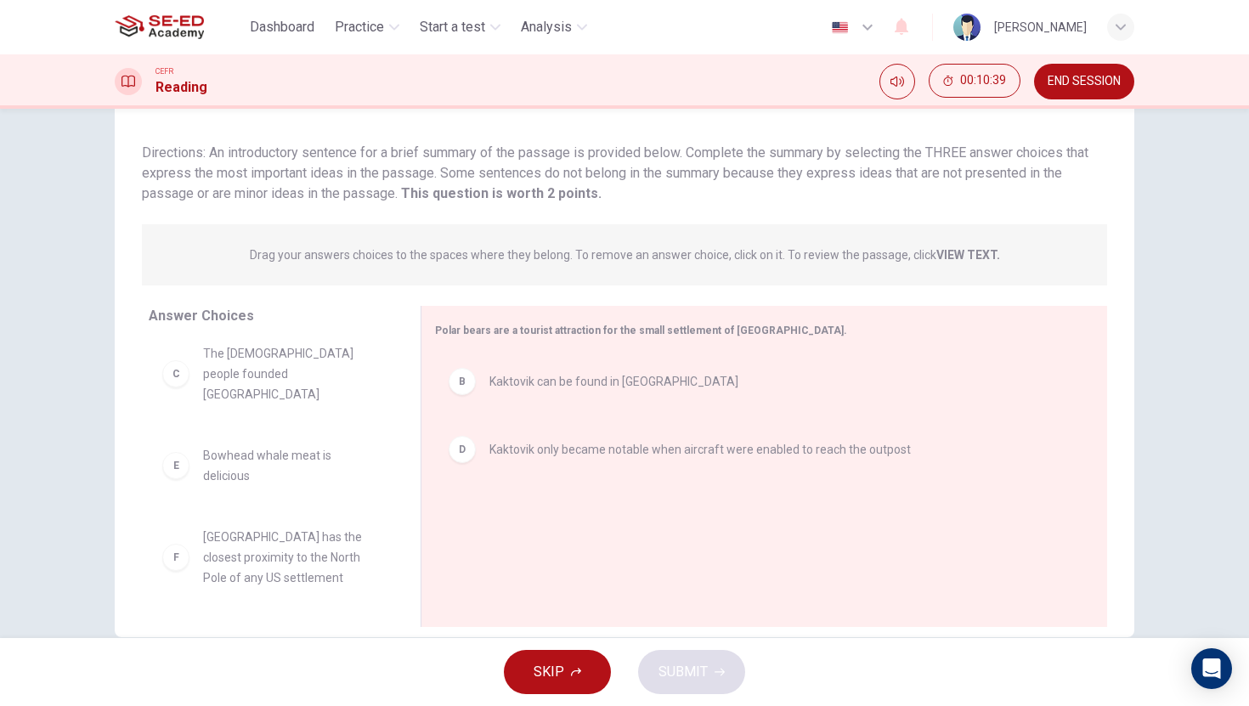
scroll to position [129, 0]
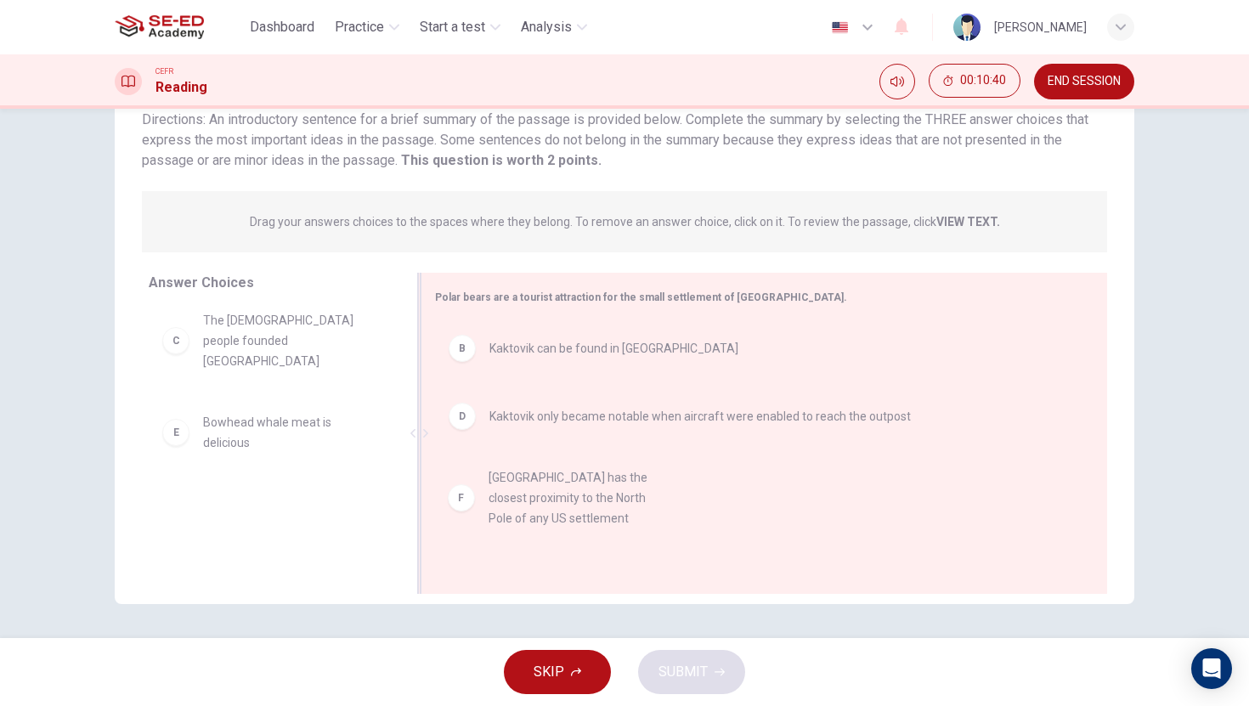
drag, startPoint x: 165, startPoint y: 534, endPoint x: 504, endPoint y: 501, distance: 340.7
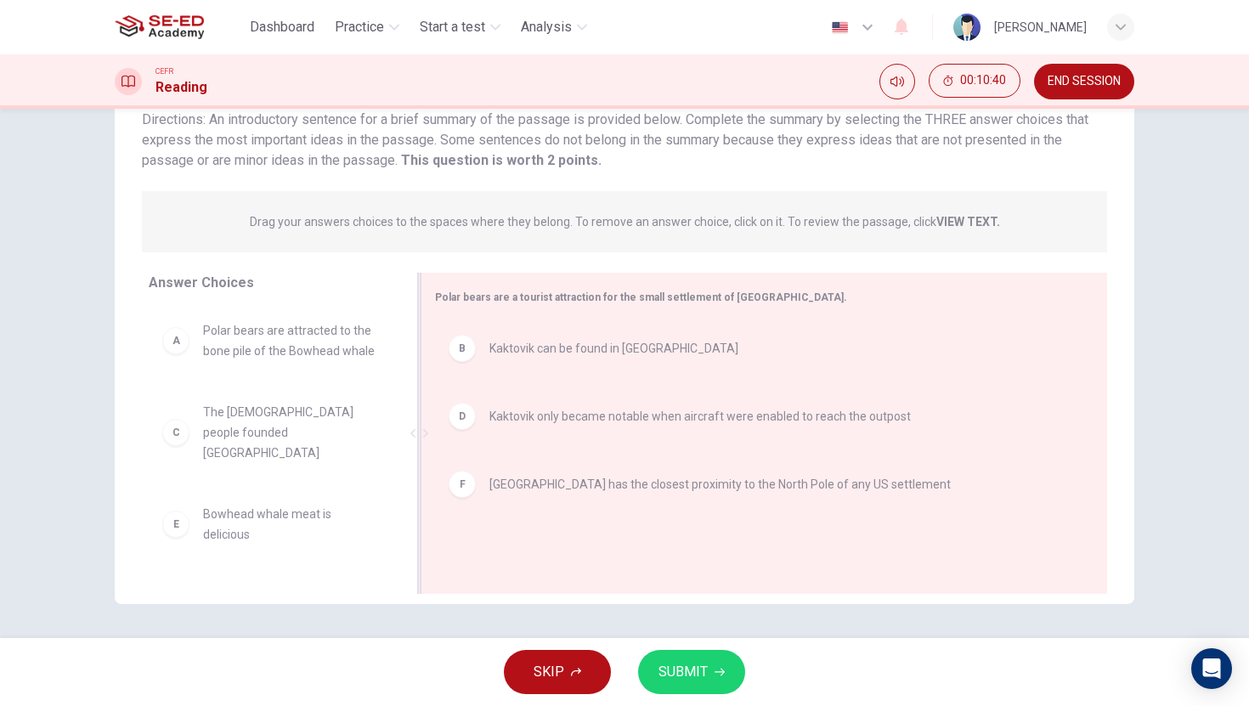
scroll to position [0, 0]
click at [690, 675] on span "SUBMIT" at bounding box center [683, 672] width 49 height 24
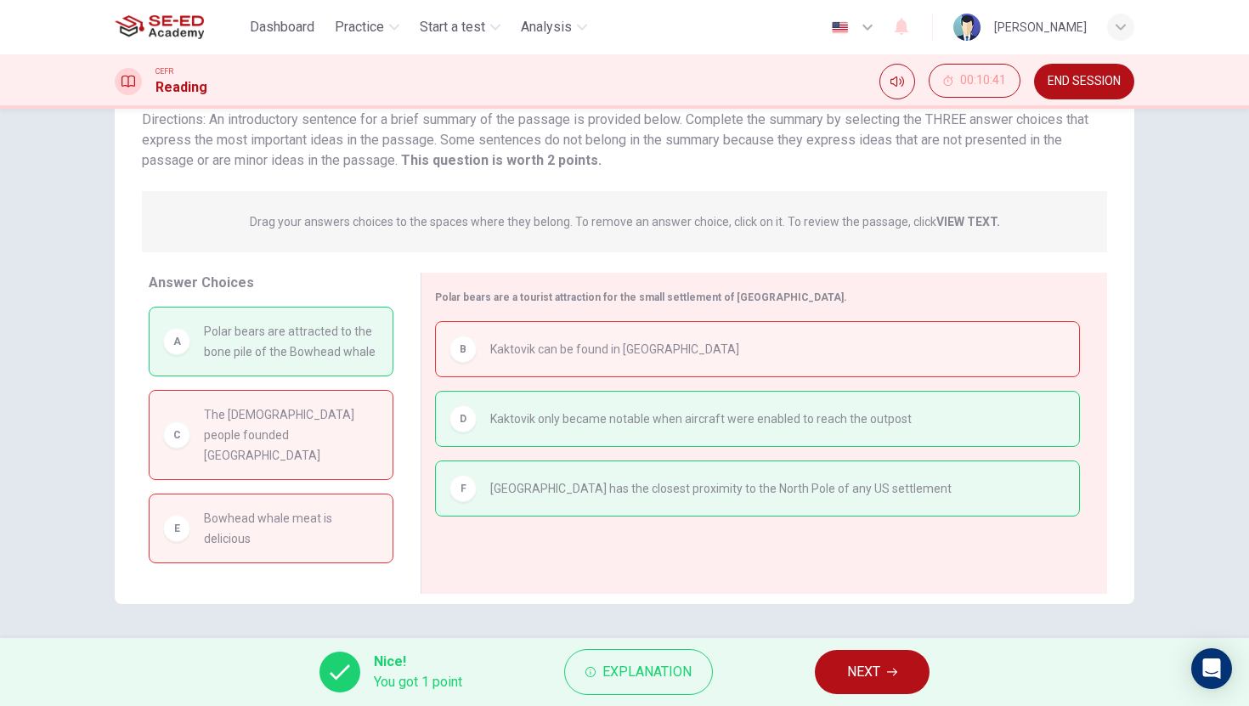
click at [858, 682] on span "NEXT" at bounding box center [863, 672] width 33 height 24
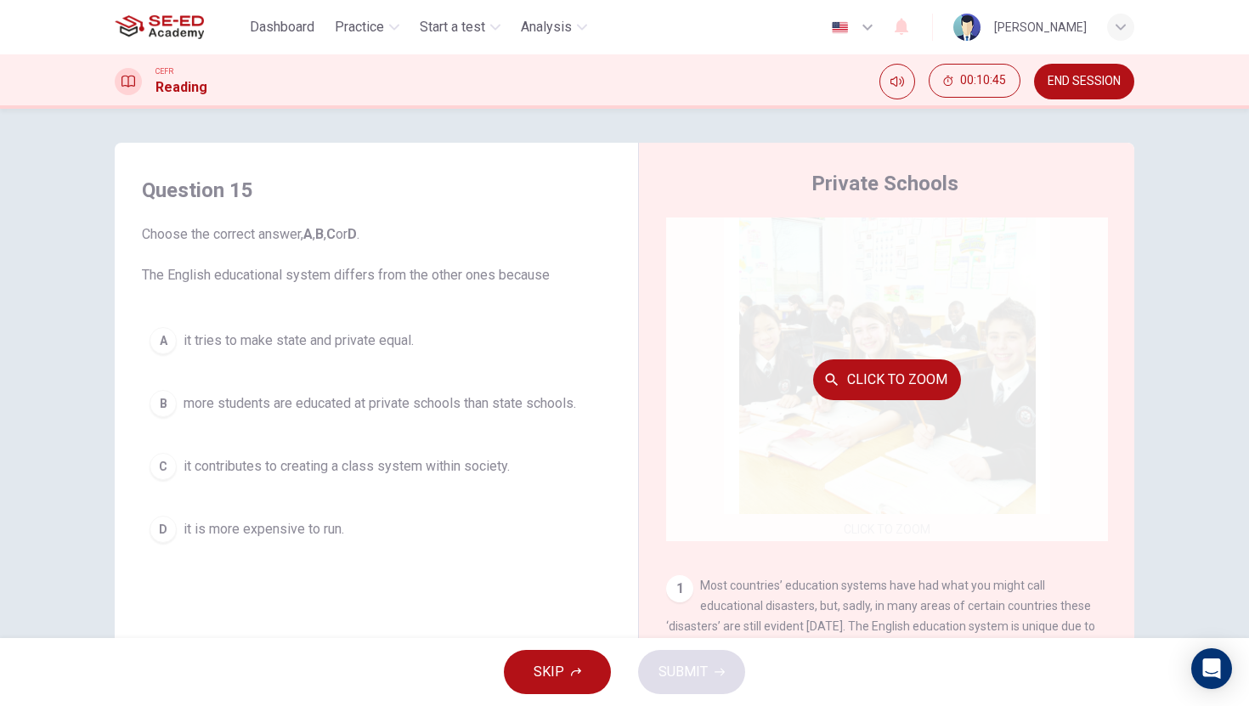
click at [839, 376] on button "Click to Zoom" at bounding box center [887, 380] width 148 height 41
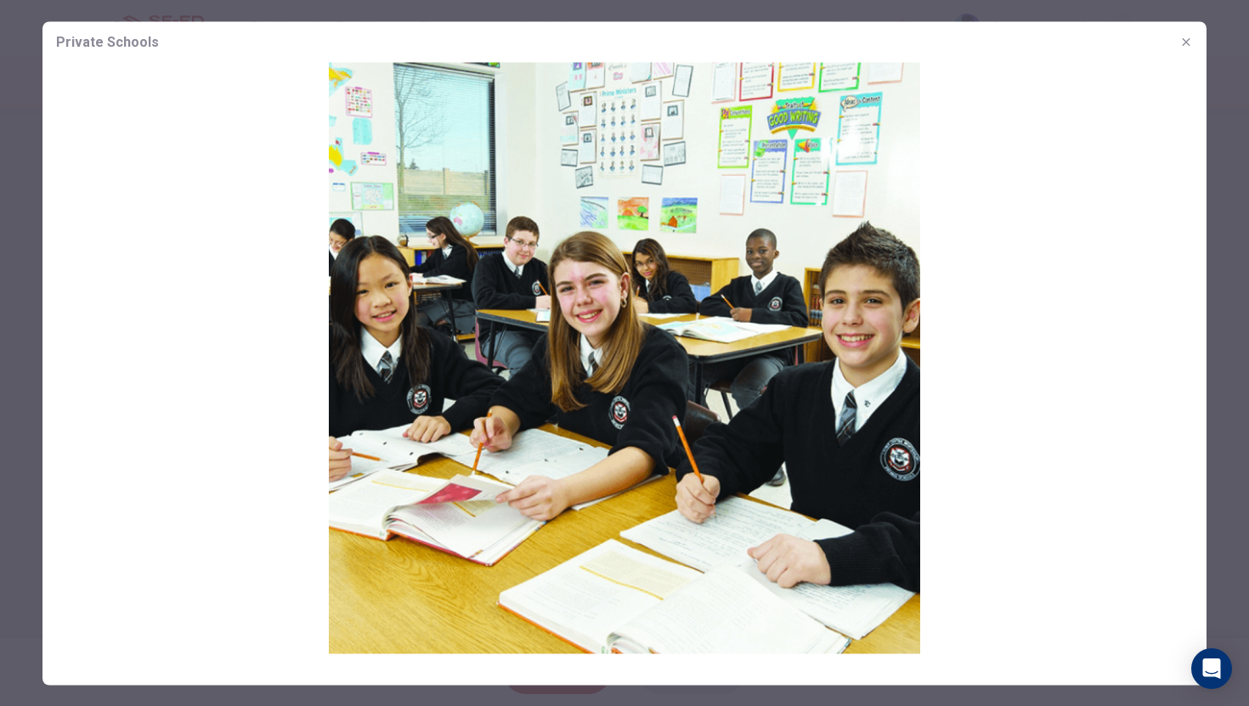
click at [1192, 45] on icon "button" at bounding box center [1187, 42] width 14 height 14
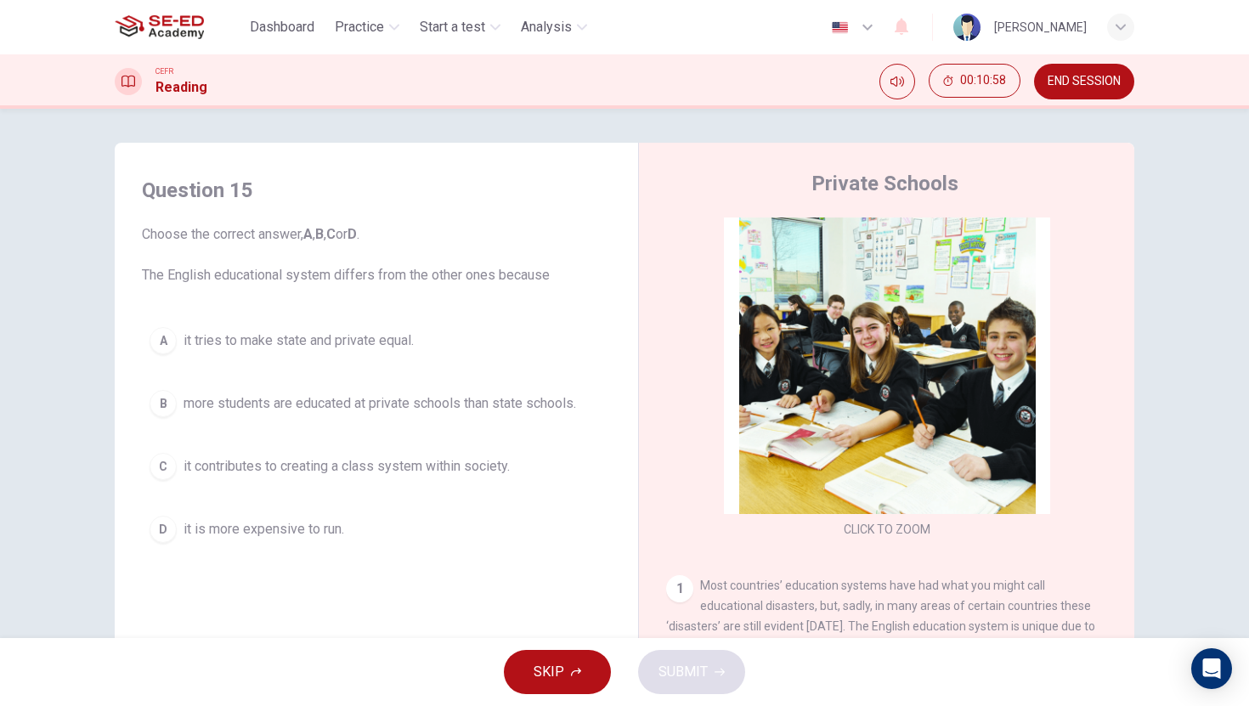
scroll to position [308, 0]
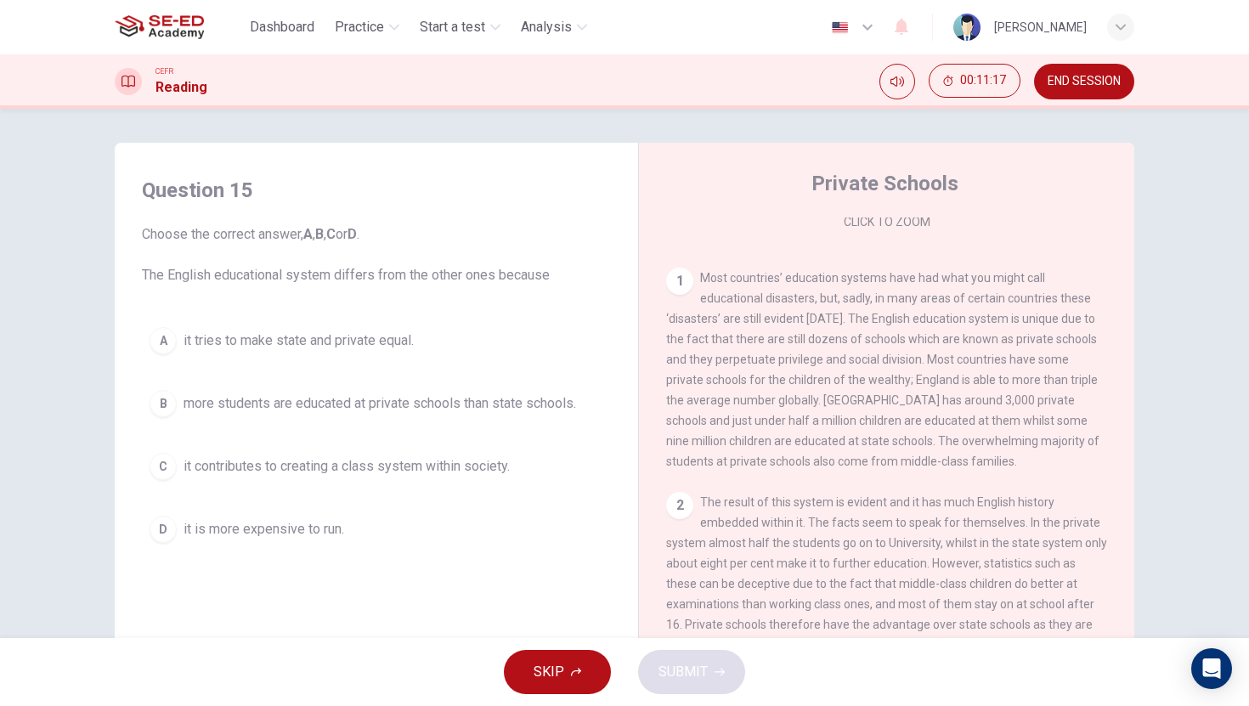
click at [1090, 76] on span "END SESSION" at bounding box center [1084, 82] width 73 height 14
